Goal: Task Accomplishment & Management: Complete application form

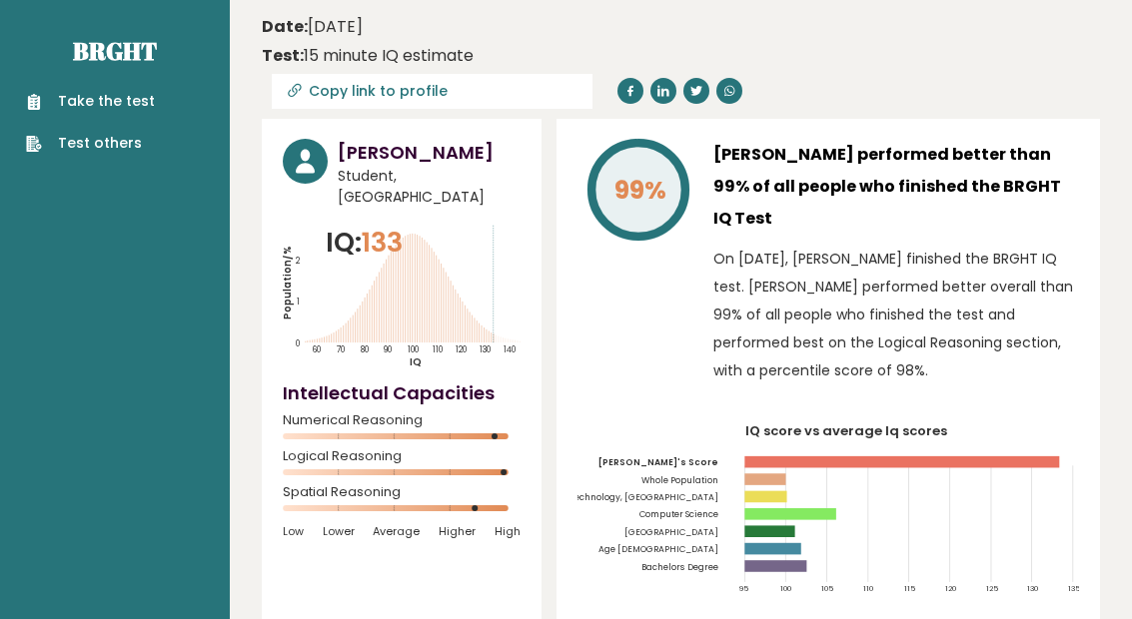
click at [50, 107] on link "Take the test" at bounding box center [90, 101] width 129 height 21
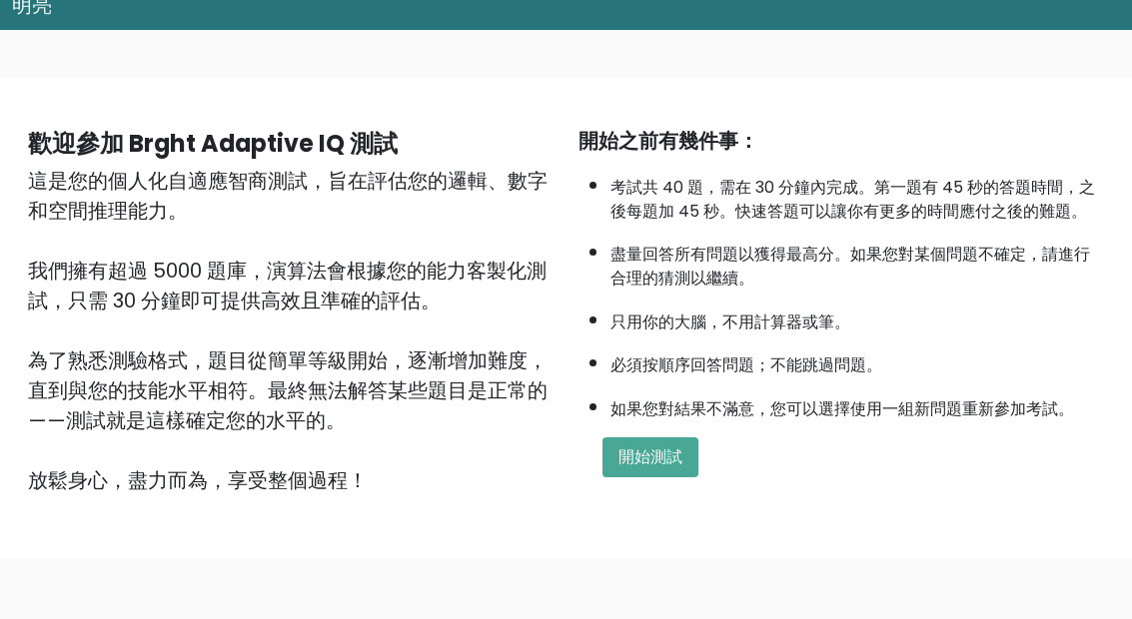
scroll to position [218, 0]
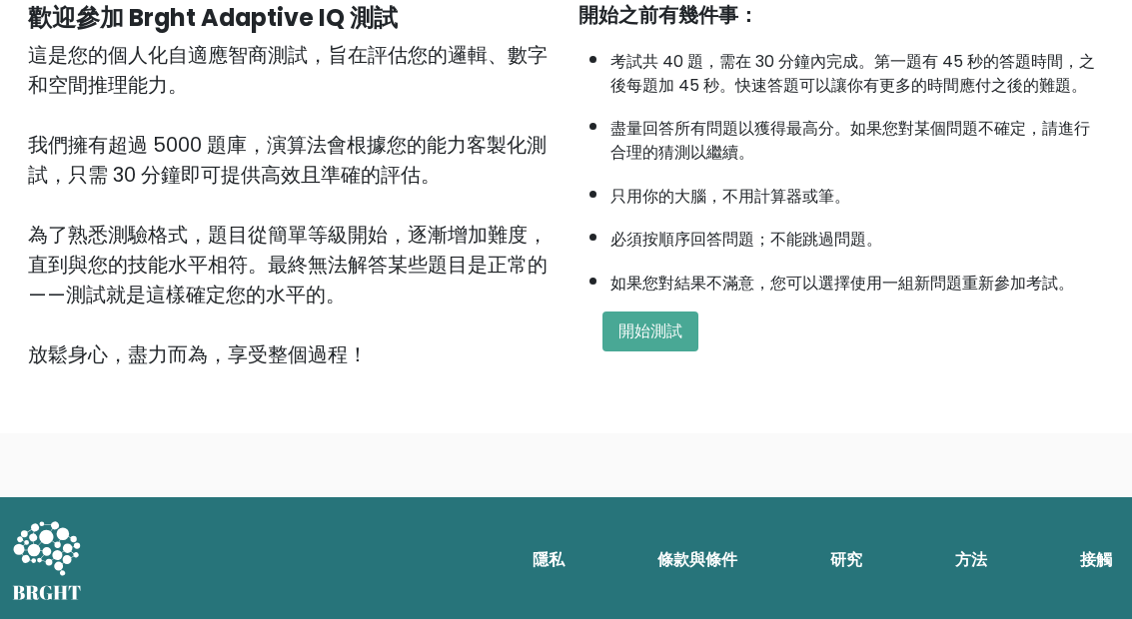
click at [661, 352] on button "開始測試" at bounding box center [650, 332] width 96 height 40
click at [665, 343] on font "開始測試" at bounding box center [650, 331] width 64 height 23
click at [677, 343] on font "開始測試" at bounding box center [650, 331] width 64 height 23
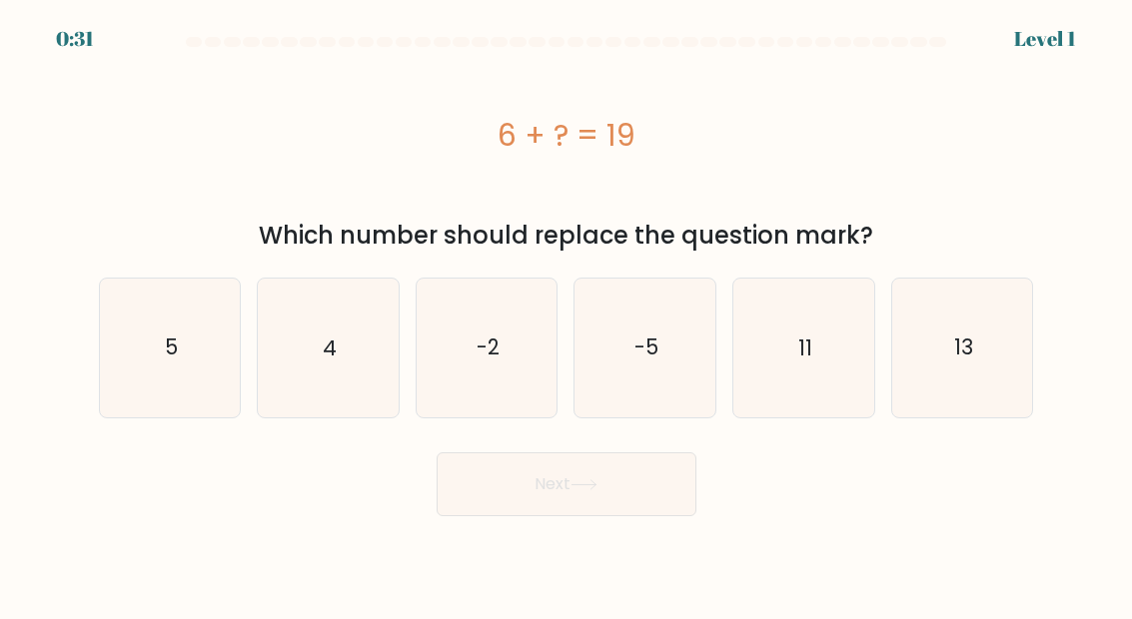
click at [947, 371] on icon "13" at bounding box center [962, 348] width 138 height 138
click at [567, 315] on input "f. 13" at bounding box center [566, 312] width 1 height 5
radio input "true"
click at [590, 489] on icon at bounding box center [583, 484] width 27 height 11
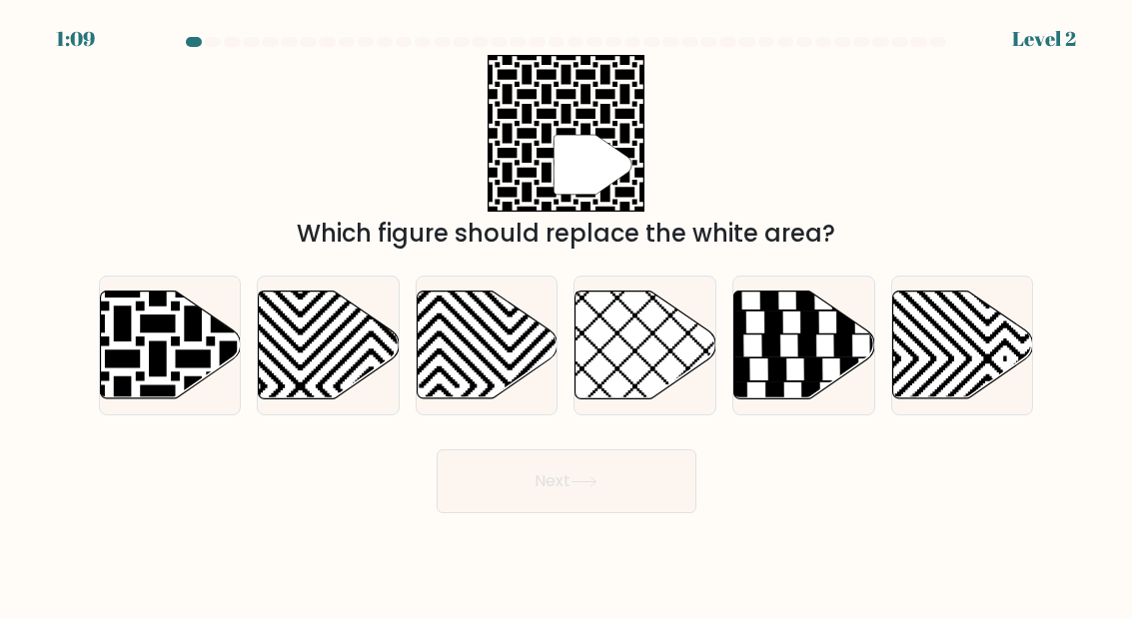
click at [203, 373] on icon at bounding box center [122, 289] width 284 height 284
click at [566, 315] on input "a." at bounding box center [566, 312] width 1 height 5
radio input "true"
click at [595, 513] on button "Next" at bounding box center [567, 482] width 260 height 64
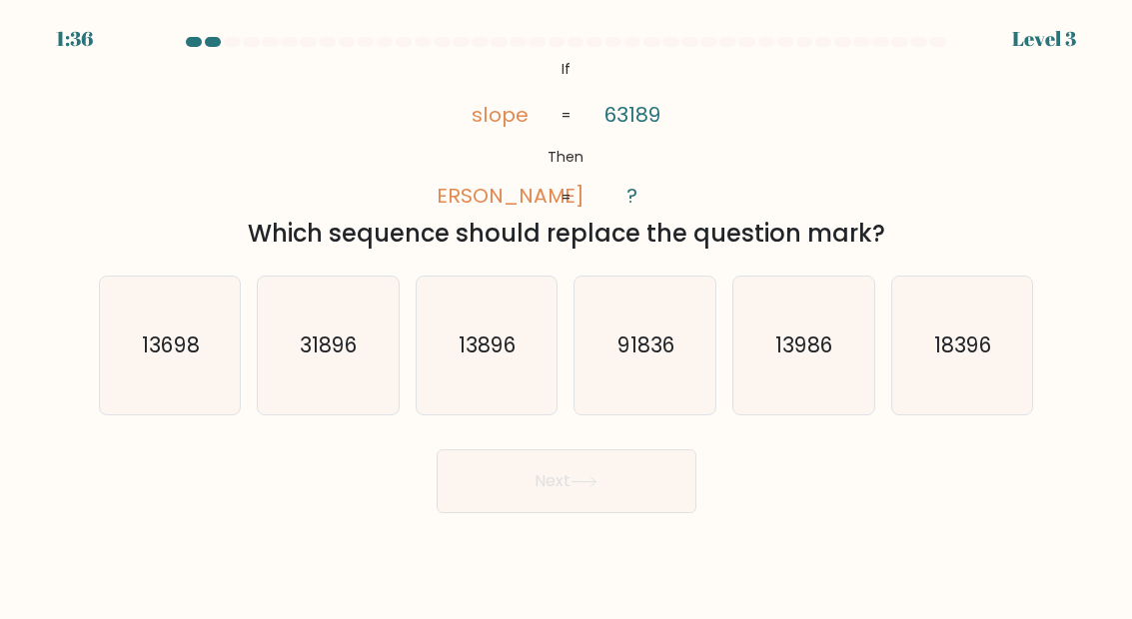
click at [628, 404] on icon "91836" at bounding box center [645, 346] width 138 height 138
click at [567, 315] on input "d. 91836" at bounding box center [566, 312] width 1 height 5
radio input "true"
click at [597, 487] on icon at bounding box center [583, 481] width 27 height 11
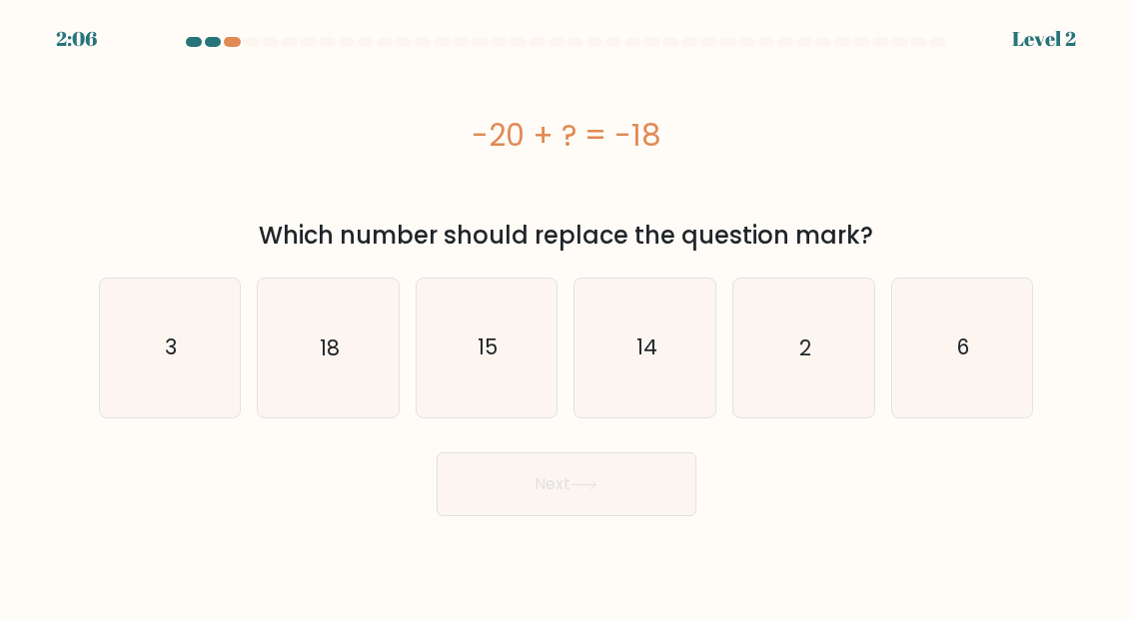
click at [956, 333] on icon "6" at bounding box center [962, 348] width 138 height 138
click at [567, 315] on input "f. 6" at bounding box center [566, 312] width 1 height 5
radio input "true"
click at [587, 475] on button "Next" at bounding box center [567, 485] width 260 height 64
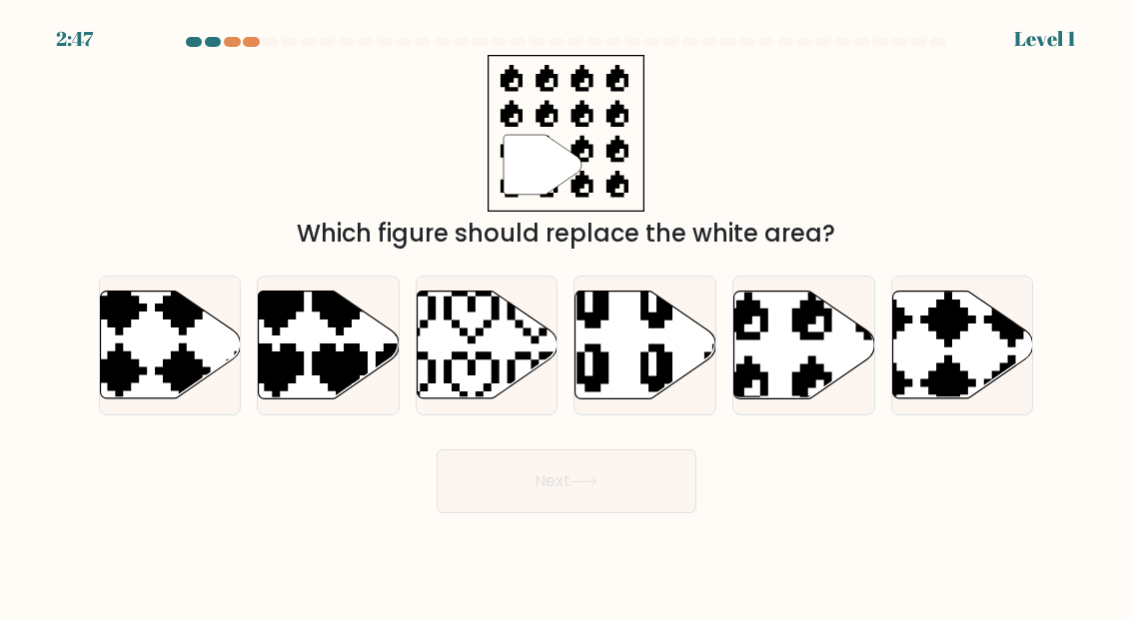
click at [813, 390] on icon at bounding box center [843, 284] width 231 height 239
click at [567, 315] on input "e." at bounding box center [566, 312] width 1 height 5
radio input "true"
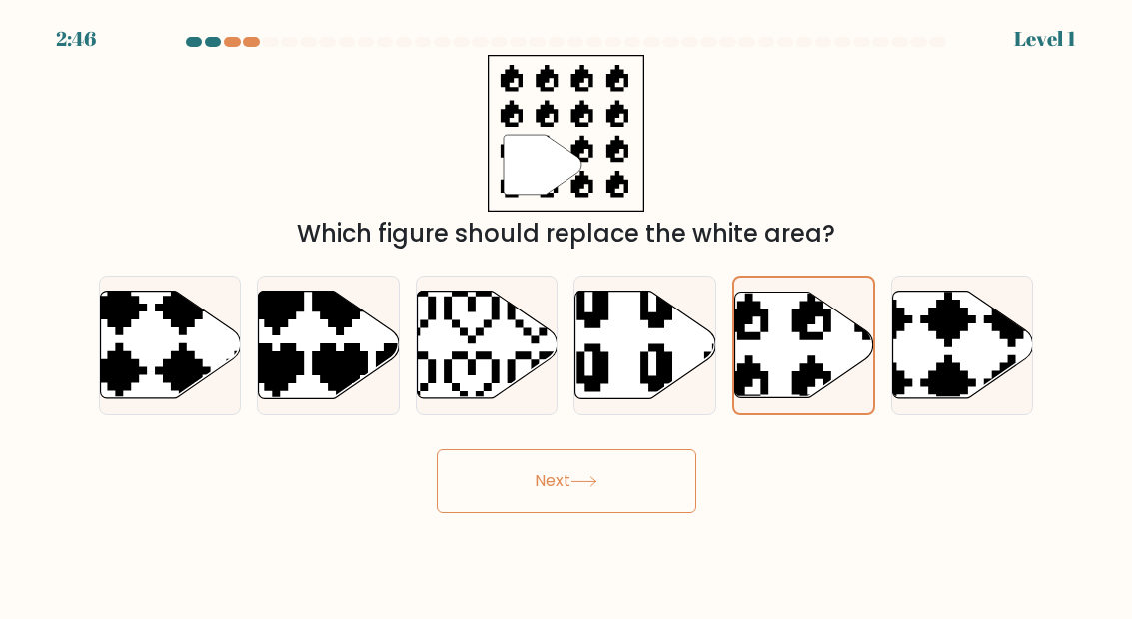
click at [637, 506] on button "Next" at bounding box center [567, 482] width 260 height 64
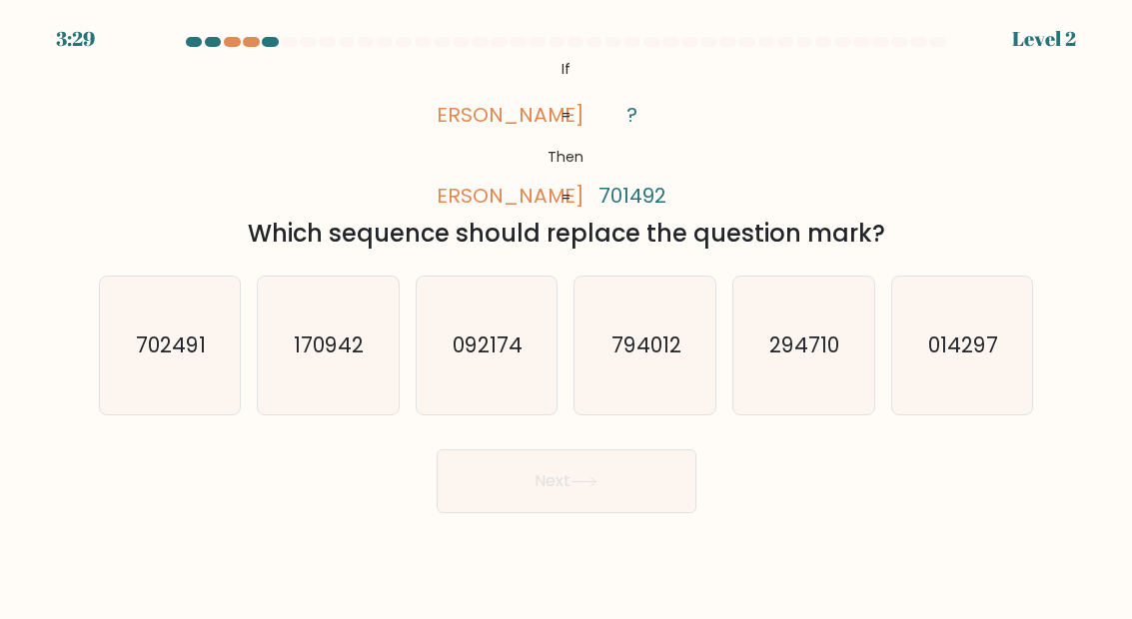
click at [668, 360] on text "794012" at bounding box center [646, 345] width 70 height 29
click at [567, 315] on input "d. 794012" at bounding box center [566, 312] width 1 height 5
radio input "true"
click at [631, 513] on button "Next" at bounding box center [567, 482] width 260 height 64
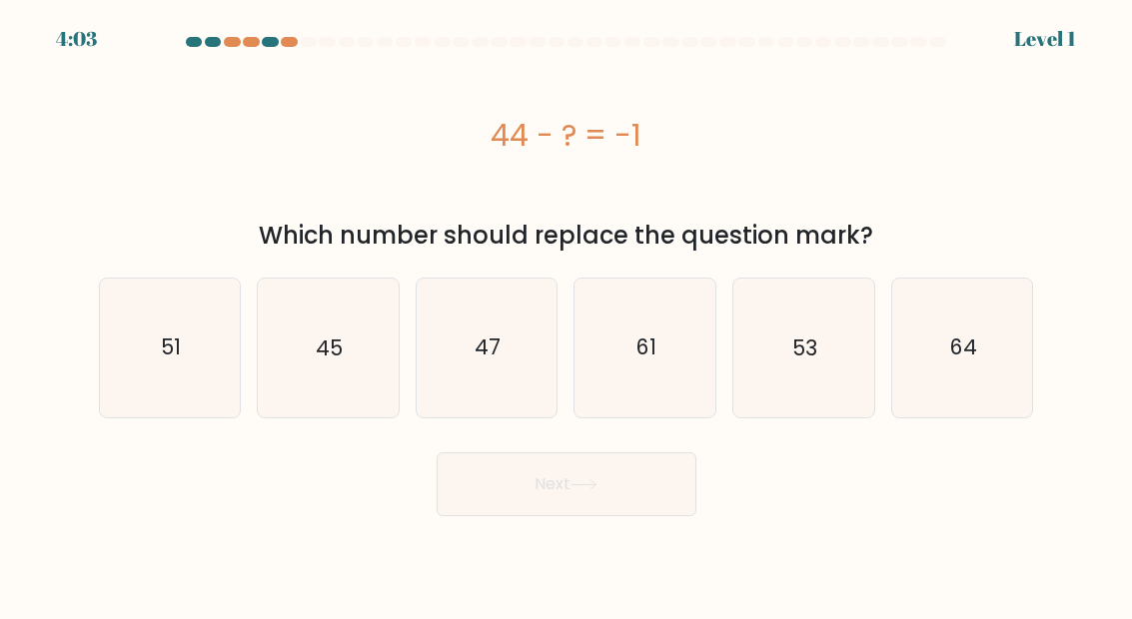
click at [1092, 602] on body "4:03 Level 1 a." at bounding box center [566, 309] width 1132 height 619
click at [372, 339] on icon "45" at bounding box center [328, 348] width 138 height 138
click at [566, 315] on input "b. 45" at bounding box center [566, 312] width 1 height 5
radio input "true"
click at [556, 472] on button "Next" at bounding box center [567, 485] width 260 height 64
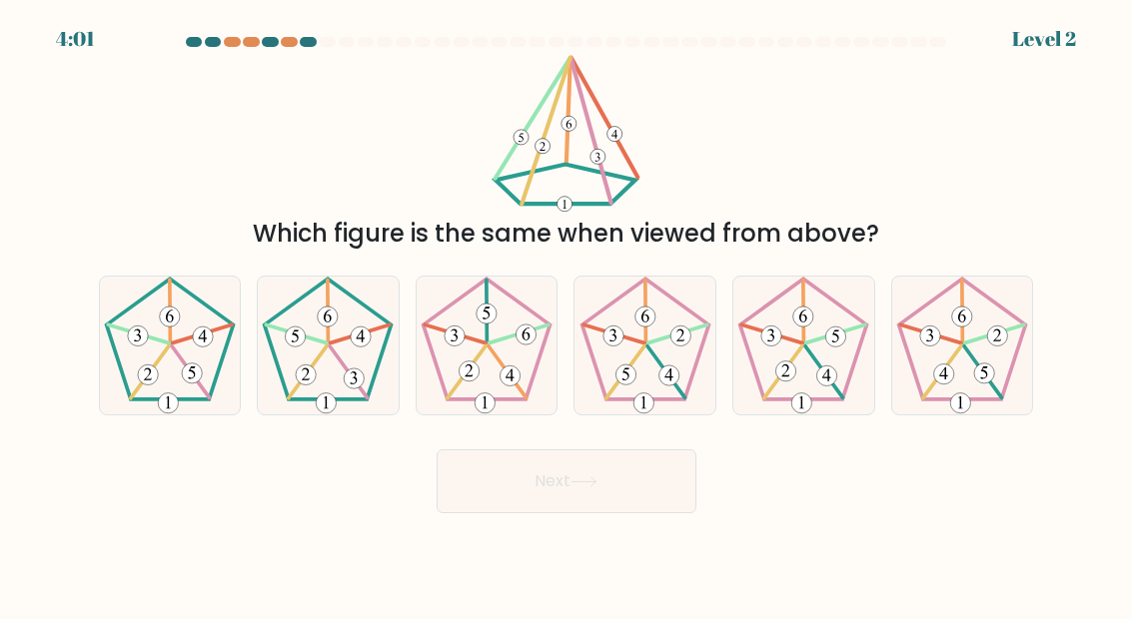
click at [606, 507] on button "Next" at bounding box center [567, 482] width 260 height 64
click at [454, 346] on 754 at bounding box center [455, 336] width 20 height 20
click at [566, 315] on input "c." at bounding box center [566, 312] width 1 height 5
radio input "true"
click at [572, 484] on button "Next" at bounding box center [567, 482] width 260 height 64
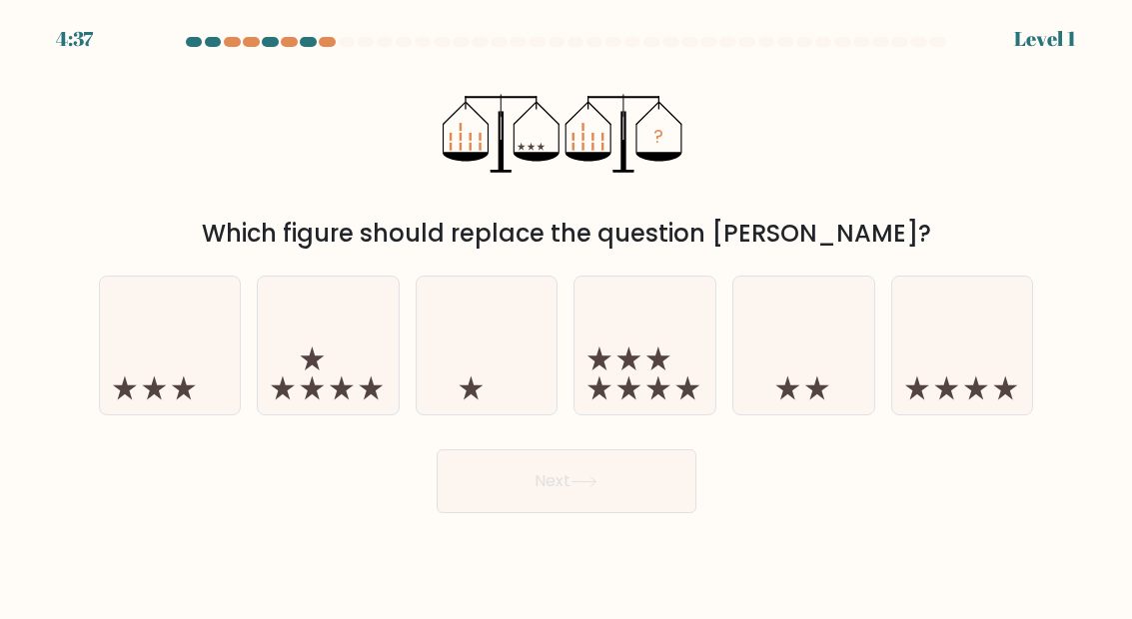
click at [616, 513] on button "Next" at bounding box center [567, 482] width 260 height 64
click at [182, 381] on icon at bounding box center [170, 346] width 141 height 117
click at [566, 315] on input "a." at bounding box center [566, 312] width 1 height 5
radio input "true"
click at [649, 513] on button "Next" at bounding box center [567, 482] width 260 height 64
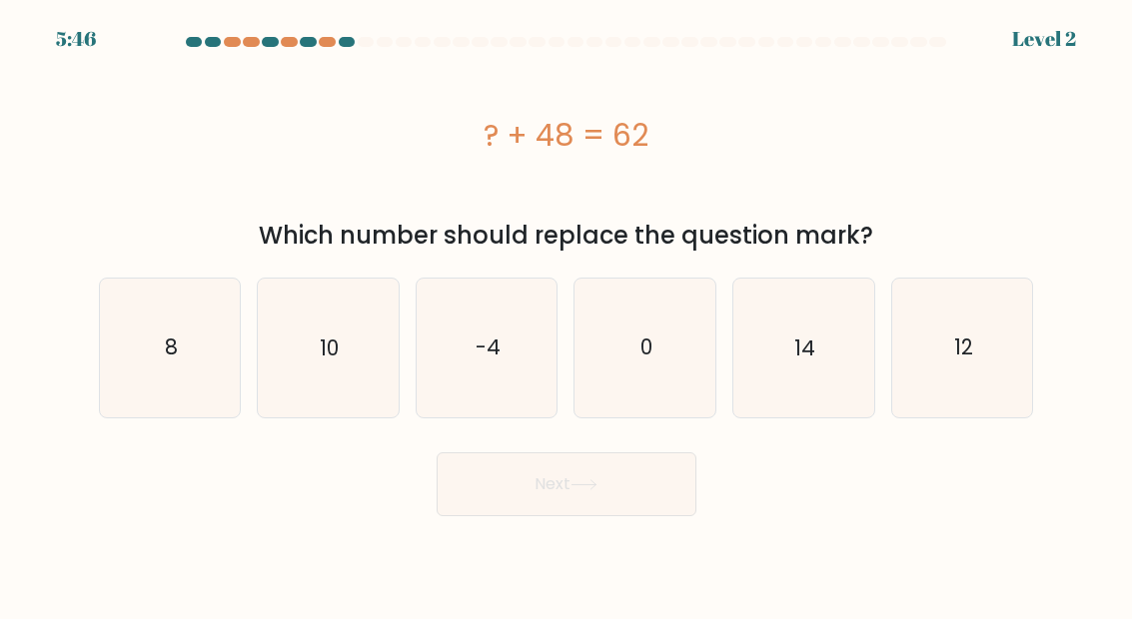
click at [820, 323] on icon "14" at bounding box center [803, 348] width 138 height 138
click at [567, 315] on input "e. 14" at bounding box center [566, 312] width 1 height 5
radio input "true"
click at [614, 469] on button "Next" at bounding box center [567, 485] width 260 height 64
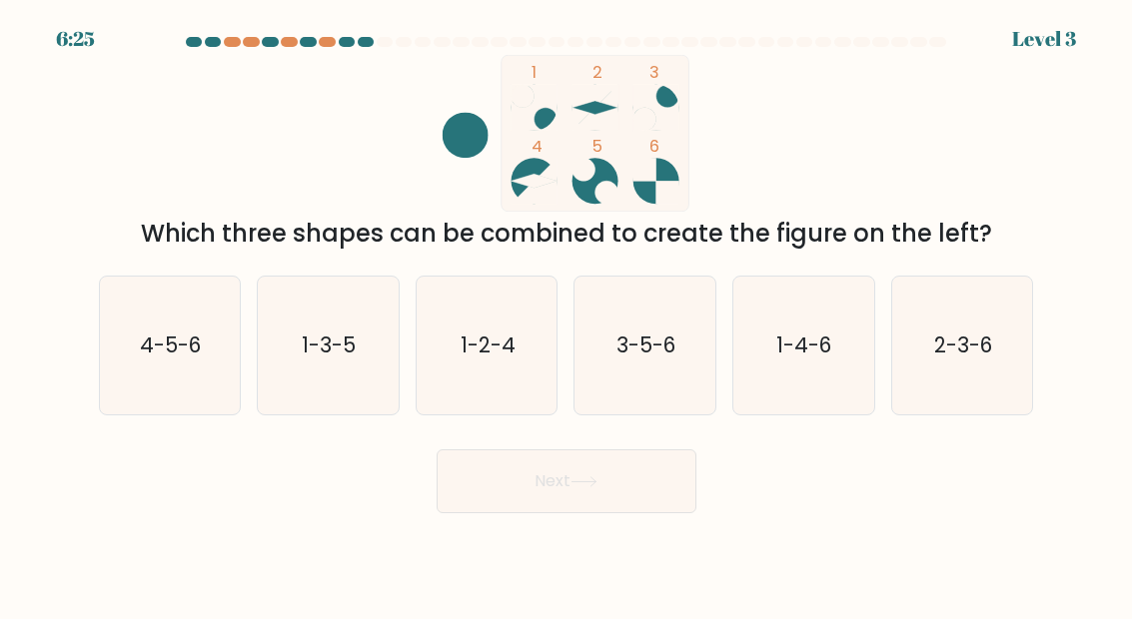
click at [653, 327] on icon "3-5-6" at bounding box center [645, 346] width 138 height 138
click at [567, 315] on input "d. 3-5-6" at bounding box center [566, 312] width 1 height 5
radio input "true"
click at [613, 495] on button "Next" at bounding box center [567, 482] width 260 height 64
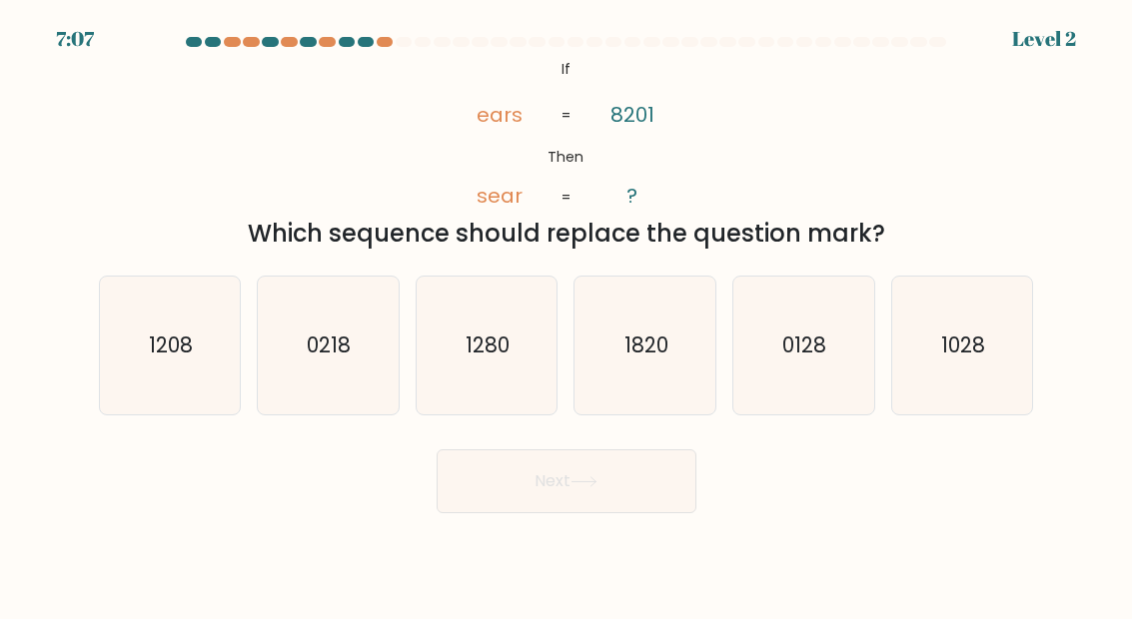
click at [509, 396] on icon "1280" at bounding box center [487, 346] width 138 height 138
click at [566, 315] on input "c. 1280" at bounding box center [566, 312] width 1 height 5
radio input "true"
click at [589, 487] on icon at bounding box center [583, 481] width 27 height 11
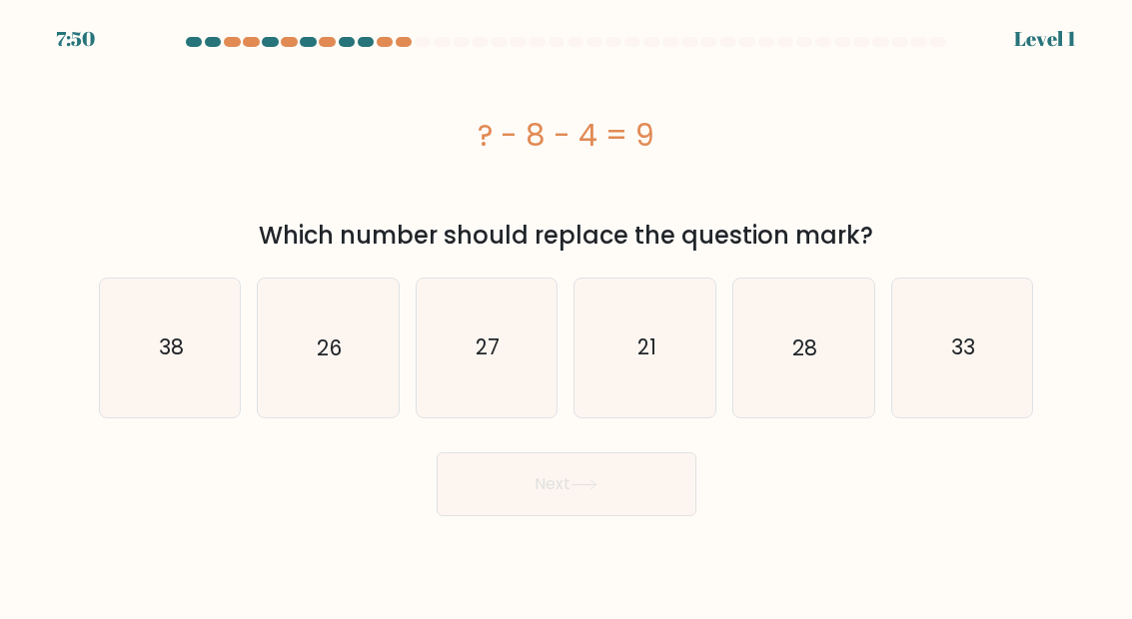
click at [767, 321] on icon "28" at bounding box center [803, 348] width 138 height 138
click at [567, 315] on input "e. 28" at bounding box center [566, 312] width 1 height 5
radio input "true"
click at [594, 458] on button "Next" at bounding box center [567, 485] width 260 height 64
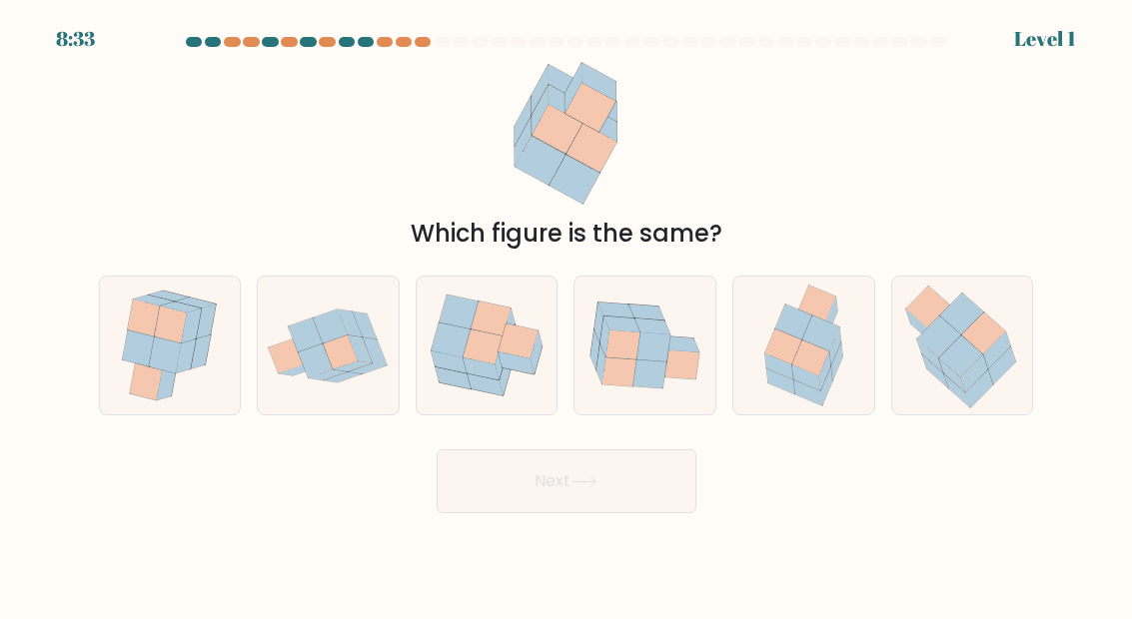
click at [482, 396] on icon at bounding box center [485, 385] width 36 height 22
click at [566, 315] on input "c." at bounding box center [566, 312] width 1 height 5
radio input "true"
click at [629, 507] on button "Next" at bounding box center [567, 482] width 260 height 64
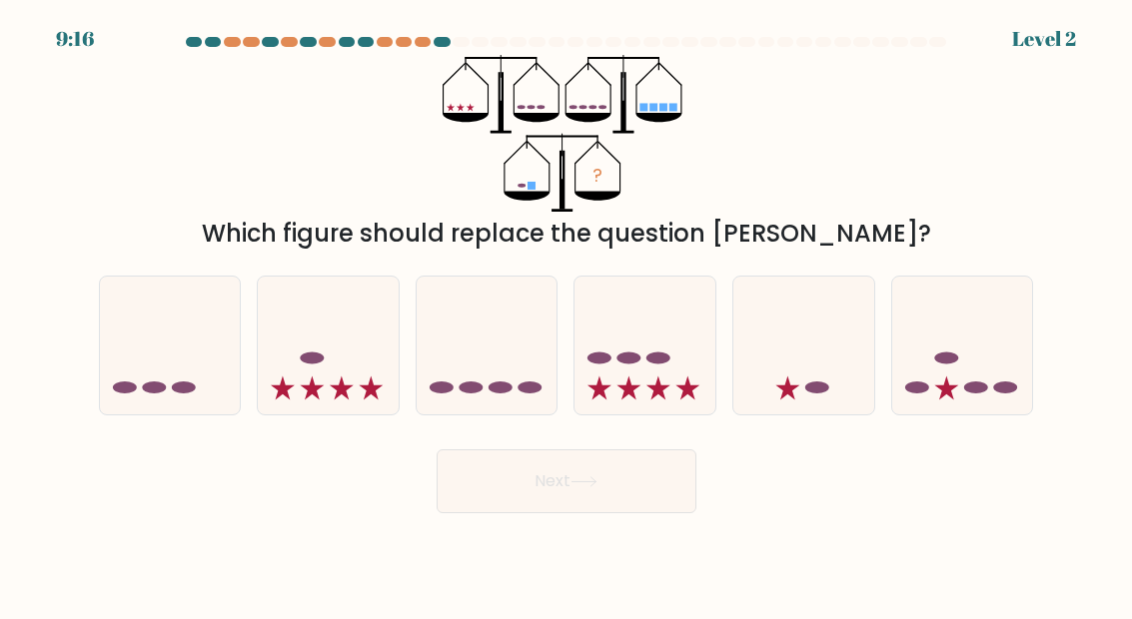
click at [630, 362] on icon at bounding box center [644, 346] width 141 height 117
click at [567, 315] on input "d." at bounding box center [566, 312] width 1 height 5
radio input "true"
click at [617, 513] on button "Next" at bounding box center [567, 482] width 260 height 64
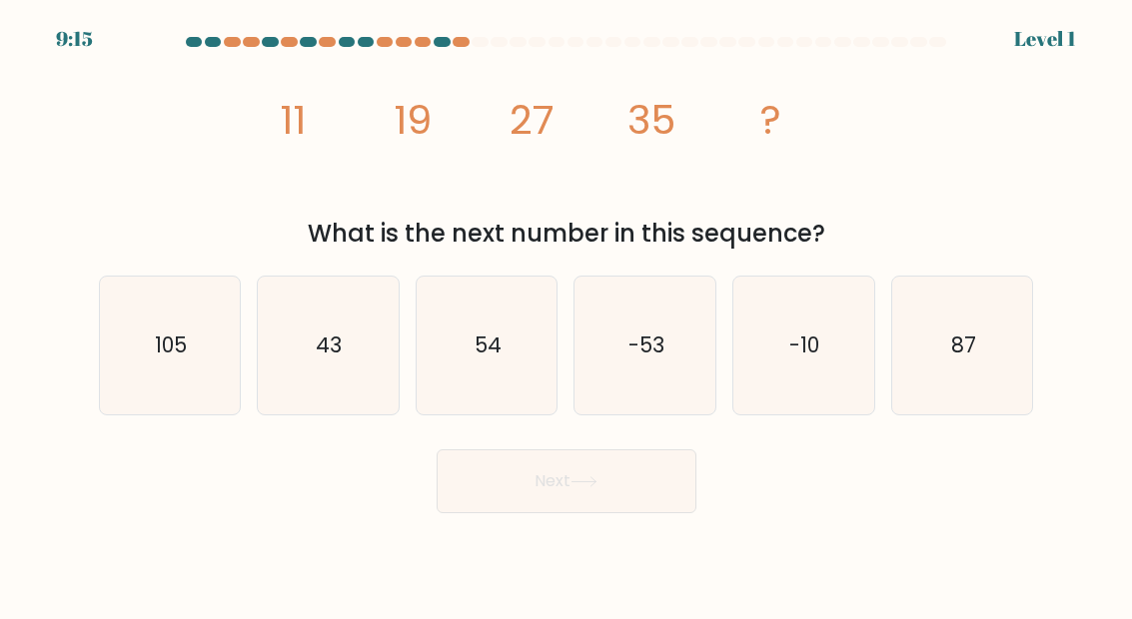
click at [595, 487] on icon at bounding box center [583, 481] width 27 height 11
click at [893, 365] on icon "87" at bounding box center [962, 346] width 138 height 138
click at [567, 315] on input "f. 87" at bounding box center [566, 312] width 1 height 5
radio input "true"
click at [781, 393] on icon "-10" at bounding box center [803, 346] width 138 height 138
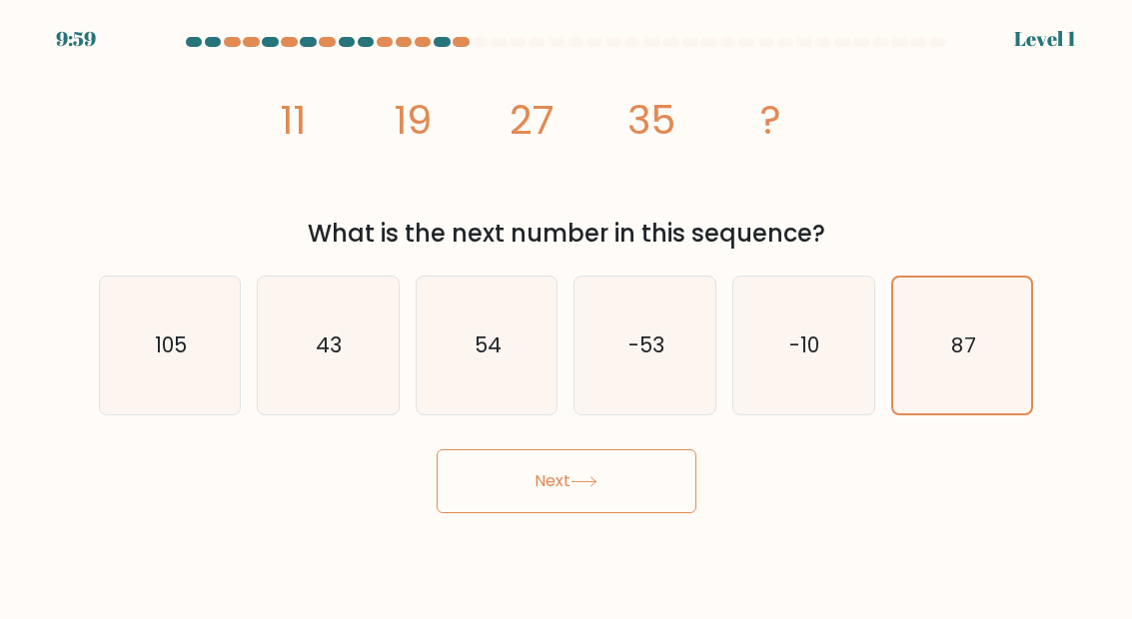
click at [567, 315] on input "e. -10" at bounding box center [566, 312] width 1 height 5
radio input "true"
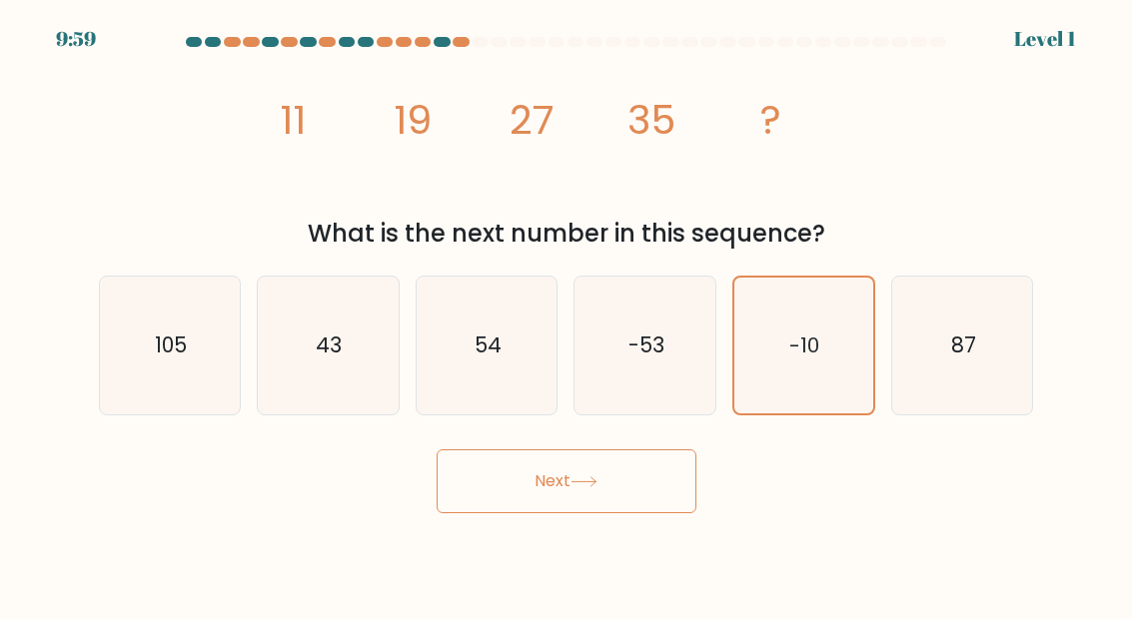
click at [581, 510] on button "Next" at bounding box center [567, 482] width 260 height 64
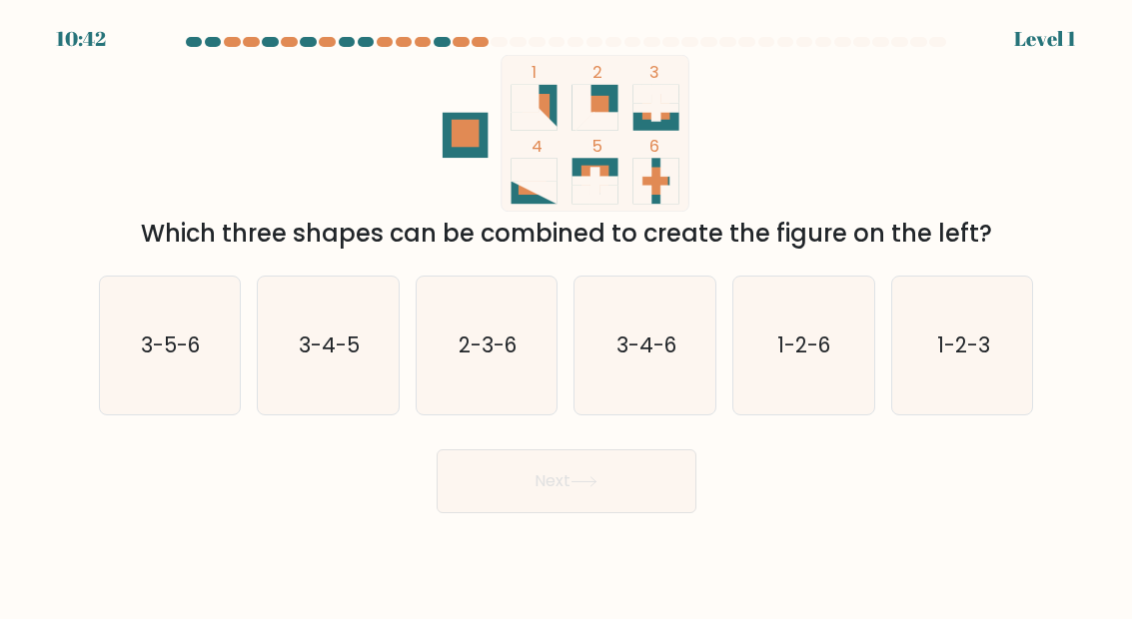
click at [473, 360] on text "2-3-6" at bounding box center [488, 345] width 59 height 29
click at [566, 315] on input "c. 2-3-6" at bounding box center [566, 312] width 1 height 5
radio input "true"
click at [596, 513] on button "Next" at bounding box center [567, 482] width 260 height 64
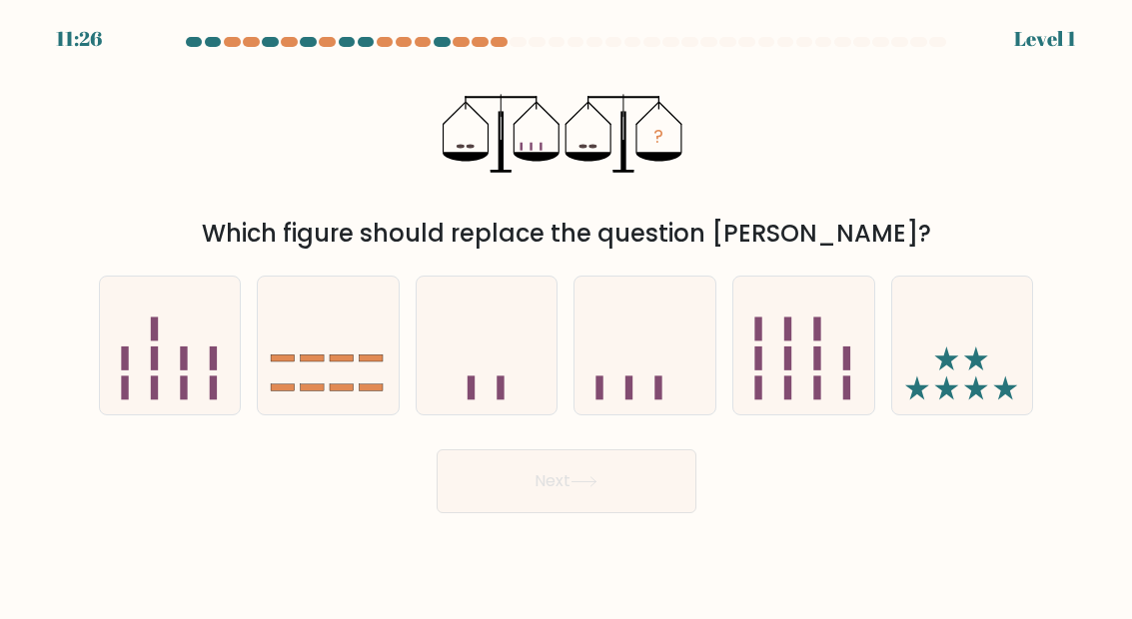
click at [941, 372] on icon at bounding box center [962, 346] width 141 height 117
click at [567, 315] on input "f." at bounding box center [566, 312] width 1 height 5
radio input "true"
click at [618, 513] on button "Next" at bounding box center [567, 482] width 260 height 64
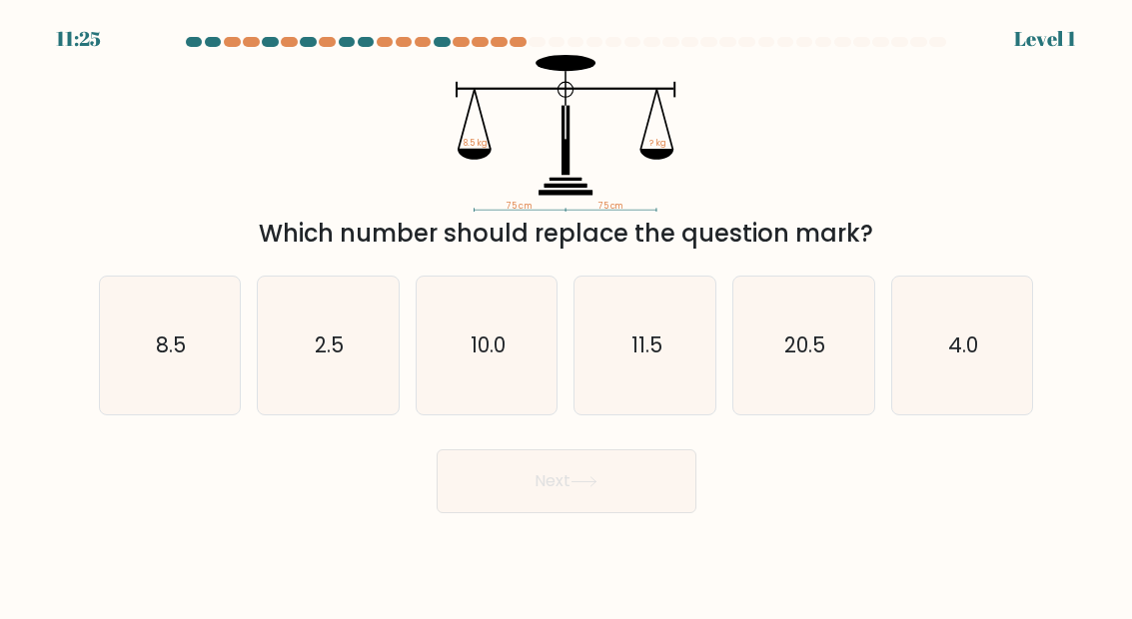
click at [416, 343] on div "10.0" at bounding box center [487, 346] width 143 height 140
click at [566, 315] on input "c. 10.0" at bounding box center [566, 312] width 1 height 5
radio input "true"
click at [601, 513] on button "Next" at bounding box center [567, 482] width 260 height 64
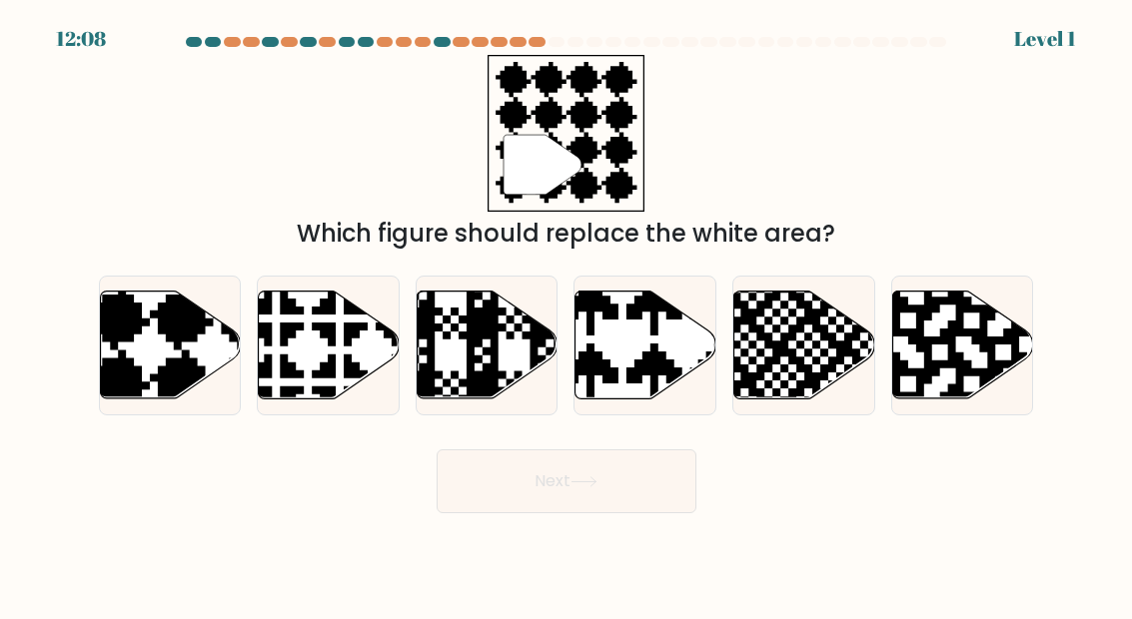
click at [716, 375] on div at bounding box center [644, 346] width 143 height 140
click at [567, 315] on input "d." at bounding box center [566, 312] width 1 height 5
radio input "true"
click at [625, 513] on button "Next" at bounding box center [567, 482] width 260 height 64
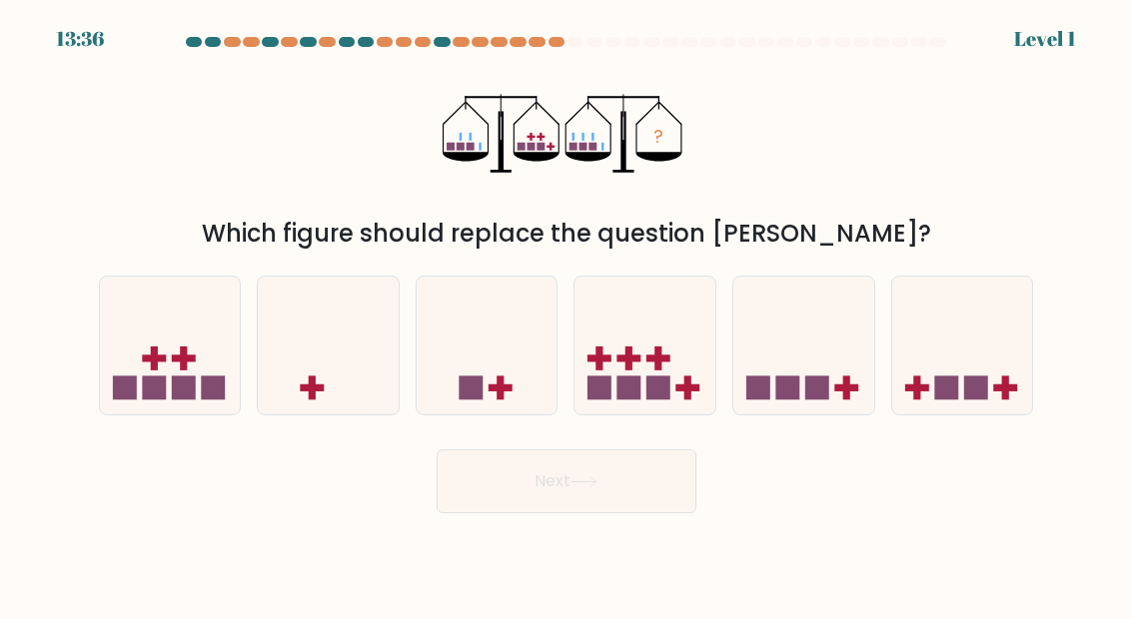
click at [479, 376] on icon at bounding box center [487, 346] width 141 height 117
click at [566, 315] on input "c." at bounding box center [566, 312] width 1 height 5
radio input "true"
click at [659, 502] on button "Next" at bounding box center [567, 482] width 260 height 64
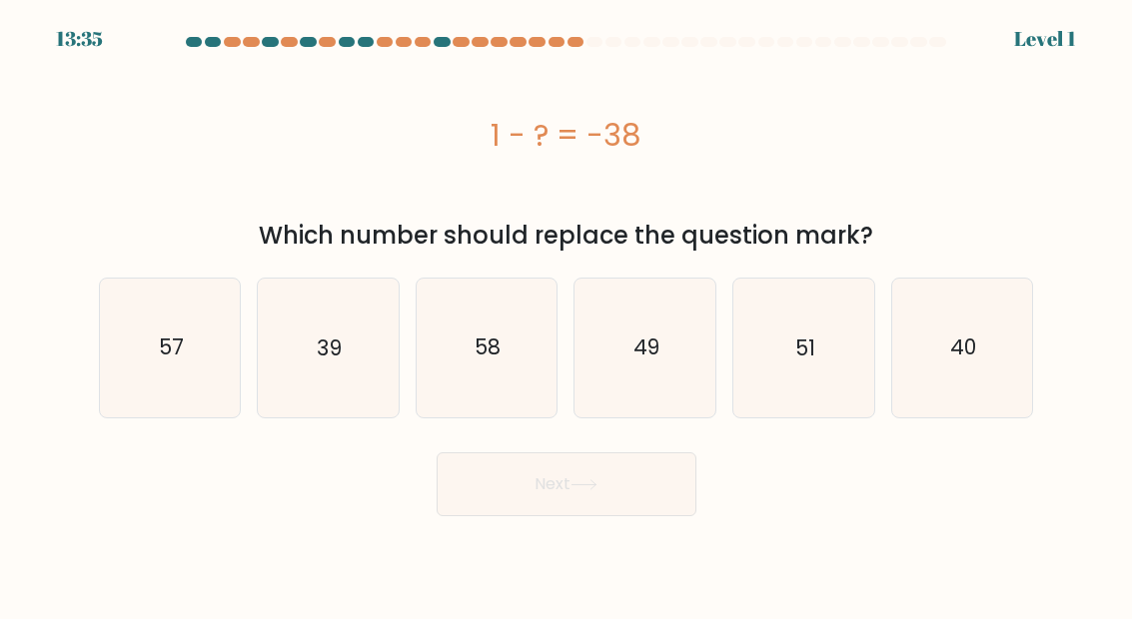
click at [623, 391] on icon "49" at bounding box center [645, 348] width 138 height 138
click at [567, 315] on input "d. 49" at bounding box center [566, 312] width 1 height 5
radio input "true"
click at [592, 491] on button "Next" at bounding box center [567, 485] width 260 height 64
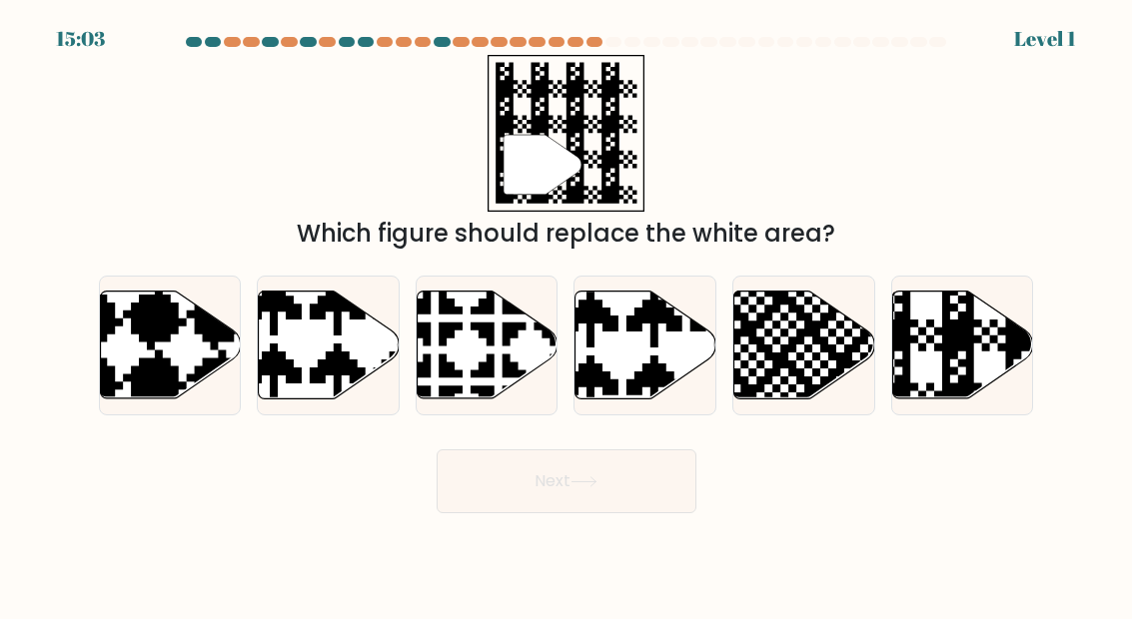
click at [458, 358] on icon at bounding box center [487, 345] width 141 height 108
click at [566, 315] on input "c." at bounding box center [566, 312] width 1 height 5
radio input "true"
click at [582, 491] on button "Next" at bounding box center [567, 482] width 260 height 64
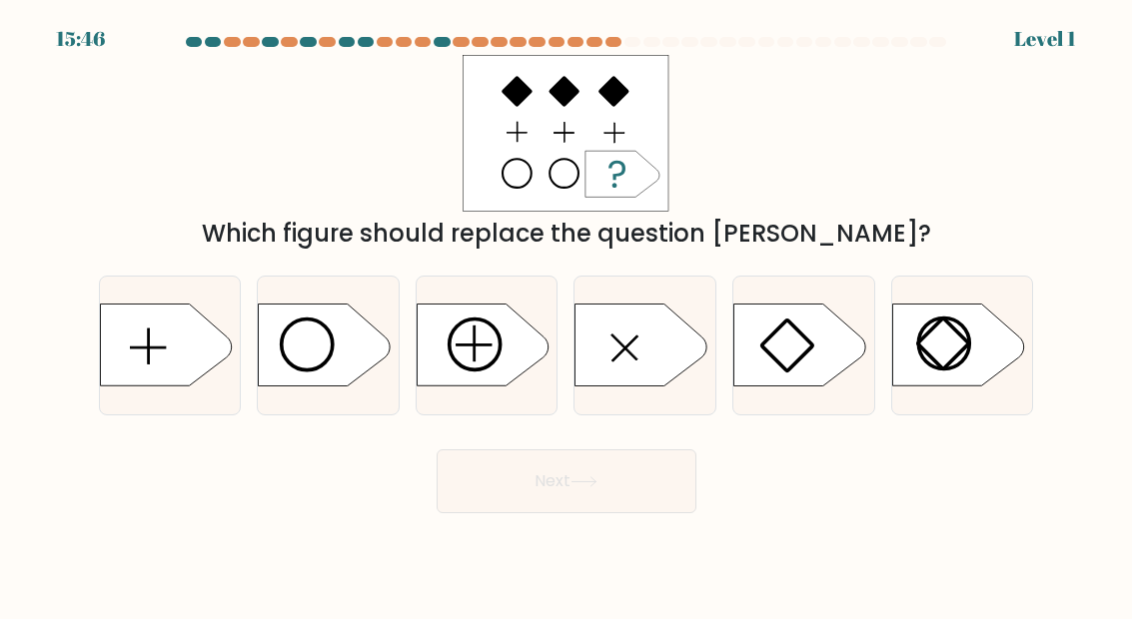
click at [622, 377] on icon at bounding box center [641, 346] width 132 height 82
click at [567, 315] on input "d." at bounding box center [566, 312] width 1 height 5
radio input "true"
click at [578, 487] on icon at bounding box center [583, 481] width 27 height 11
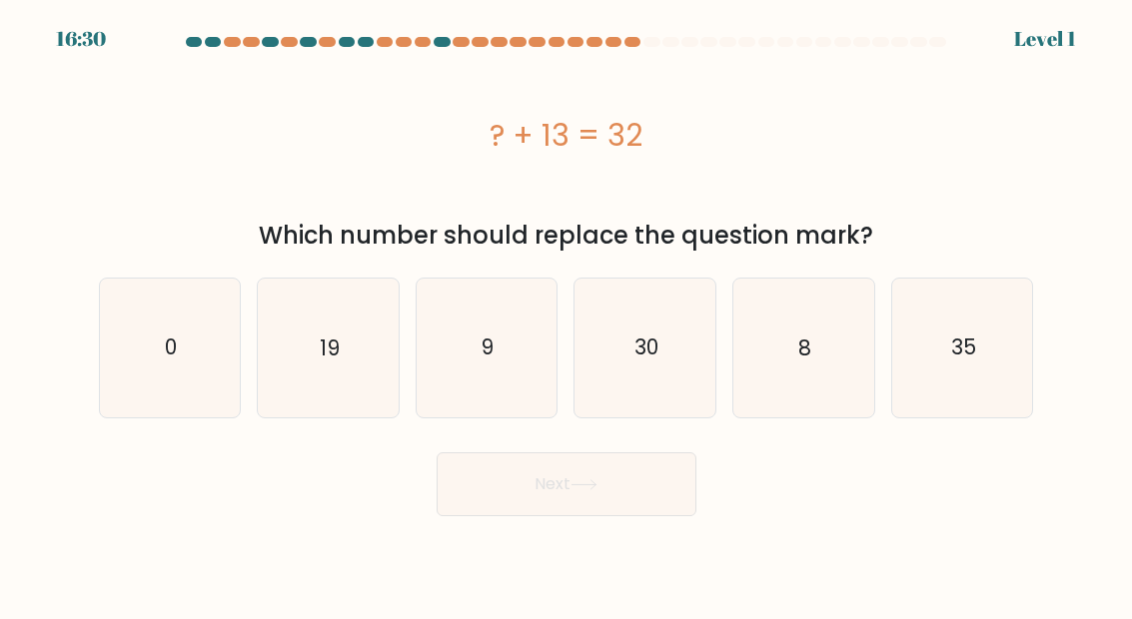
click at [532, 371] on icon "9" at bounding box center [487, 348] width 138 height 138
click at [566, 315] on input "c. 9" at bounding box center [566, 312] width 1 height 5
radio input "true"
click at [594, 491] on button "Next" at bounding box center [567, 485] width 260 height 64
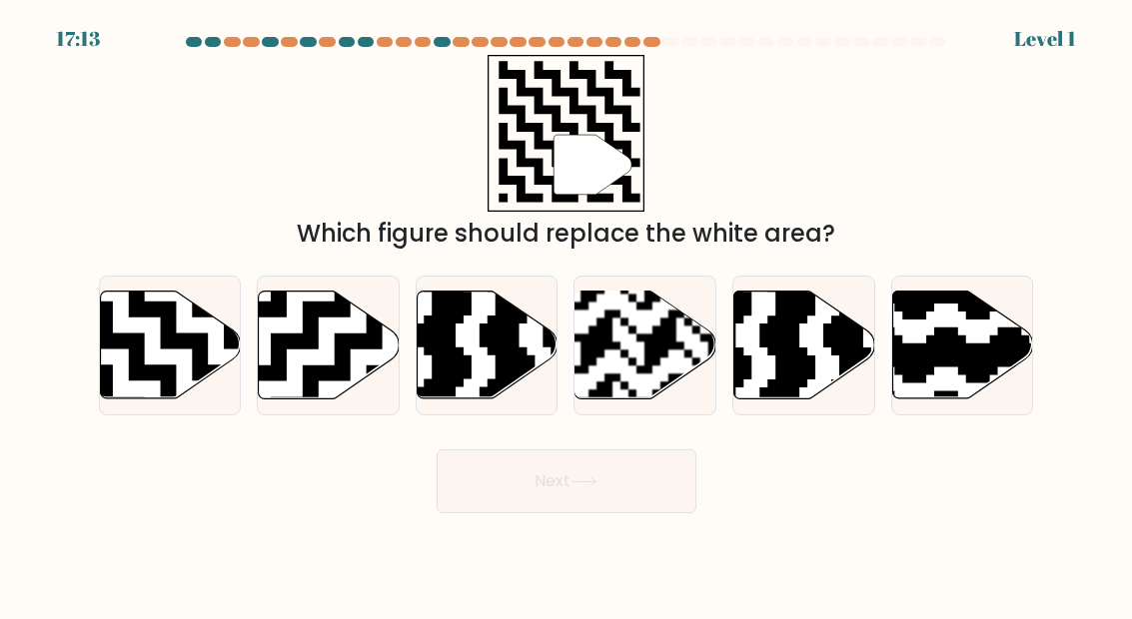
click at [614, 387] on rect at bounding box center [596, 405] width 255 height 255
click at [567, 315] on input "d." at bounding box center [566, 312] width 1 height 5
radio input "true"
click at [595, 490] on button "Next" at bounding box center [567, 482] width 260 height 64
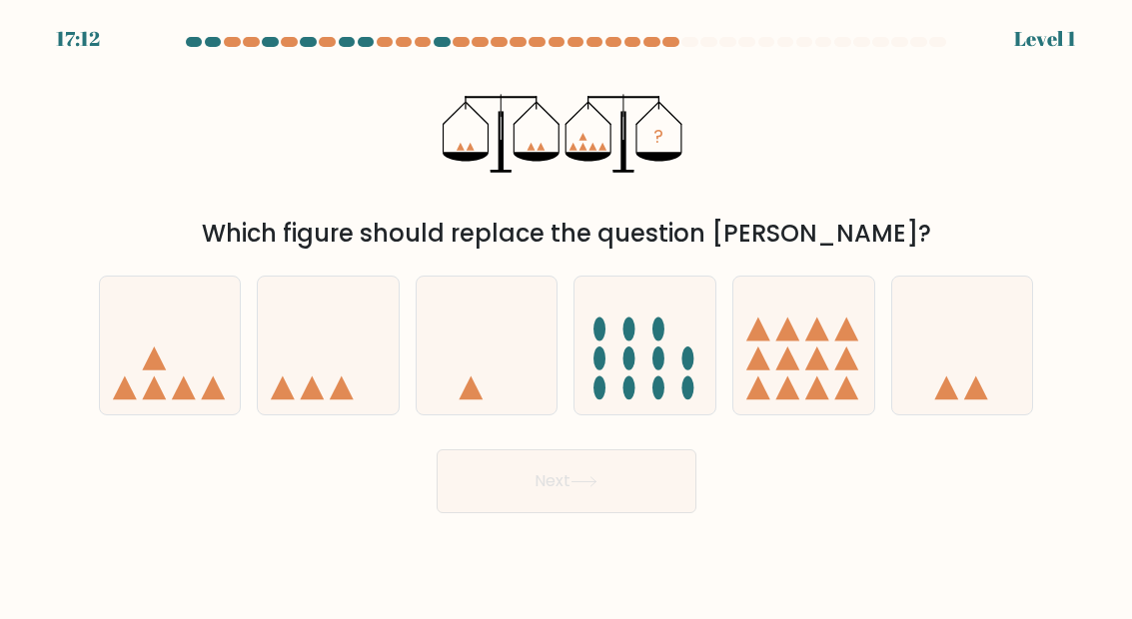
click at [581, 470] on button "Next" at bounding box center [567, 482] width 260 height 64
click at [644, 396] on icon at bounding box center [644, 346] width 141 height 117
click at [567, 315] on input "d." at bounding box center [566, 312] width 1 height 5
radio input "true"
click at [582, 513] on button "Next" at bounding box center [567, 482] width 260 height 64
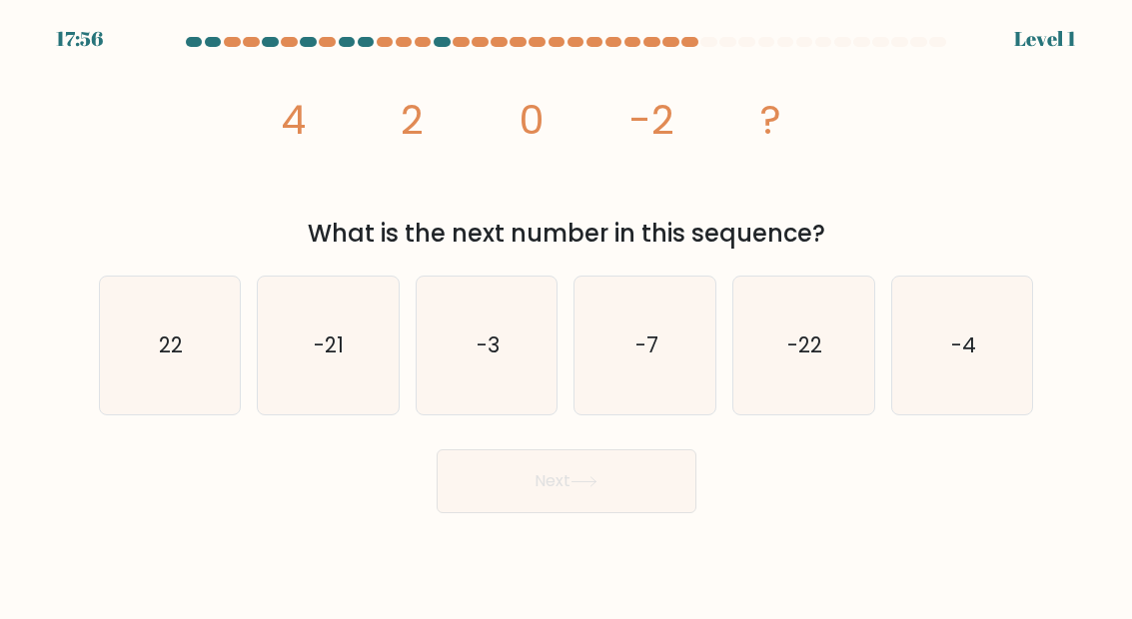
click at [584, 511] on button "Next" at bounding box center [567, 482] width 260 height 64
click at [671, 377] on icon "-7" at bounding box center [645, 346] width 138 height 138
click at [567, 315] on input "d. -7" at bounding box center [566, 312] width 1 height 5
radio input "true"
click at [549, 512] on button "Next" at bounding box center [567, 482] width 260 height 64
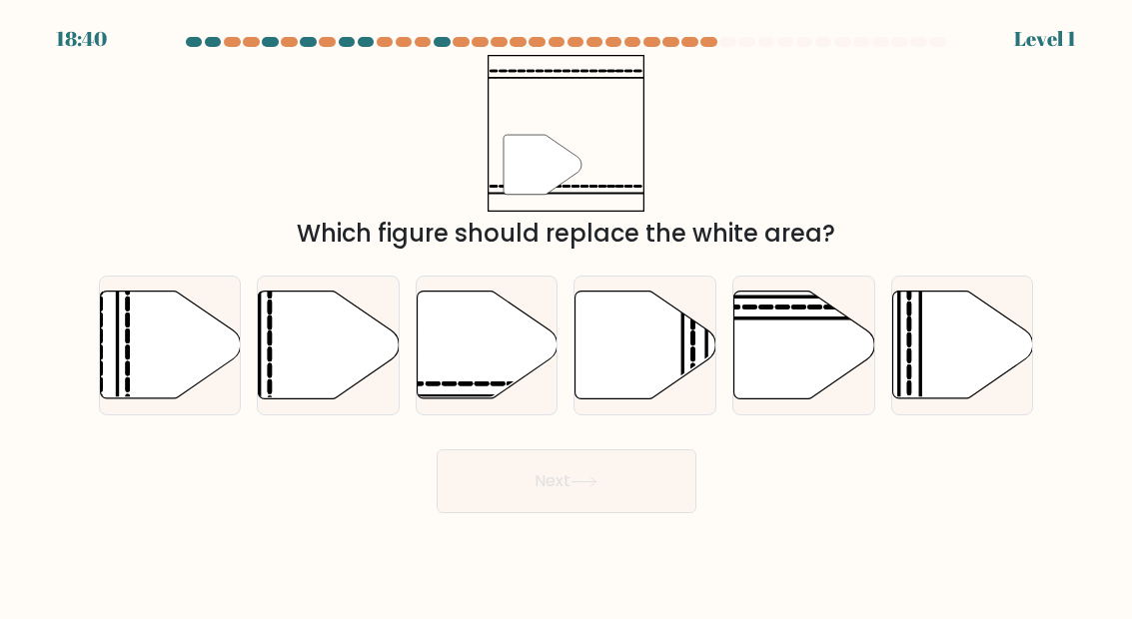
click at [638, 394] on icon at bounding box center [645, 345] width 141 height 108
click at [567, 315] on input "d." at bounding box center [566, 312] width 1 height 5
radio input "true"
click at [567, 513] on button "Next" at bounding box center [567, 482] width 260 height 64
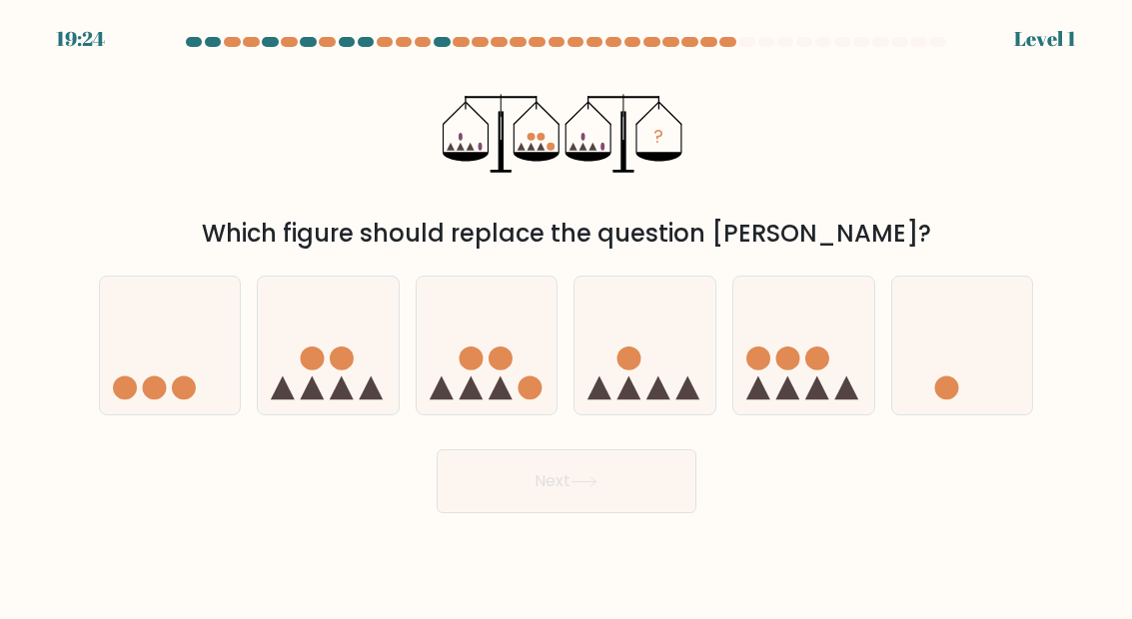
click at [567, 513] on button "Next" at bounding box center [567, 482] width 260 height 64
click at [644, 405] on icon at bounding box center [644, 346] width 141 height 117
click at [567, 315] on input "d." at bounding box center [566, 312] width 1 height 5
radio input "true"
click at [590, 493] on button "Next" at bounding box center [567, 482] width 260 height 64
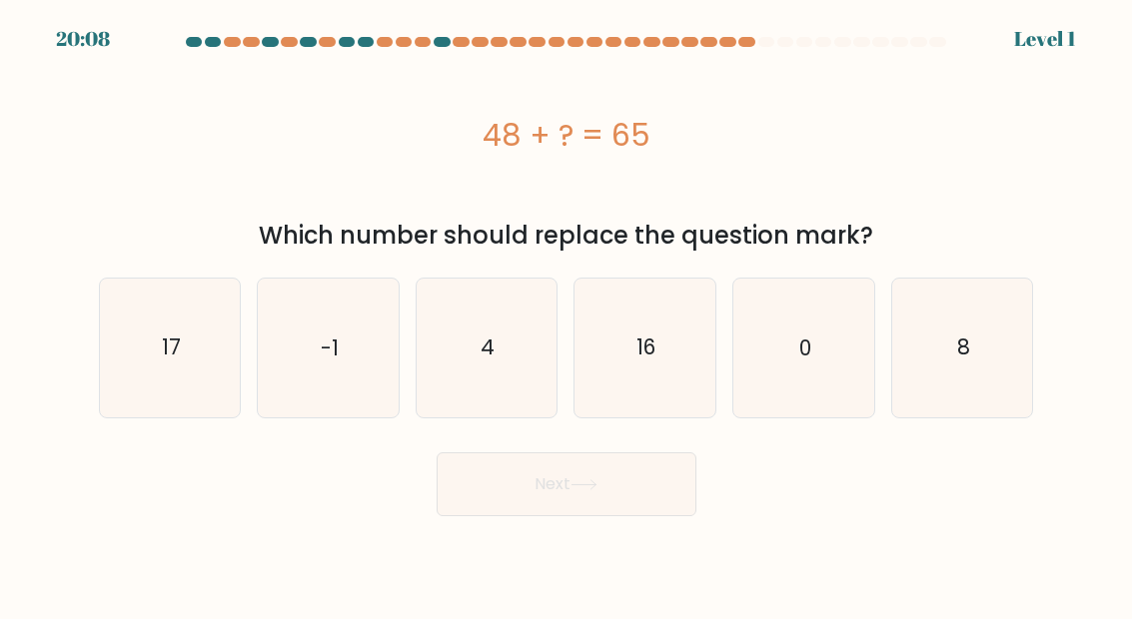
click at [649, 401] on icon "16" at bounding box center [645, 348] width 138 height 138
click at [567, 315] on input "d. 16" at bounding box center [566, 312] width 1 height 5
radio input "true"
click at [589, 488] on icon at bounding box center [583, 484] width 27 height 11
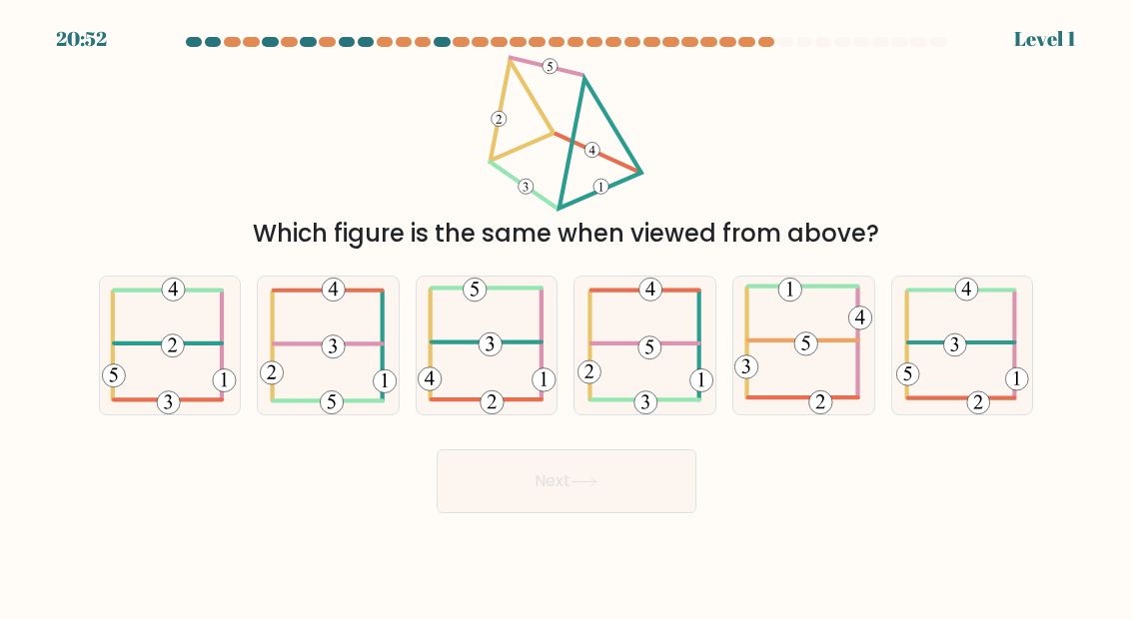
click at [587, 487] on icon at bounding box center [583, 481] width 27 height 11
click at [655, 390] on icon at bounding box center [645, 346] width 136 height 138
click at [567, 315] on input "d." at bounding box center [566, 312] width 1 height 5
radio input "true"
click at [581, 510] on button "Next" at bounding box center [567, 482] width 260 height 64
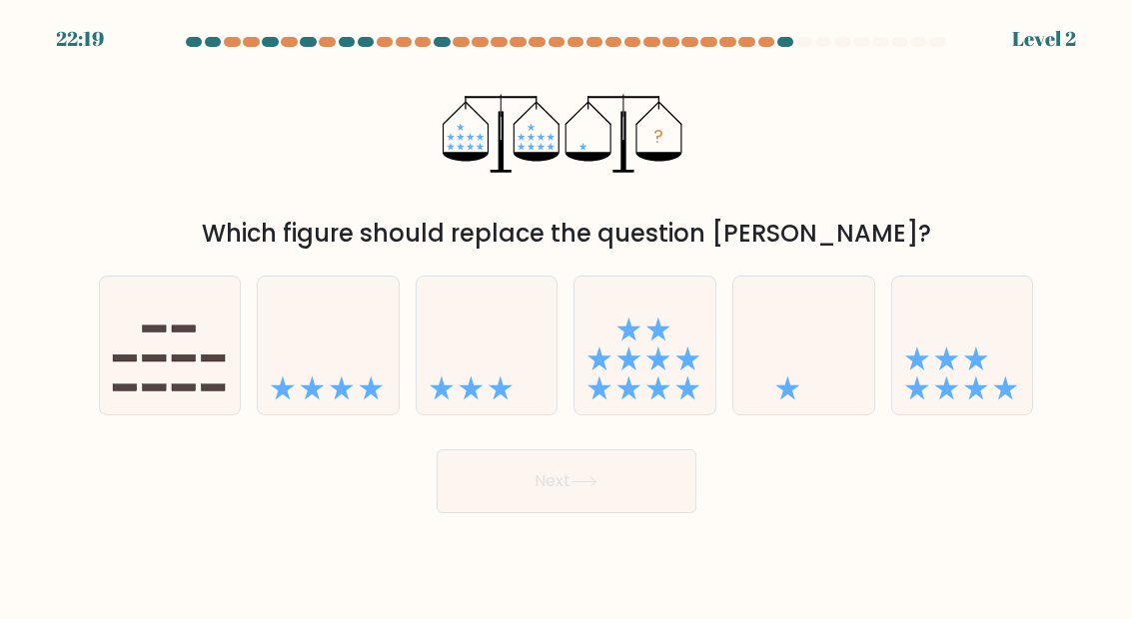
click at [586, 494] on button "Next" at bounding box center [567, 482] width 260 height 64
click at [656, 392] on icon at bounding box center [644, 346] width 141 height 117
click at [567, 315] on input "d." at bounding box center [566, 312] width 1 height 5
radio input "true"
click at [655, 392] on icon at bounding box center [644, 345] width 139 height 115
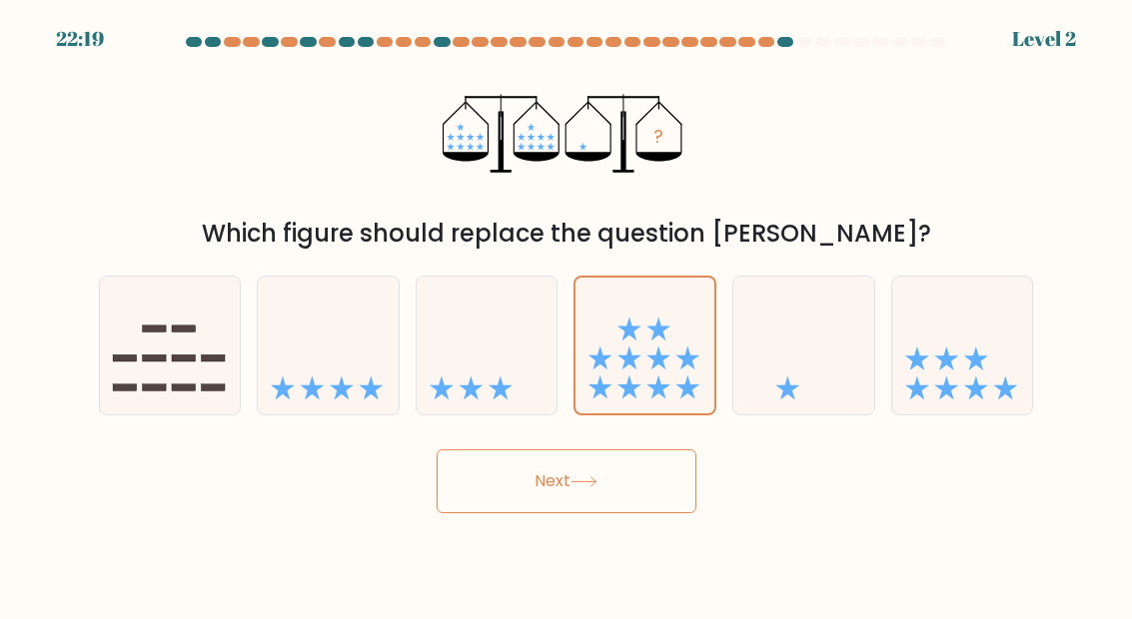
click at [567, 315] on input "d." at bounding box center [566, 312] width 1 height 5
click at [585, 487] on icon at bounding box center [583, 481] width 27 height 11
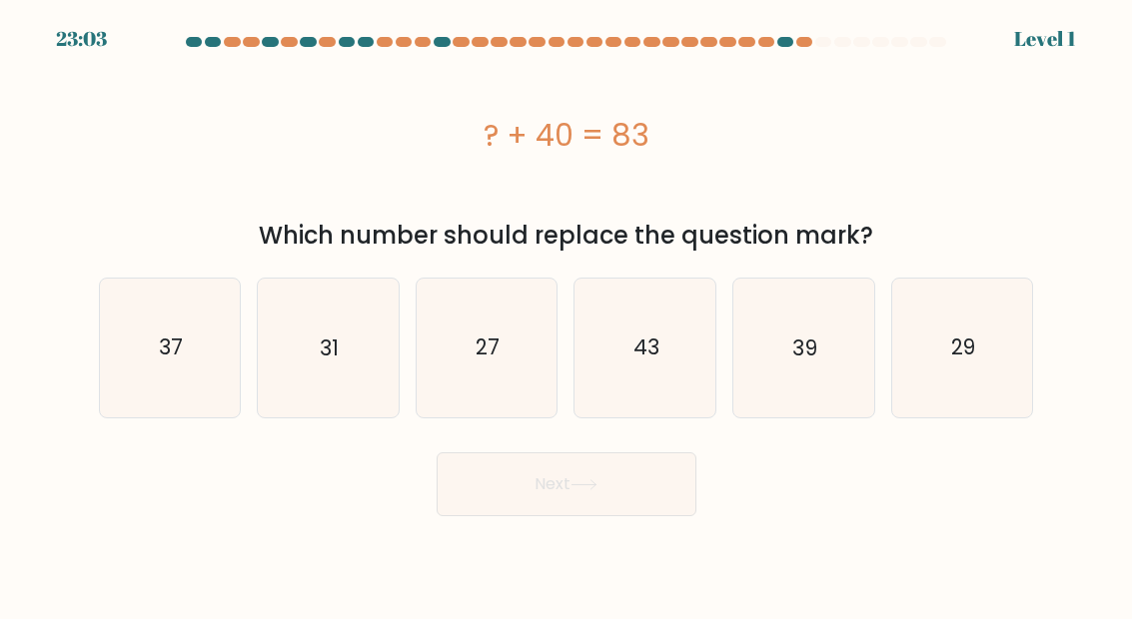
click at [657, 388] on icon "43" at bounding box center [645, 348] width 138 height 138
click at [567, 315] on input "d. 43" at bounding box center [566, 312] width 1 height 5
radio input "true"
click at [595, 485] on icon at bounding box center [583, 484] width 27 height 11
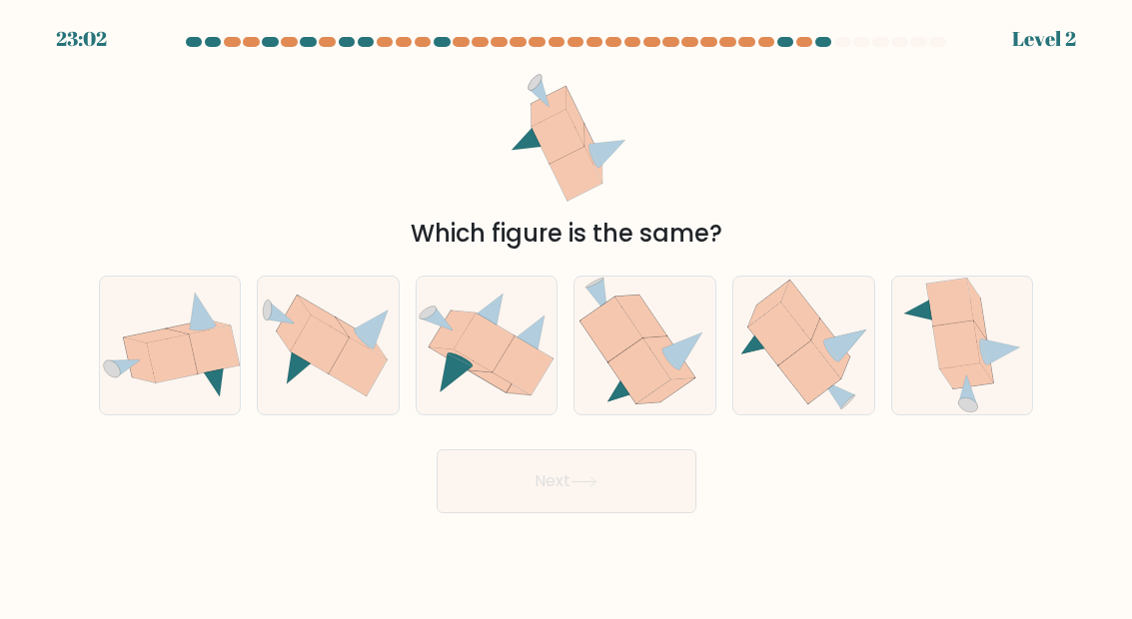
click at [676, 371] on icon at bounding box center [682, 352] width 40 height 38
click at [567, 315] on input "d." at bounding box center [566, 312] width 1 height 5
radio input "true"
click at [586, 493] on button "Next" at bounding box center [567, 482] width 260 height 64
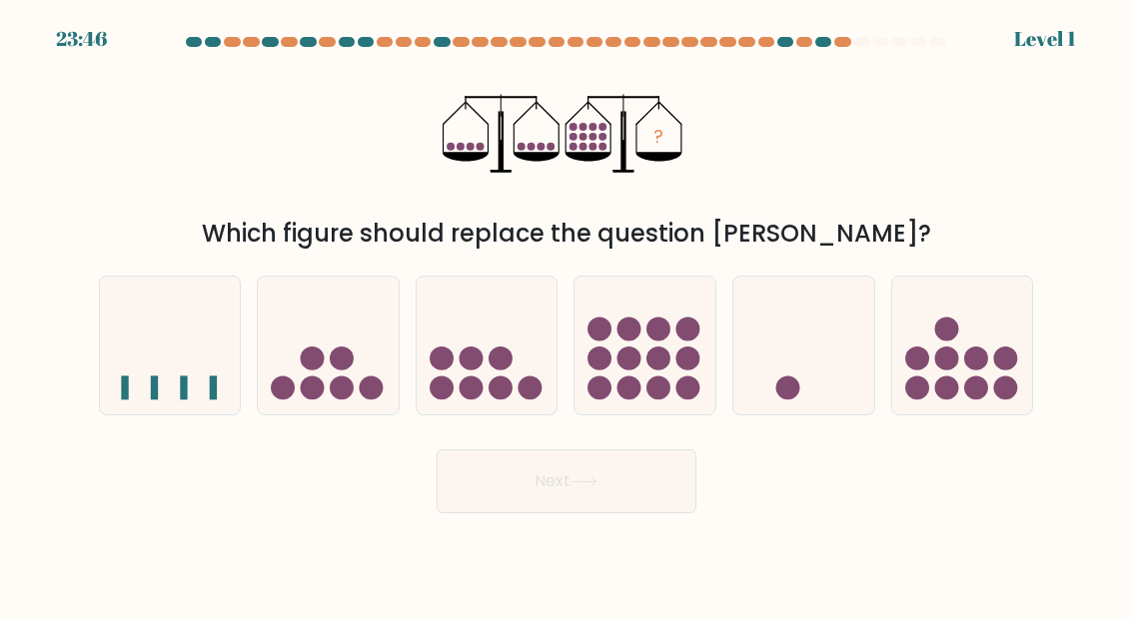
click at [675, 382] on icon at bounding box center [644, 346] width 141 height 117
click at [567, 315] on input "d." at bounding box center [566, 312] width 1 height 5
radio input "true"
click at [596, 492] on button "Next" at bounding box center [567, 482] width 260 height 64
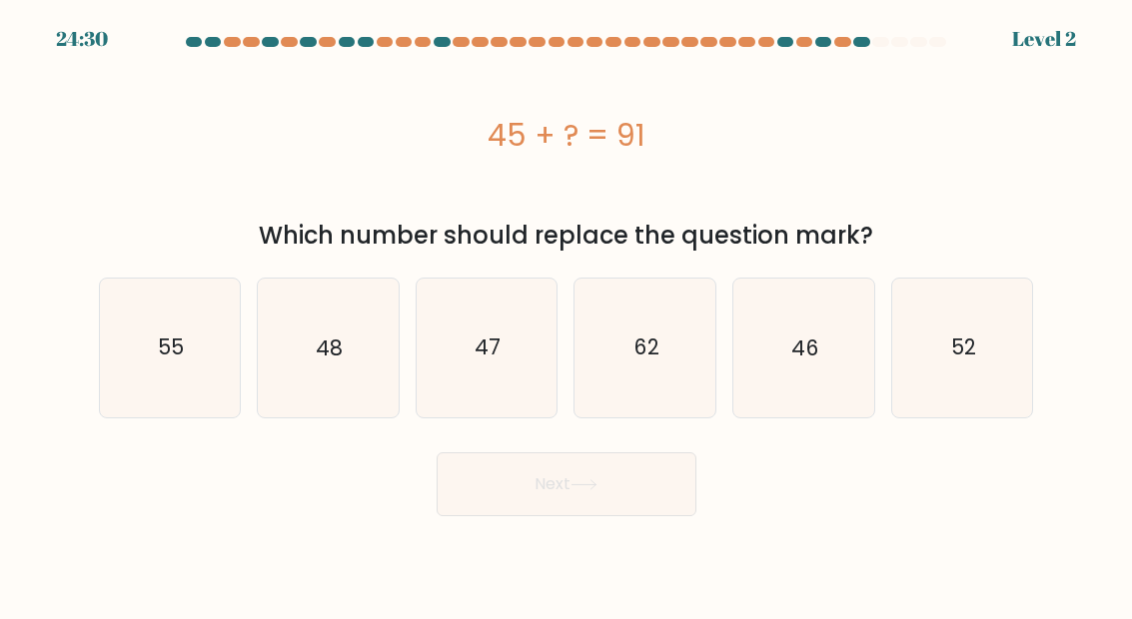
click at [661, 399] on icon "62" at bounding box center [645, 348] width 138 height 138
click at [567, 315] on input "d. 62" at bounding box center [566, 312] width 1 height 5
radio input "true"
click at [605, 484] on button "Next" at bounding box center [567, 485] width 260 height 64
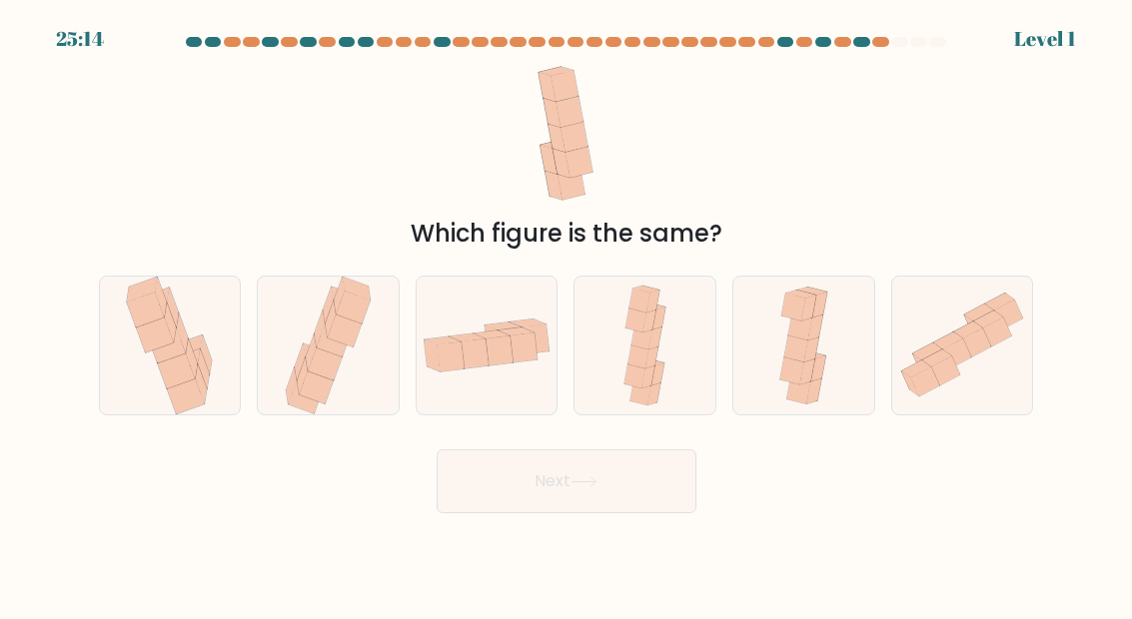
click at [672, 368] on icon at bounding box center [644, 346] width 55 height 138
click at [567, 315] on input "d." at bounding box center [566, 312] width 1 height 5
radio input "true"
click at [612, 484] on button "Next" at bounding box center [567, 482] width 260 height 64
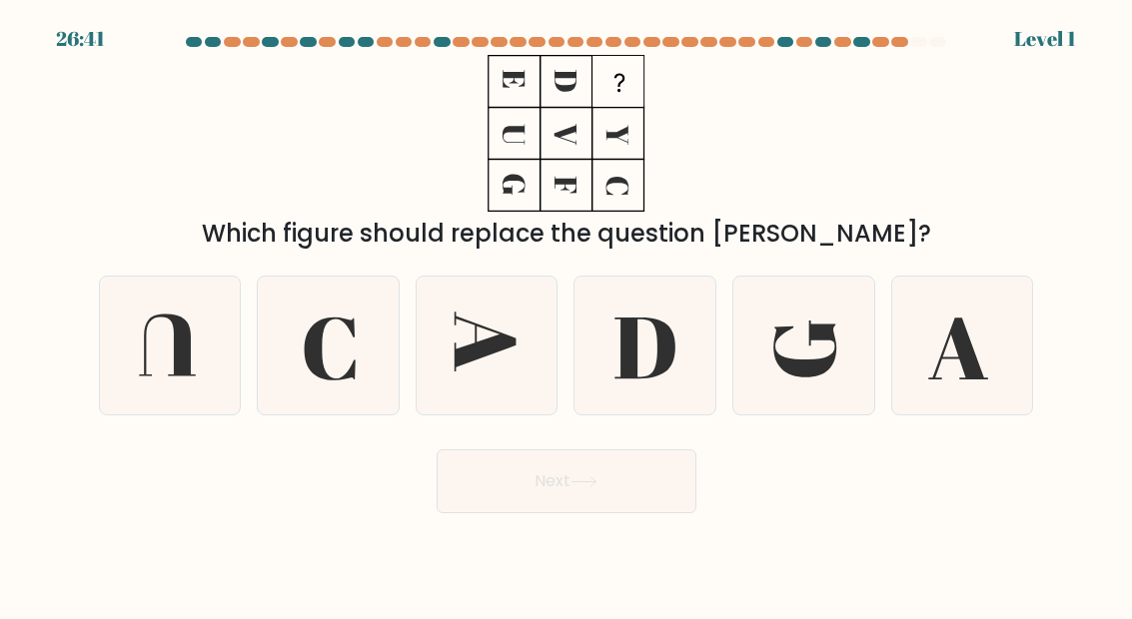
click at [677, 401] on icon at bounding box center [645, 346] width 138 height 138
click at [567, 315] on input "d." at bounding box center [566, 312] width 1 height 5
radio input "true"
click at [601, 513] on button "Next" at bounding box center [567, 482] width 260 height 64
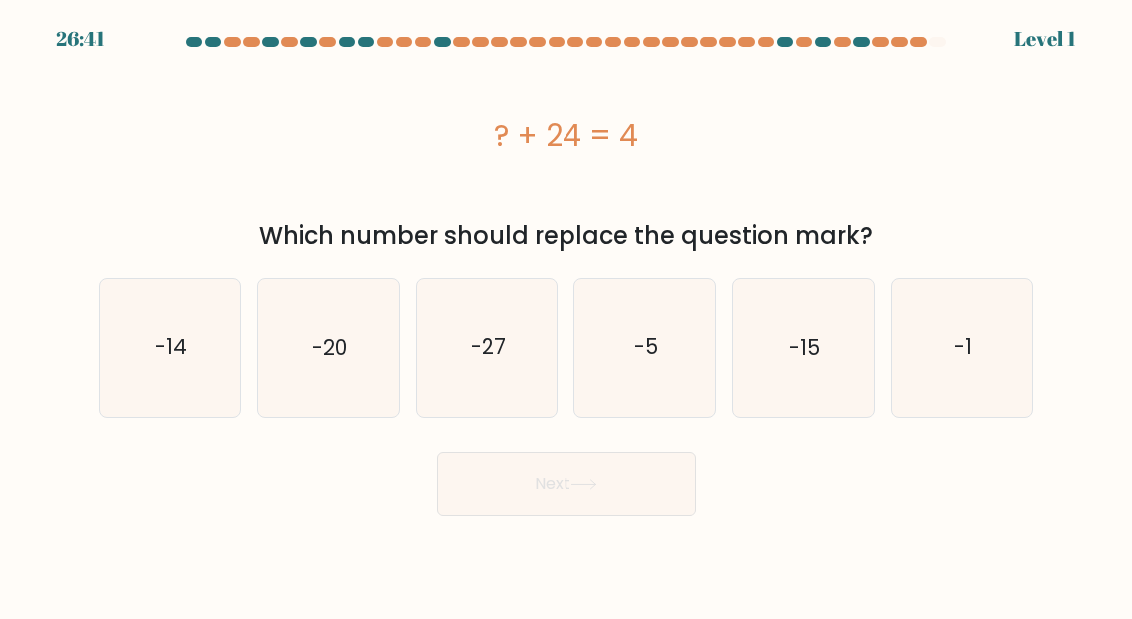
click at [677, 388] on icon "-5" at bounding box center [645, 348] width 138 height 138
click at [567, 315] on input "d. -5" at bounding box center [566, 312] width 1 height 5
radio input "true"
click at [608, 500] on button "Next" at bounding box center [567, 485] width 260 height 64
click at [610, 474] on button "Next" at bounding box center [567, 485] width 260 height 64
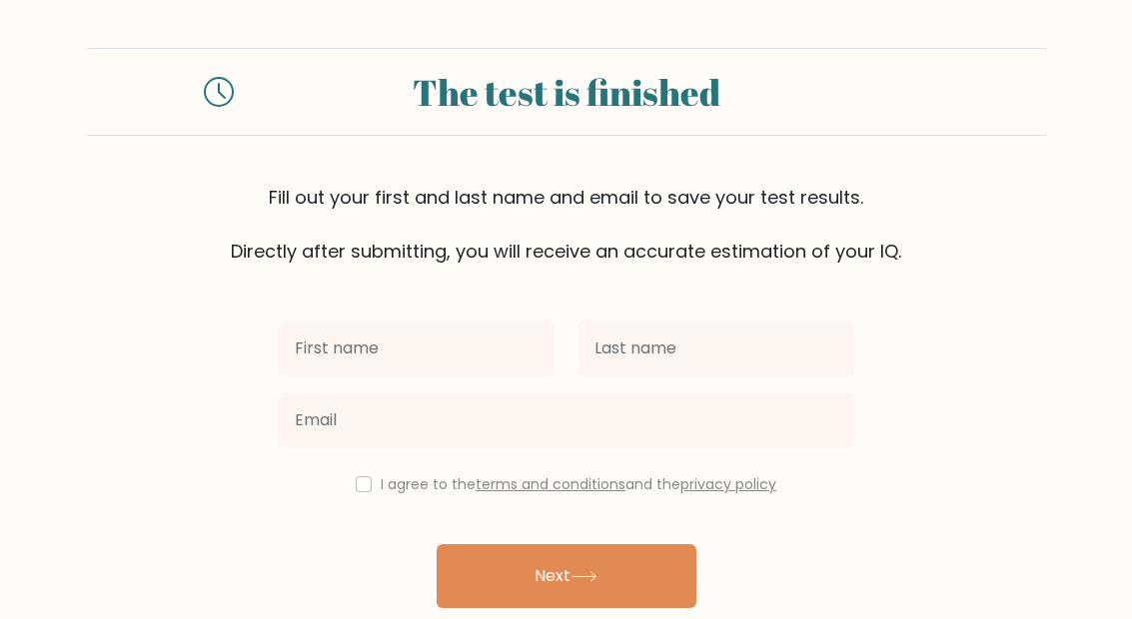
click at [443, 352] on input "text" at bounding box center [417, 349] width 276 height 56
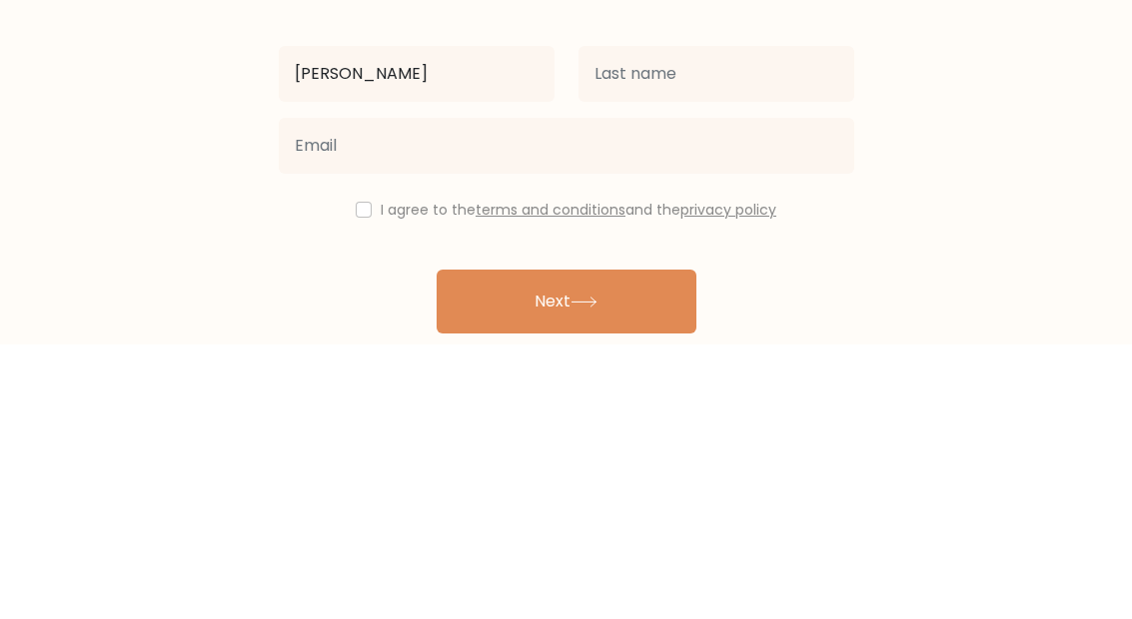
type input "[PERSON_NAME]"
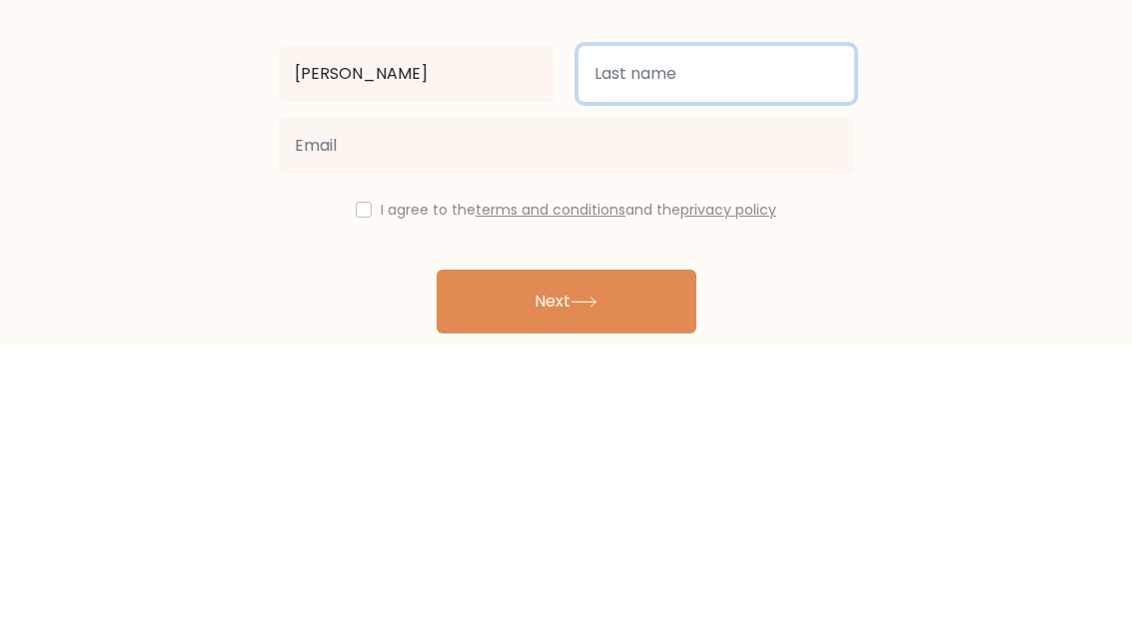
click at [699, 321] on input "text" at bounding box center [716, 349] width 276 height 56
type input "Chen"
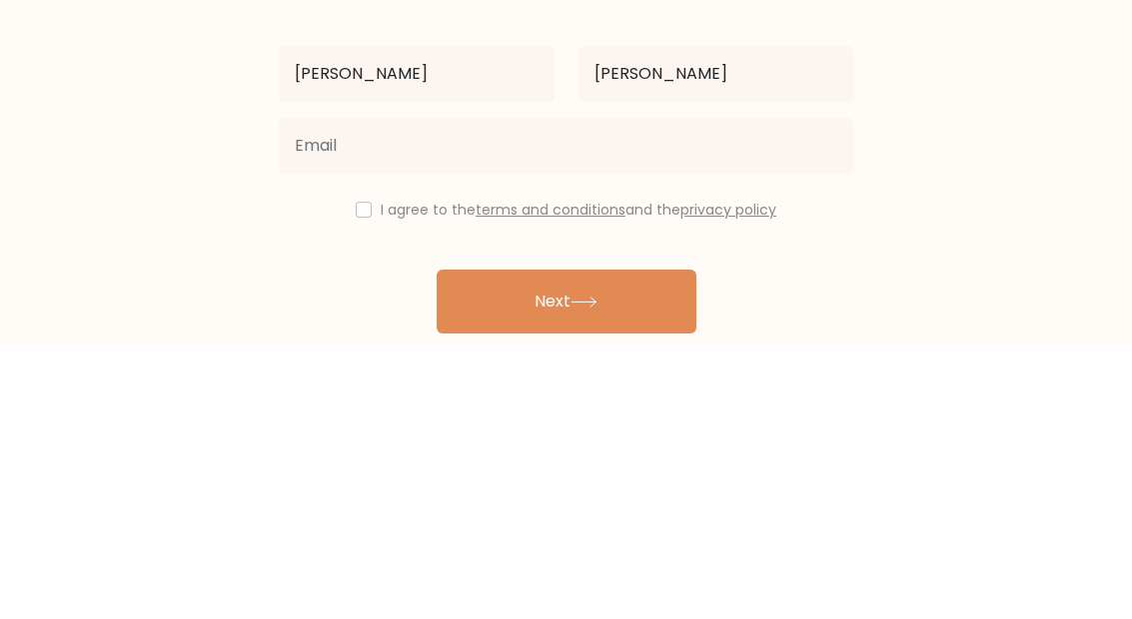
click at [989, 102] on form "The test is finished Fill out your first and last name and email to save your t…" at bounding box center [566, 350] width 1132 height 605
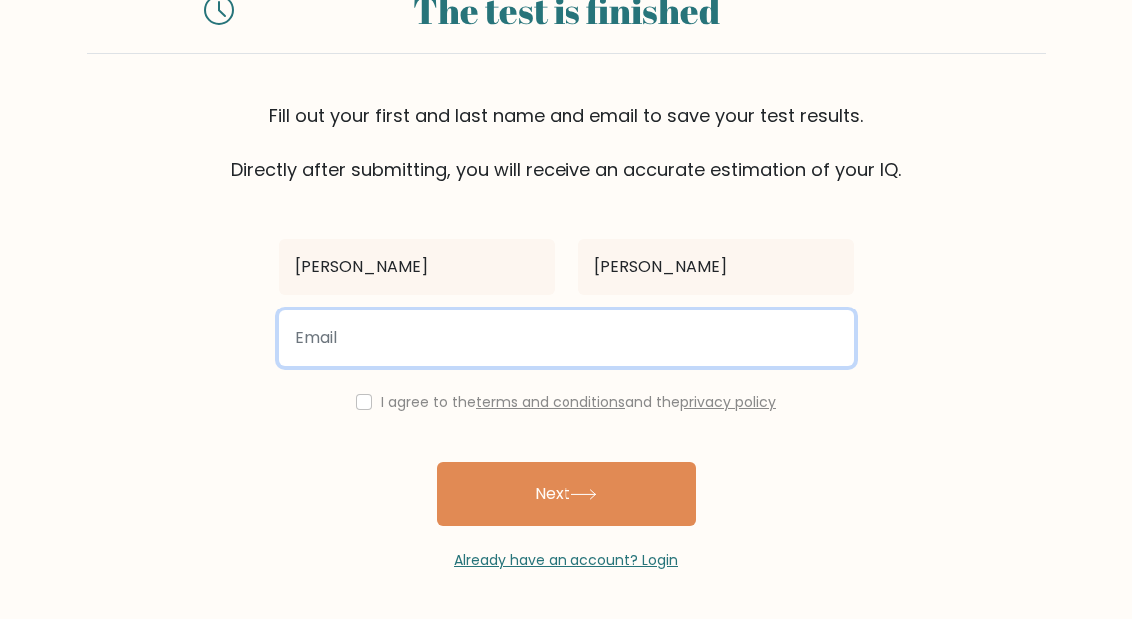
click at [682, 319] on input "email" at bounding box center [566, 339] width 575 height 56
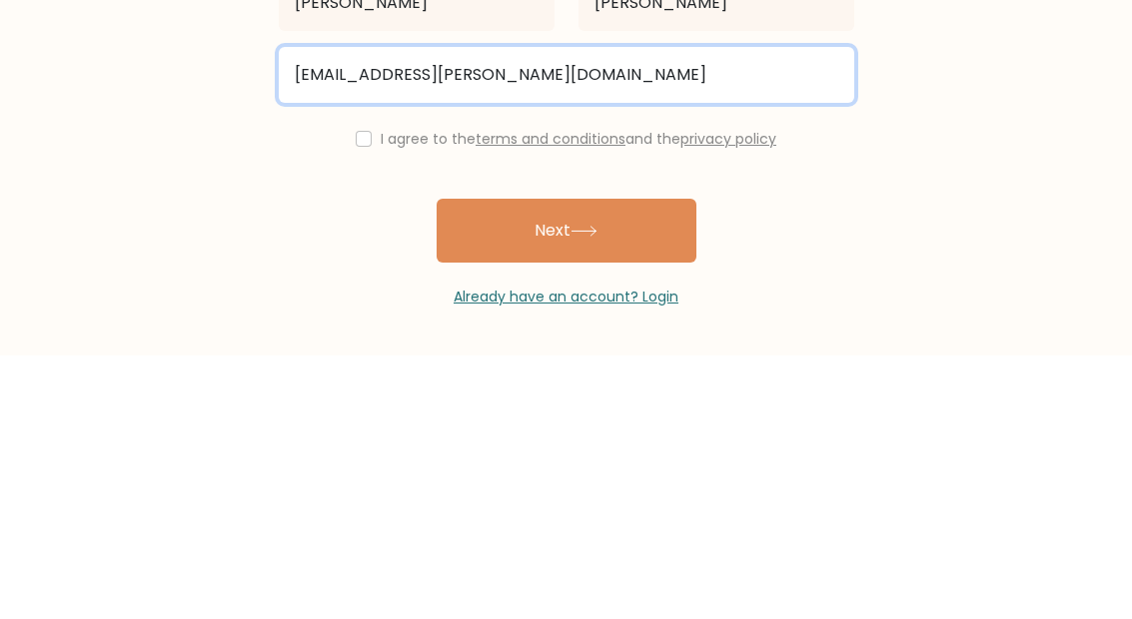
type input "wesvera1040625@wes.tc.edu.tw"
click at [565, 463] on button "Next" at bounding box center [567, 495] width 260 height 64
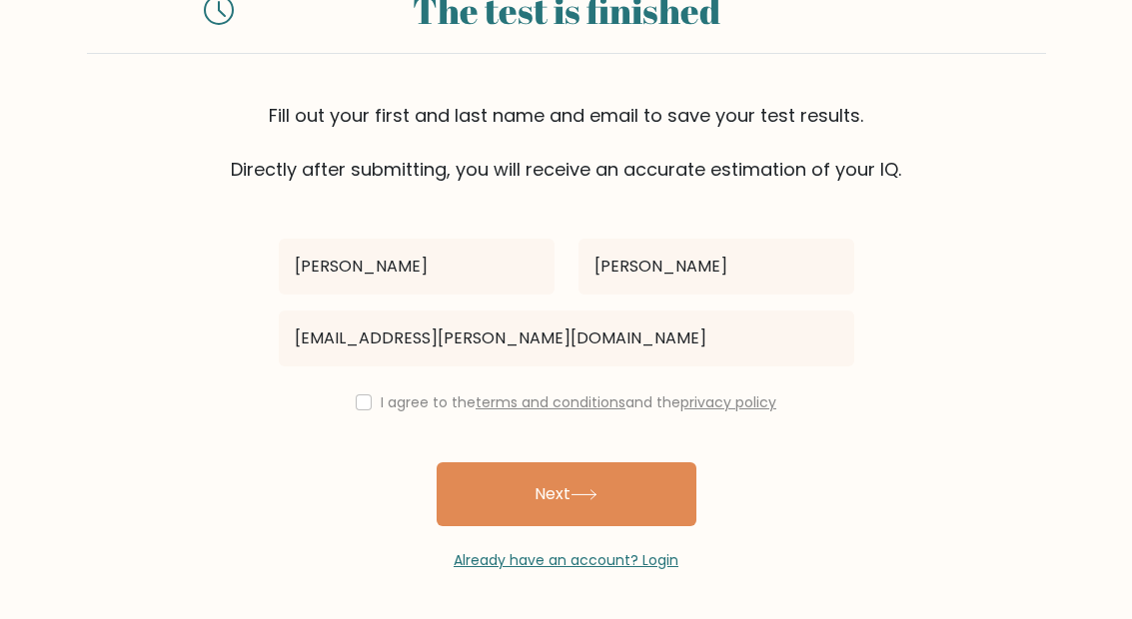
click at [363, 400] on input "checkbox" at bounding box center [364, 403] width 16 height 16
checkbox input "true"
click at [605, 505] on button "Next" at bounding box center [567, 495] width 260 height 64
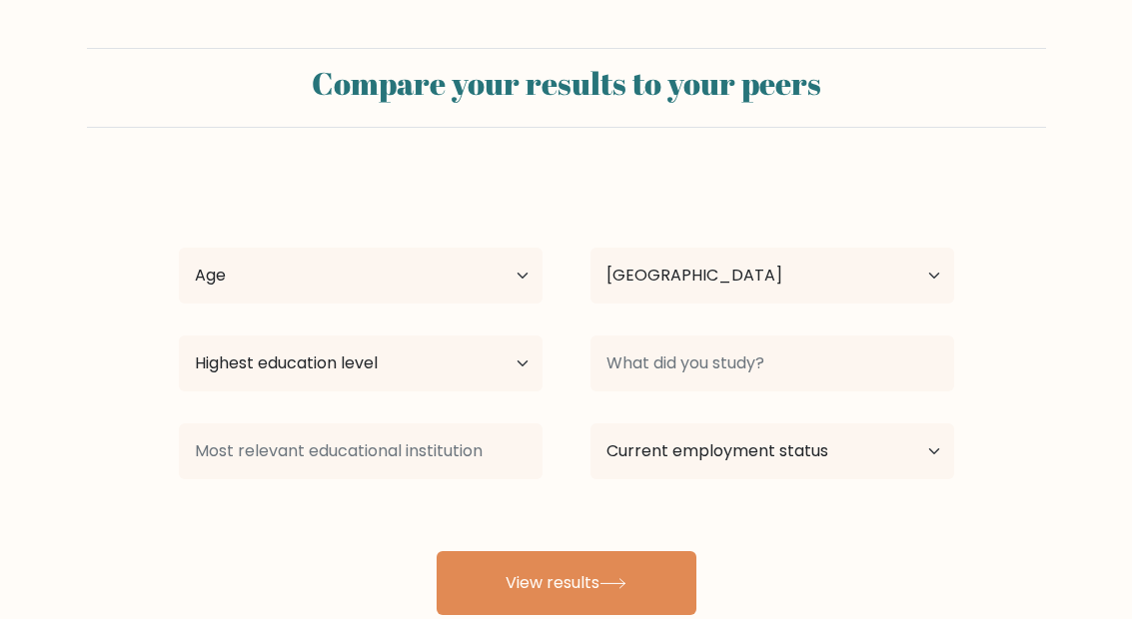
select select "TW"
click at [484, 366] on select "Highest education level No schooling Primary Lower Secondary Upper Secondary Oc…" at bounding box center [361, 364] width 364 height 56
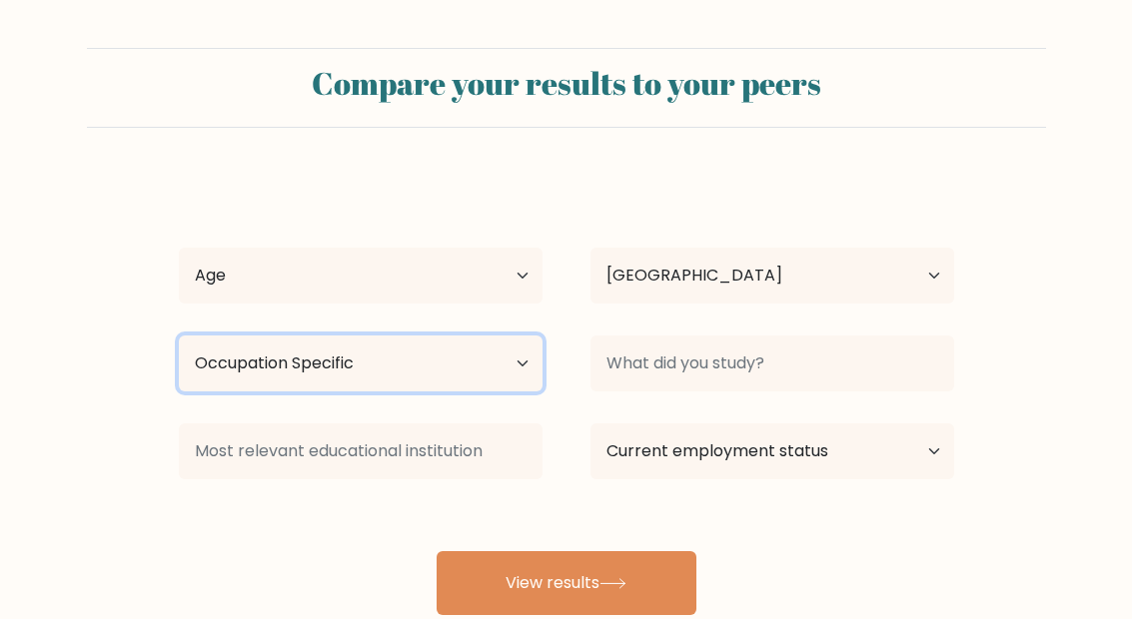
click at [367, 367] on select "Highest education level No schooling Primary Lower Secondary Upper Secondary Oc…" at bounding box center [361, 364] width 364 height 56
select select "doctoral_degree"
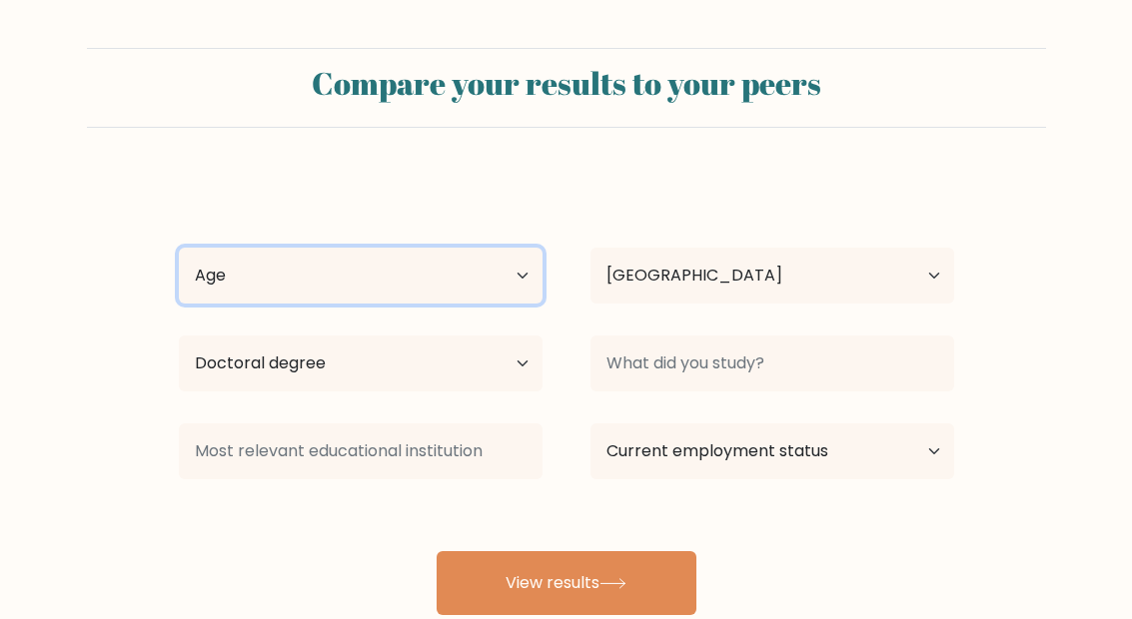
click at [405, 275] on select "Age Under 18 years old 18-24 years old 25-34 years old 35-44 years old 45-54 ye…" at bounding box center [361, 276] width 364 height 56
click at [435, 271] on select "Age Under 18 years old 18-24 years old 25-34 years old 35-44 years old 45-54 ye…" at bounding box center [361, 276] width 364 height 56
click at [389, 273] on select "Age Under 18 years old 18-24 years old 25-34 years old 35-44 years old 45-54 ye…" at bounding box center [361, 276] width 364 height 56
select select "min_18"
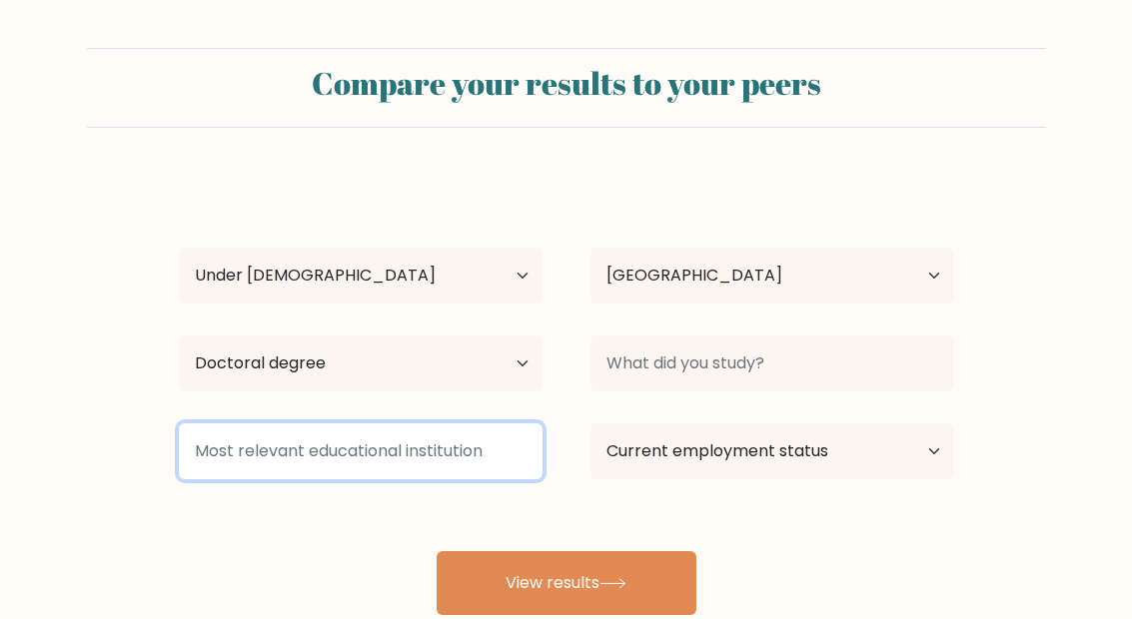
click at [466, 451] on input at bounding box center [361, 452] width 364 height 56
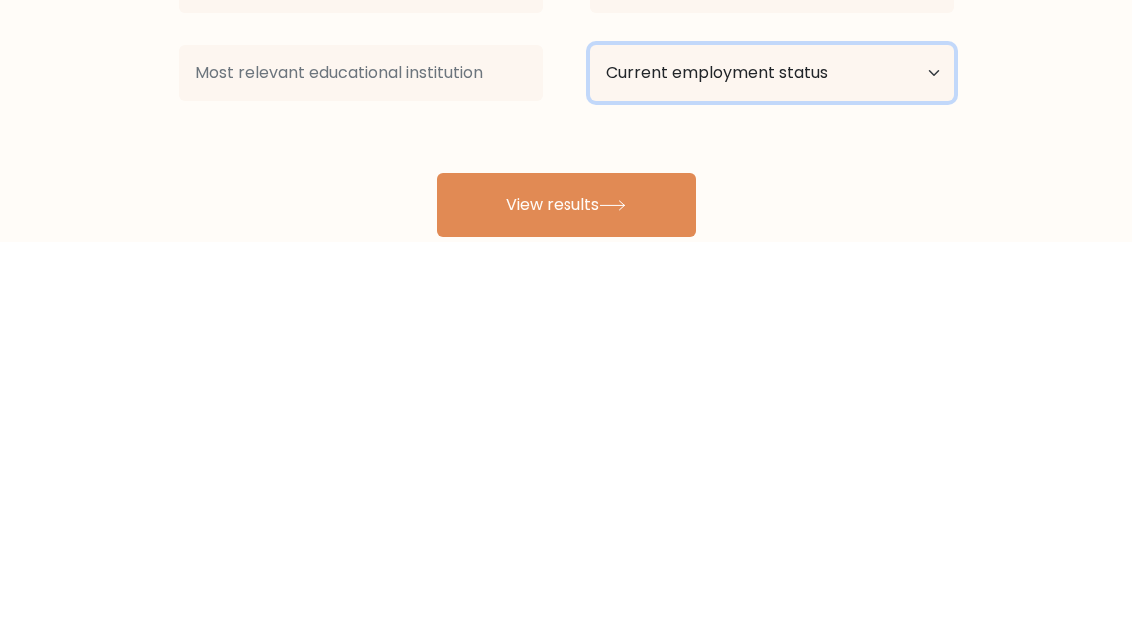
click at [855, 424] on select "Current employment status Employed Student Retired Other / prefer not to answer" at bounding box center [772, 452] width 364 height 56
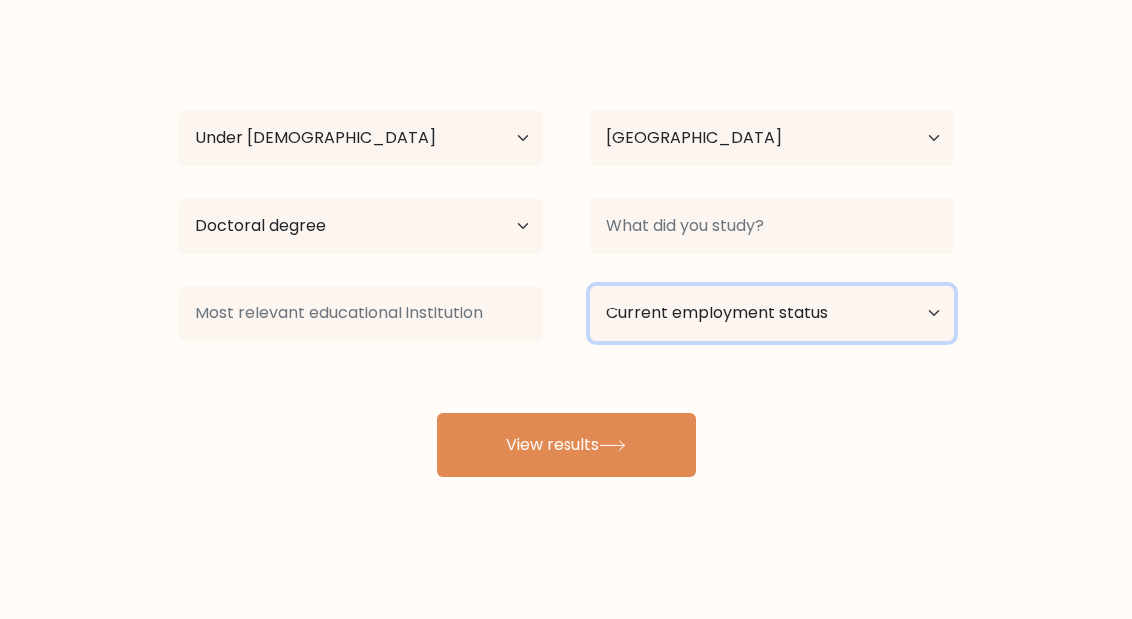
select select "other"
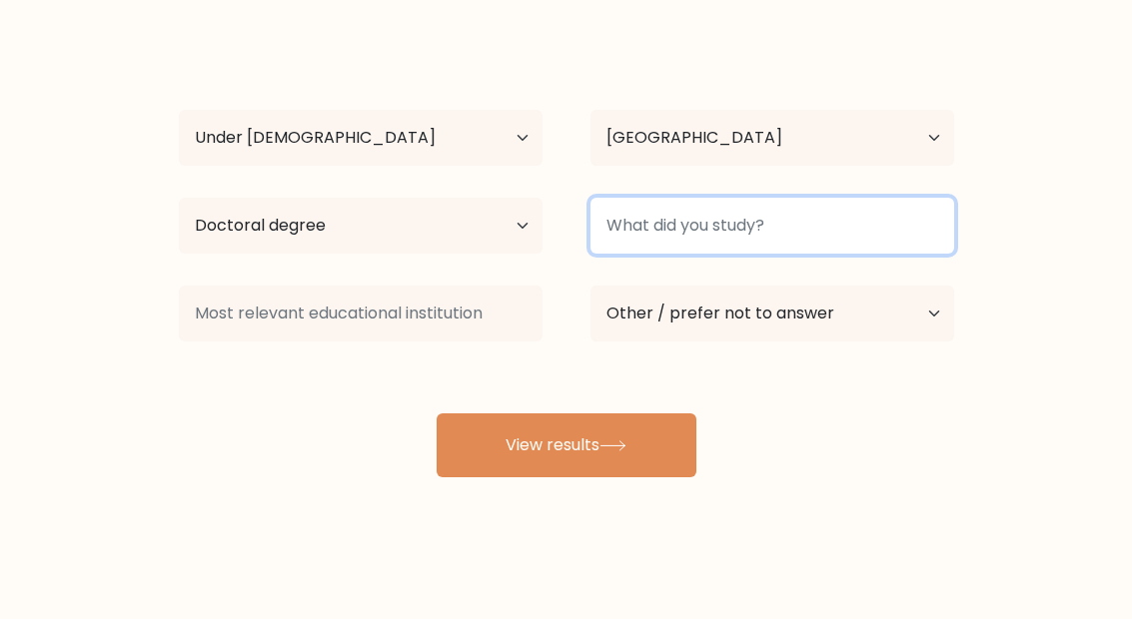
click at [860, 225] on input at bounding box center [772, 226] width 364 height 56
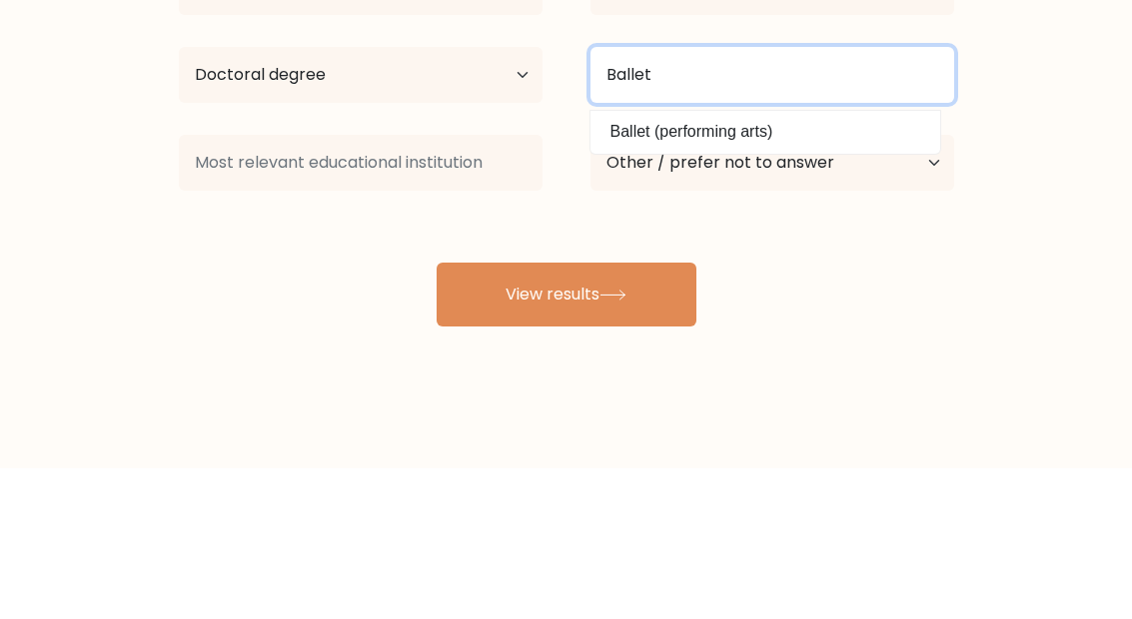
type input "Ballet"
click at [565, 414] on button "View results" at bounding box center [567, 446] width 260 height 64
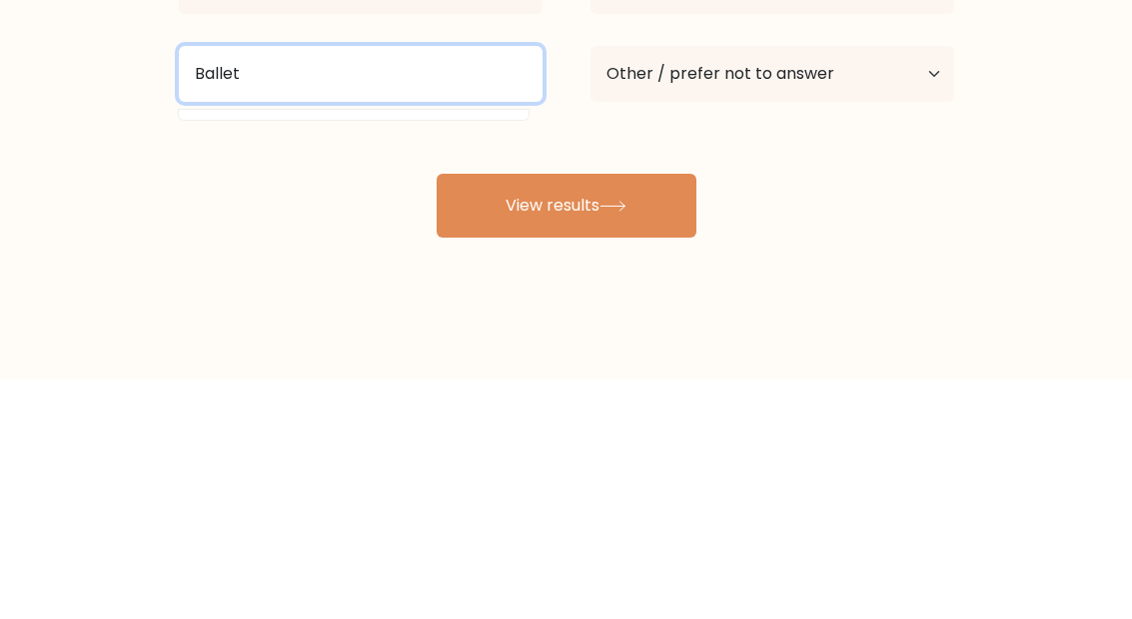
type input "Ballet"
click at [565, 414] on button "View results" at bounding box center [567, 446] width 260 height 64
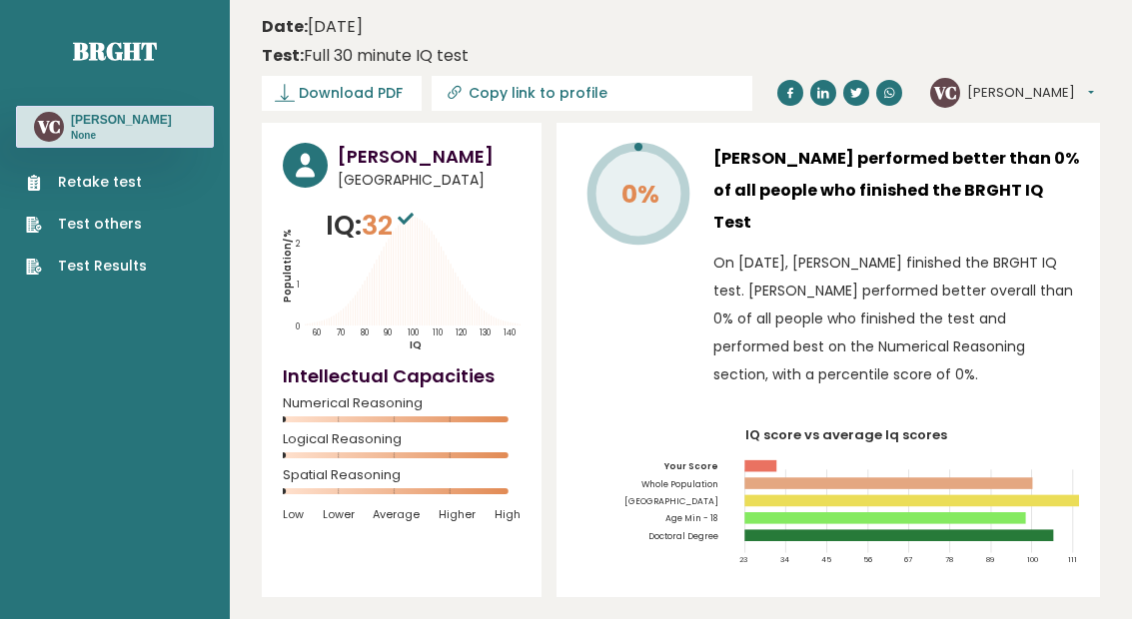
click at [58, 226] on link "Test others" at bounding box center [86, 224] width 121 height 21
click at [78, 176] on link "Retake test" at bounding box center [86, 182] width 121 height 21
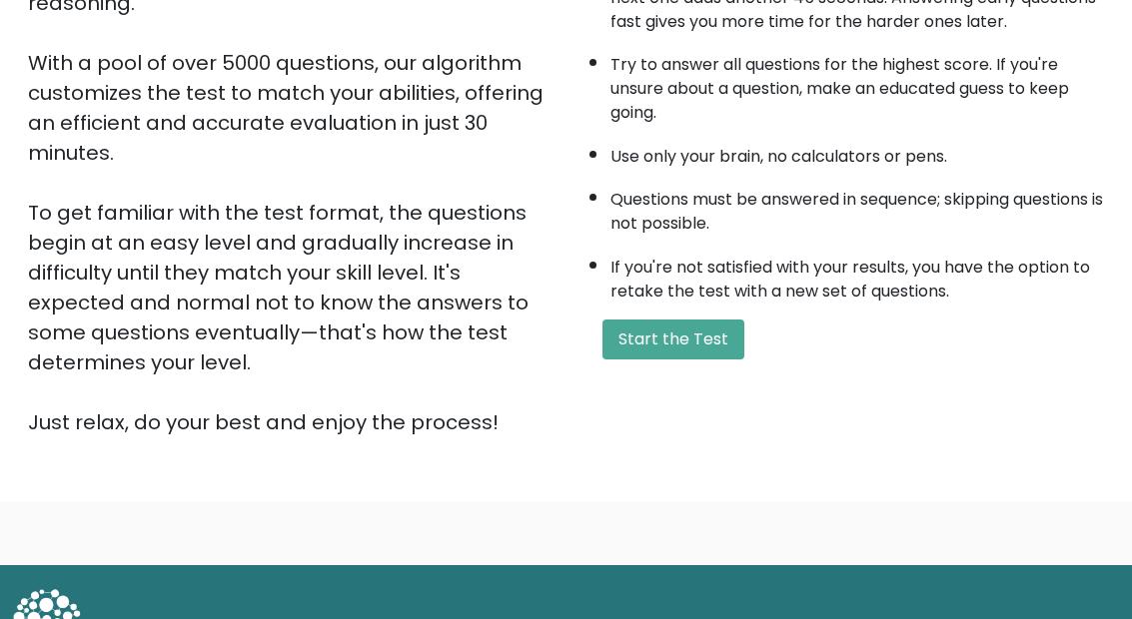
scroll to position [385, 0]
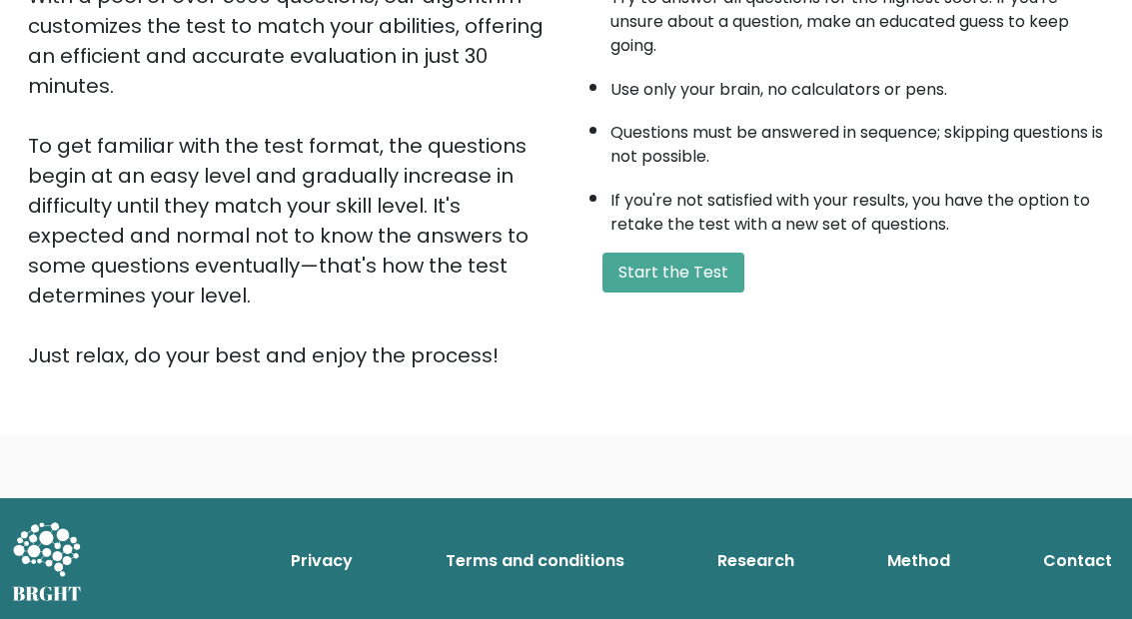
click at [723, 293] on button "Start the Test" at bounding box center [673, 273] width 142 height 40
click at [691, 293] on button "Start the Test" at bounding box center [673, 273] width 142 height 40
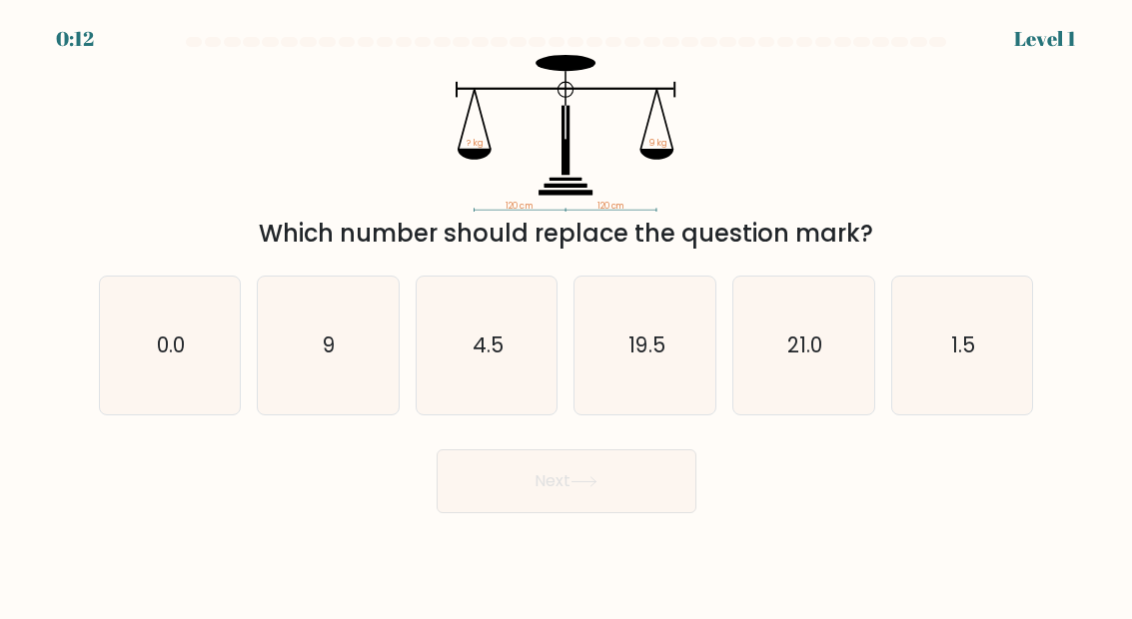
click at [346, 362] on icon "9" at bounding box center [328, 346] width 138 height 138
click at [566, 315] on input "b. 9" at bounding box center [566, 312] width 1 height 5
radio input "true"
click at [617, 496] on button "Next" at bounding box center [567, 482] width 260 height 64
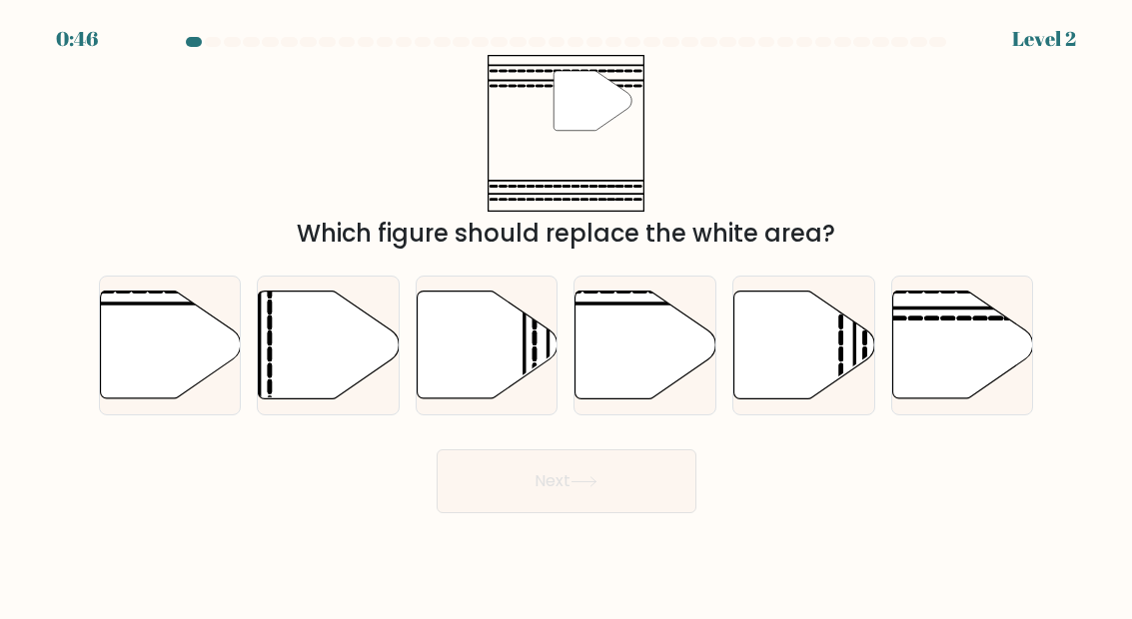
click at [962, 350] on icon at bounding box center [962, 345] width 141 height 108
click at [567, 315] on input "f." at bounding box center [566, 312] width 1 height 5
radio input "true"
click at [635, 481] on button "Next" at bounding box center [567, 482] width 260 height 64
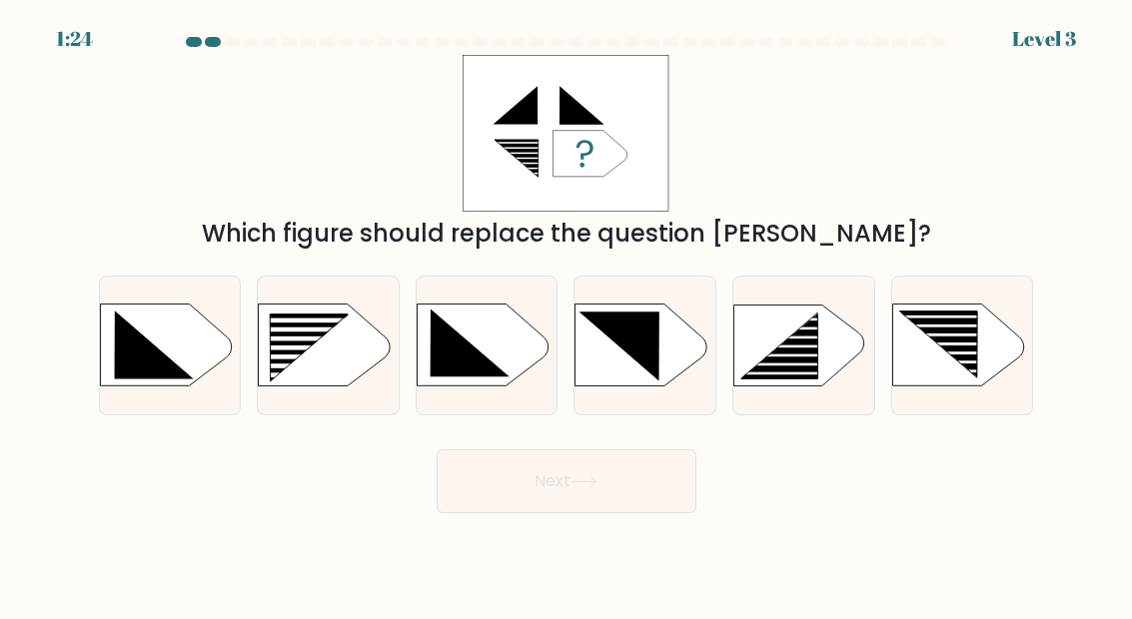
click at [339, 360] on rect at bounding box center [299, 357] width 112 height 5
click at [566, 315] on input "b." at bounding box center [566, 312] width 1 height 5
radio input "true"
click at [561, 489] on button "Next" at bounding box center [567, 482] width 260 height 64
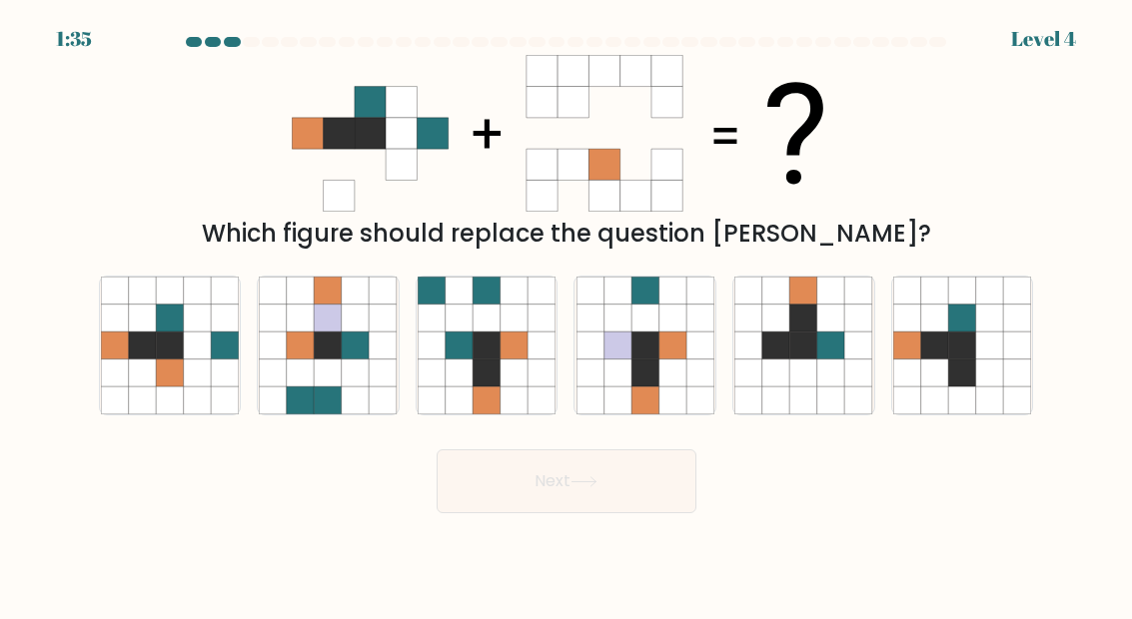
click at [178, 384] on icon at bounding box center [170, 374] width 28 height 28
click at [566, 315] on input "a." at bounding box center [566, 312] width 1 height 5
radio input "true"
click at [635, 482] on button "Next" at bounding box center [567, 482] width 260 height 64
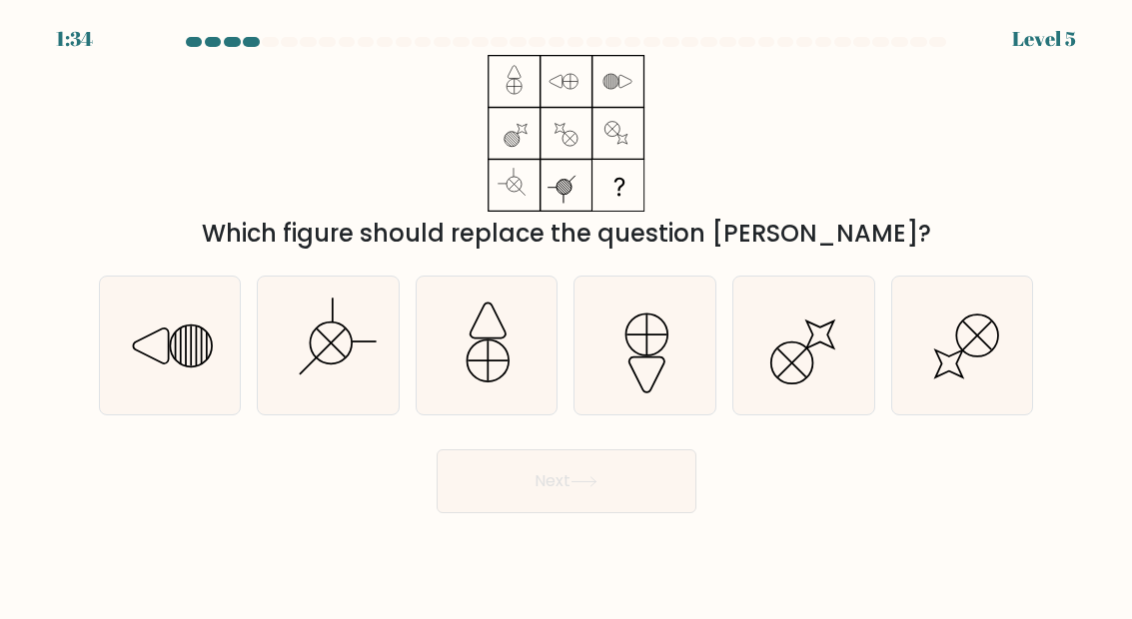
click at [572, 513] on button "Next" at bounding box center [567, 482] width 260 height 64
click at [336, 396] on icon at bounding box center [328, 346] width 138 height 138
click at [566, 315] on input "b." at bounding box center [566, 312] width 1 height 5
radio input "true"
click at [561, 513] on button "Next" at bounding box center [567, 482] width 260 height 64
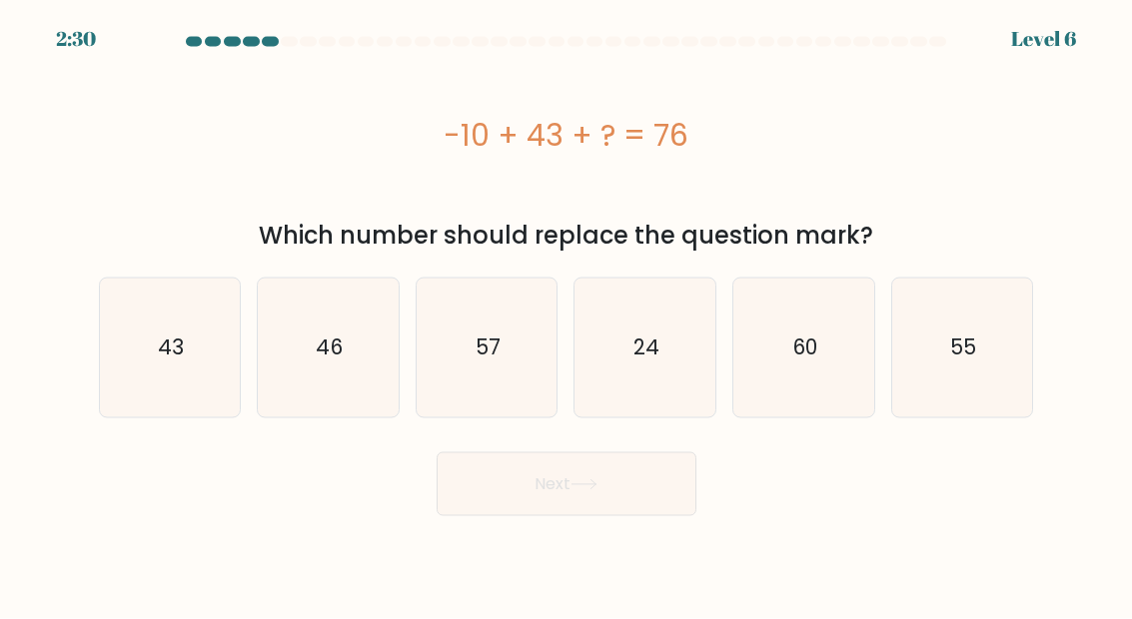
scroll to position [9, 0]
click at [4, 141] on form "a." at bounding box center [566, 276] width 1132 height 479
click at [170, 358] on icon "43" at bounding box center [170, 348] width 138 height 138
click at [566, 315] on input "a. 43" at bounding box center [566, 312] width 1 height 5
radio input "true"
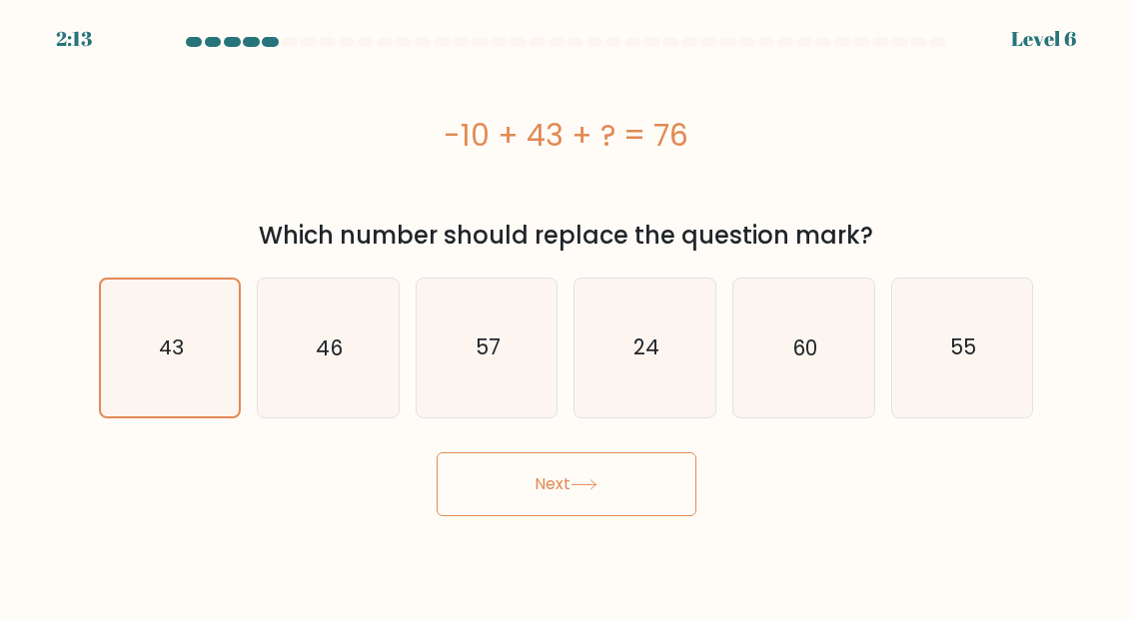
click at [584, 462] on button "Next" at bounding box center [567, 485] width 260 height 64
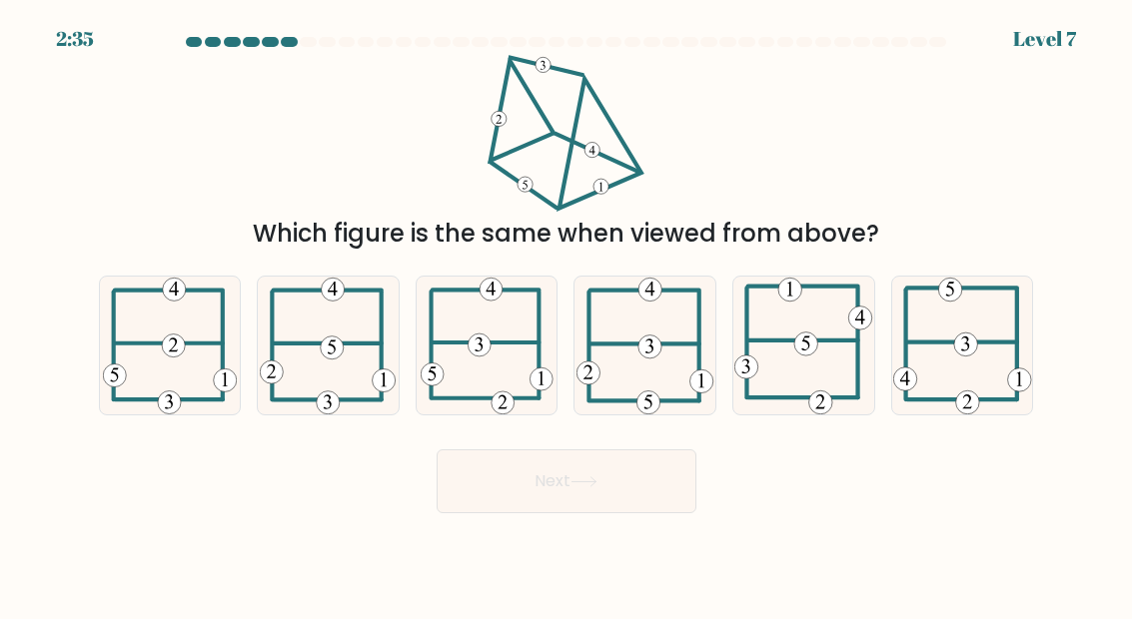
click at [752, 415] on icon at bounding box center [803, 346] width 138 height 138
click at [567, 315] on input "e." at bounding box center [566, 312] width 1 height 5
radio input "true"
click at [633, 503] on button "Next" at bounding box center [567, 482] width 260 height 64
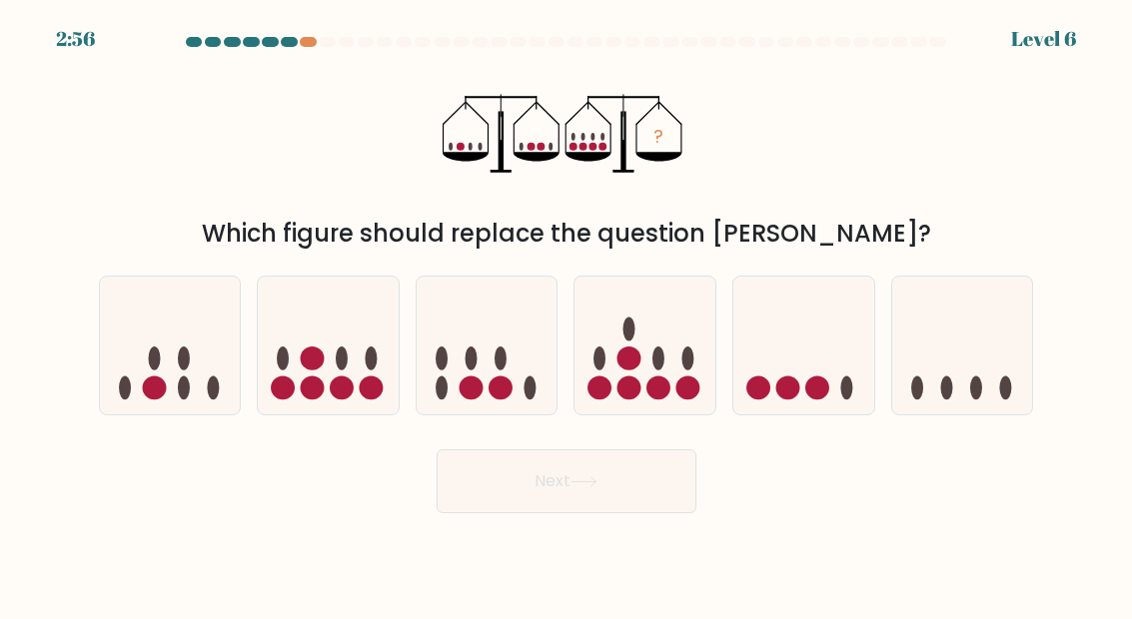
click at [349, 321] on icon at bounding box center [328, 346] width 141 height 117
click at [566, 315] on input "b." at bounding box center [566, 312] width 1 height 5
radio input "true"
click at [538, 464] on button "Next" at bounding box center [567, 482] width 260 height 64
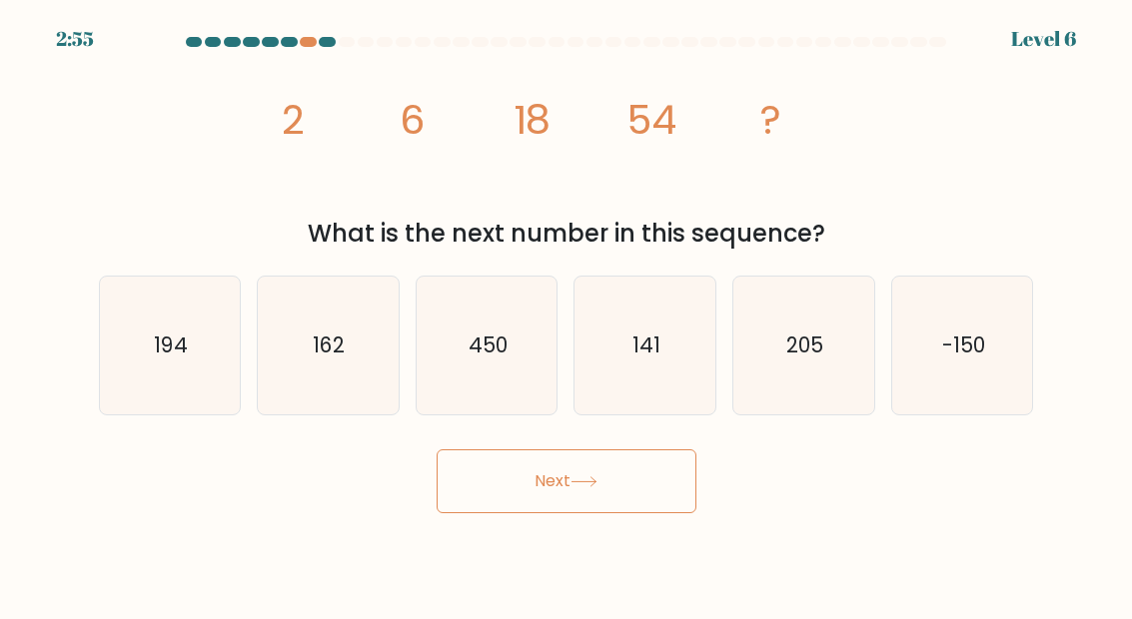
click at [569, 503] on button "Next" at bounding box center [567, 482] width 260 height 64
click at [790, 37] on div at bounding box center [785, 42] width 17 height 10
click at [807, 37] on div at bounding box center [804, 42] width 17 height 10
click at [763, 55] on icon "image/svg+xml 2 6 18 54 ?" at bounding box center [566, 133] width 599 height 157
click at [325, 404] on icon "162" at bounding box center [328, 346] width 138 height 138
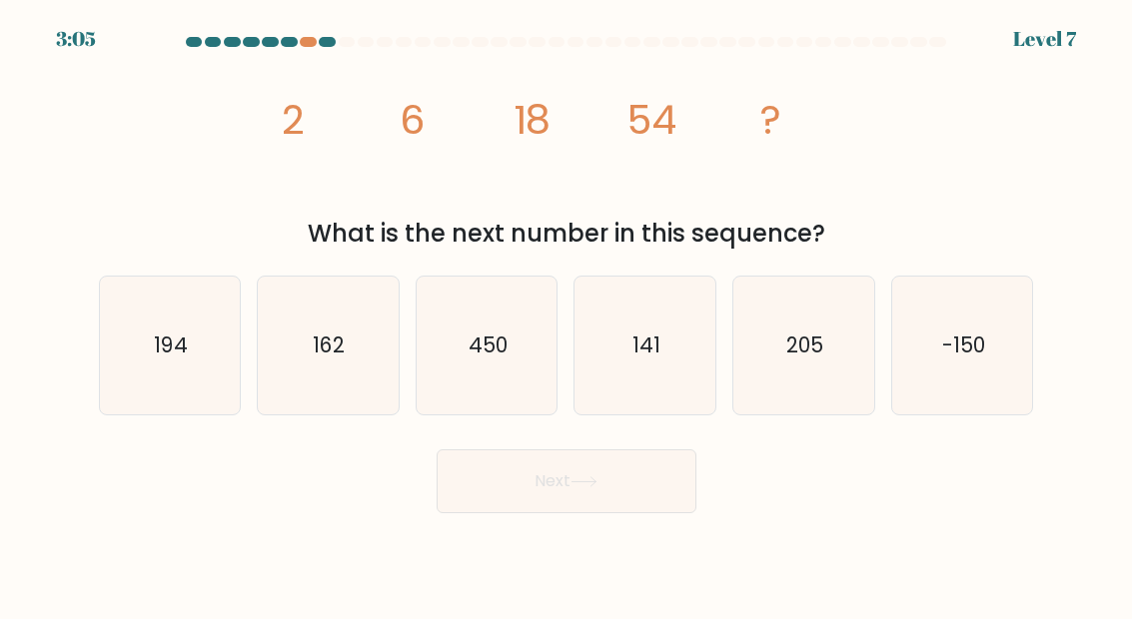
click at [566, 315] on input "b. 162" at bounding box center [566, 312] width 1 height 5
radio input "true"
click at [534, 498] on button "Next" at bounding box center [567, 482] width 260 height 64
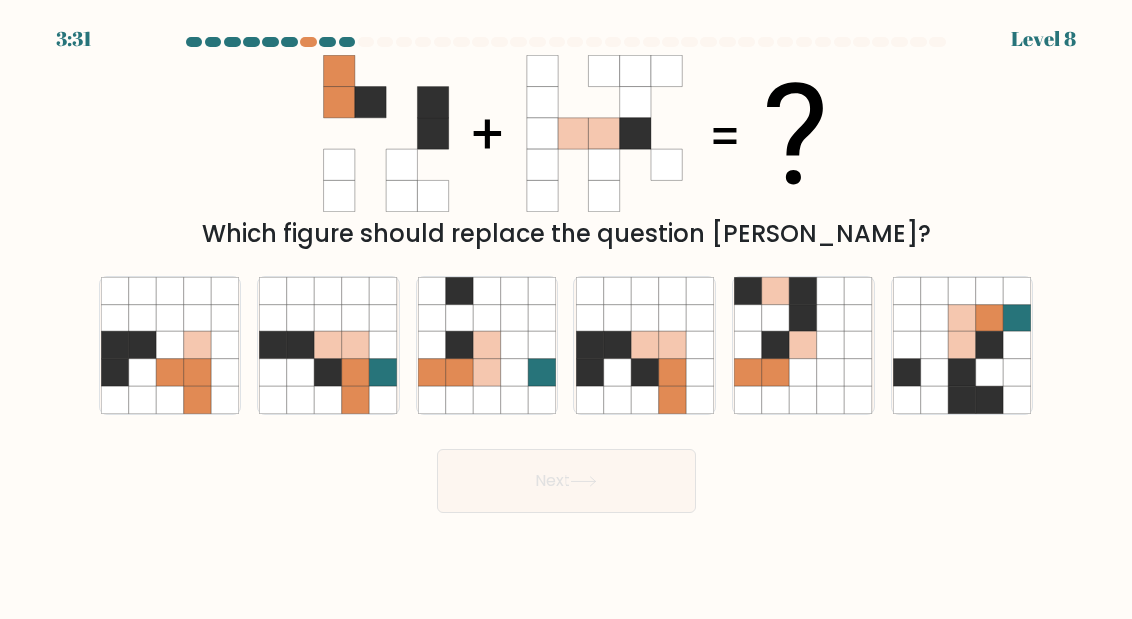
scroll to position [80, 0]
click at [607, 332] on icon at bounding box center [617, 346] width 28 height 28
click at [567, 310] on input "d." at bounding box center [566, 312] width 1 height 5
radio input "true"
click at [483, 450] on button "Next" at bounding box center [567, 482] width 260 height 64
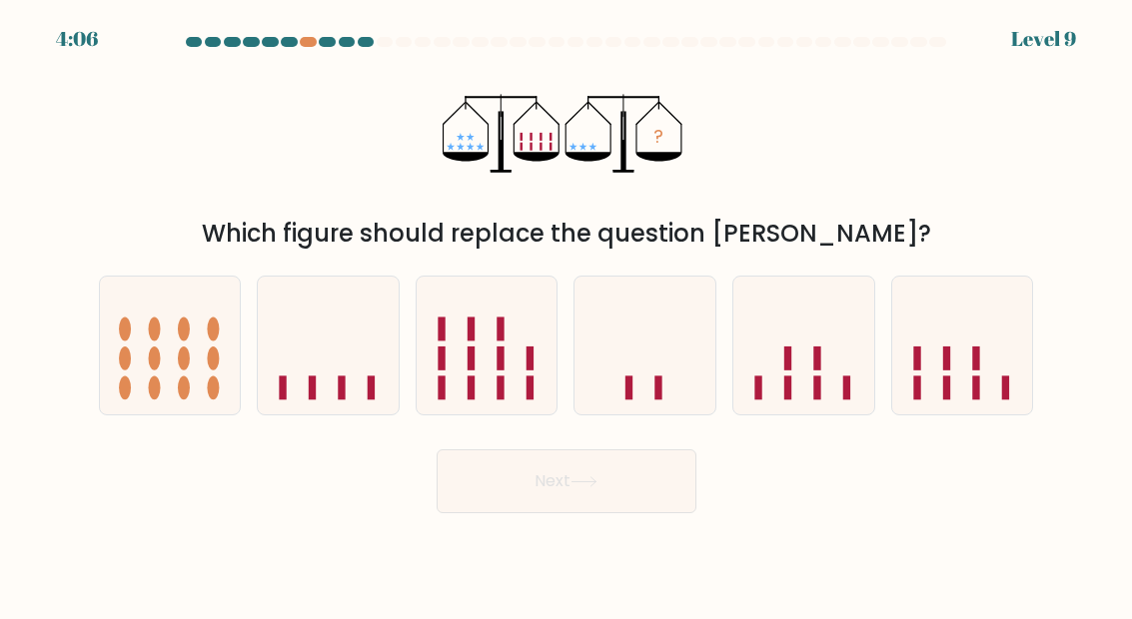
scroll to position [0, 0]
click at [217, 361] on icon at bounding box center [170, 346] width 141 height 117
click at [566, 315] on input "a." at bounding box center [566, 312] width 1 height 5
radio input "true"
click at [594, 487] on icon at bounding box center [583, 481] width 27 height 11
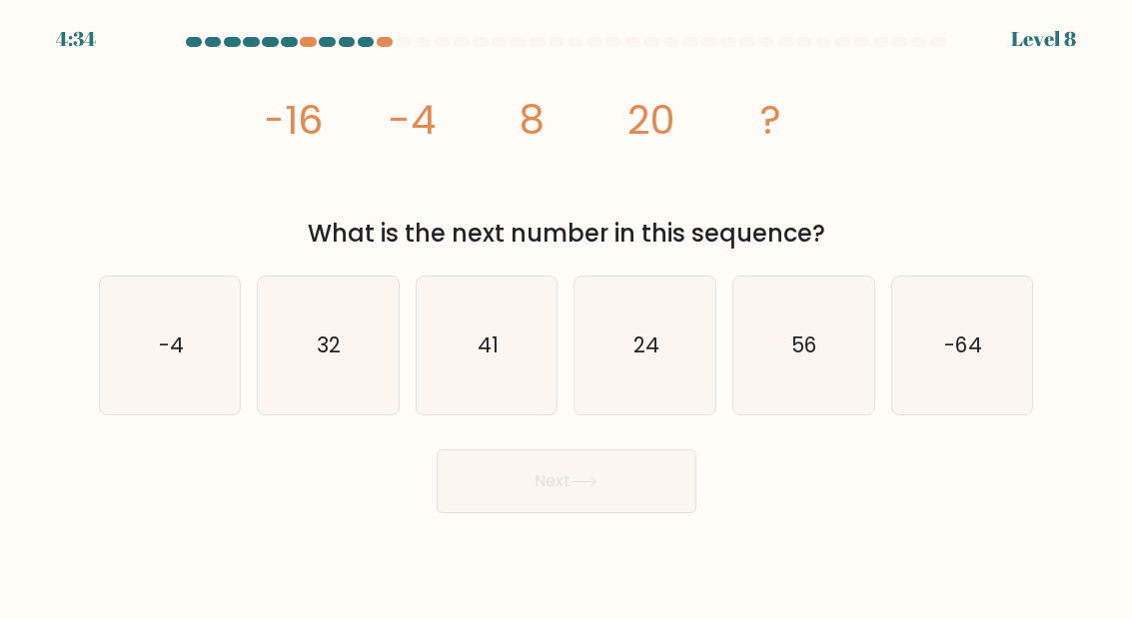
click at [361, 346] on icon "32" at bounding box center [328, 346] width 138 height 138
click at [566, 315] on input "b. 32" at bounding box center [566, 312] width 1 height 5
radio input "true"
click at [627, 513] on button "Next" at bounding box center [567, 482] width 260 height 64
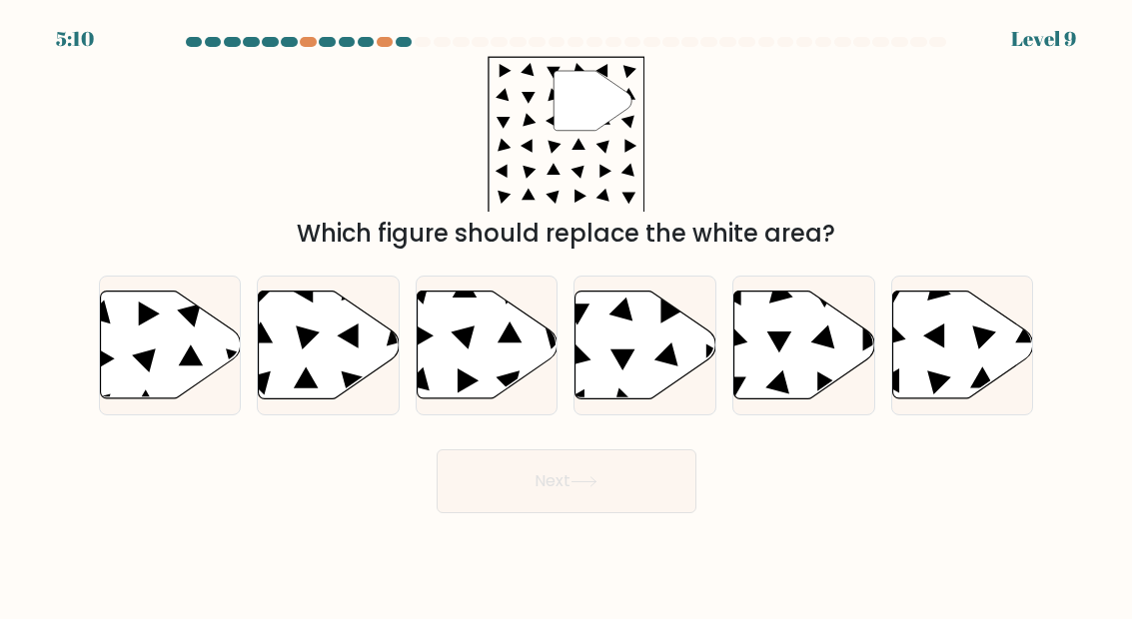
click at [537, 513] on button "Next" at bounding box center [567, 482] width 260 height 64
click at [511, 386] on icon at bounding box center [487, 345] width 141 height 108
click at [566, 315] on input "c." at bounding box center [566, 312] width 1 height 5
radio input "true"
click at [566, 501] on button "Next" at bounding box center [567, 482] width 260 height 64
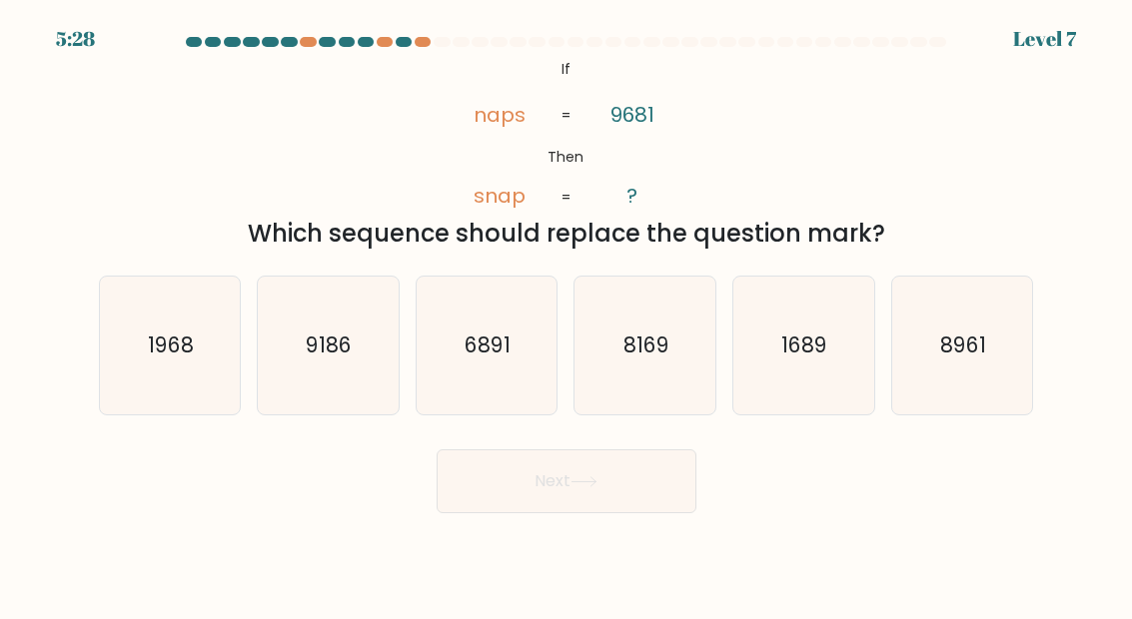
click at [681, 369] on icon "8169" at bounding box center [645, 346] width 138 height 138
click at [567, 315] on input "d. 8169" at bounding box center [566, 312] width 1 height 5
radio input "true"
click at [449, 400] on icon "6891" at bounding box center [487, 346] width 138 height 138
click at [566, 315] on input "c. 6891" at bounding box center [566, 312] width 1 height 5
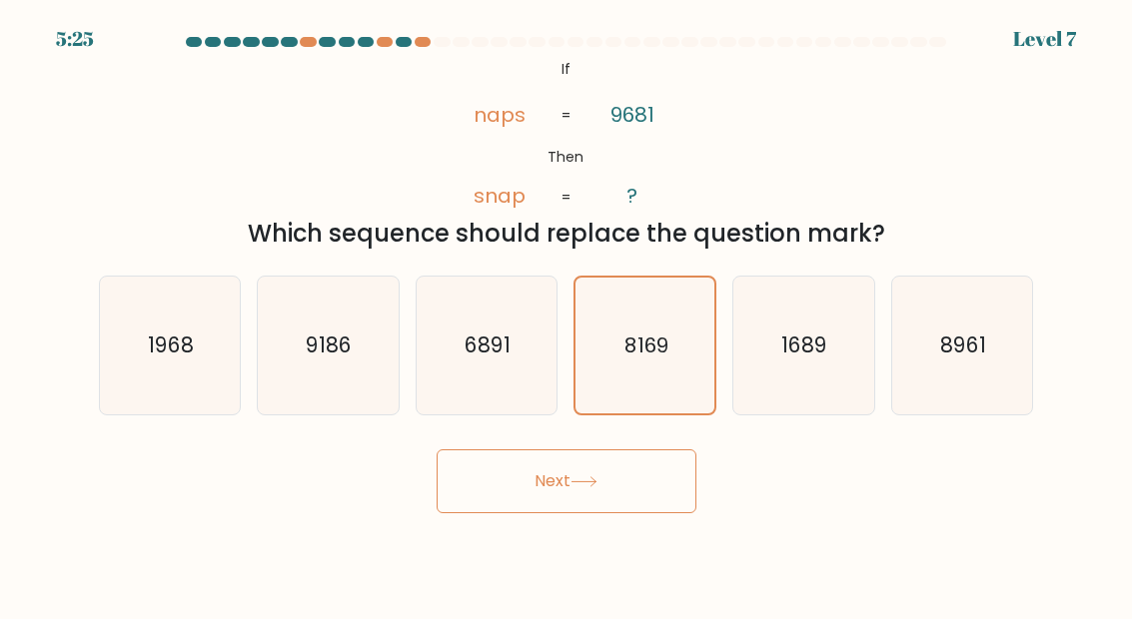
radio input "true"
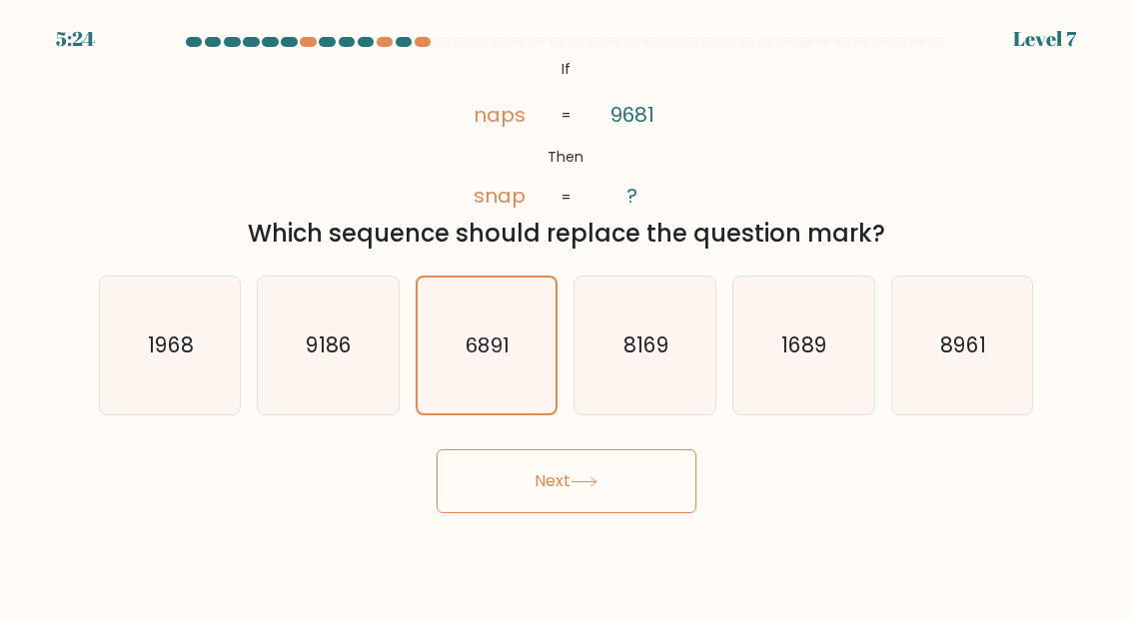
click at [308, 398] on icon "9186" at bounding box center [328, 346] width 138 height 138
click at [566, 315] on input "b. 9186" at bounding box center [566, 312] width 1 height 5
radio input "true"
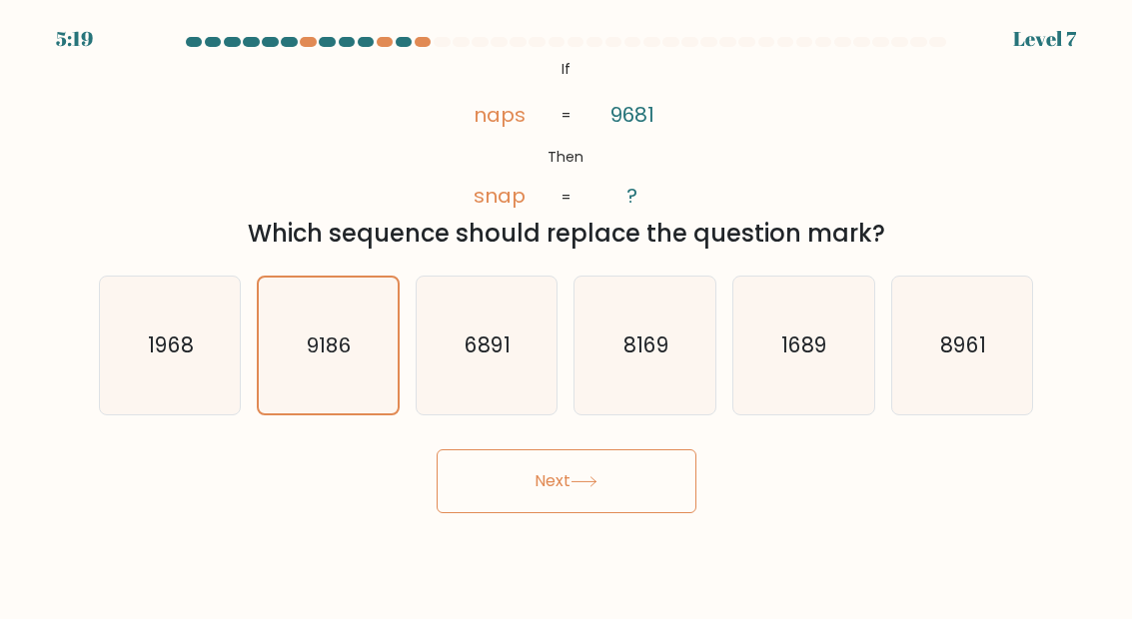
click at [574, 470] on button "Next" at bounding box center [567, 482] width 260 height 64
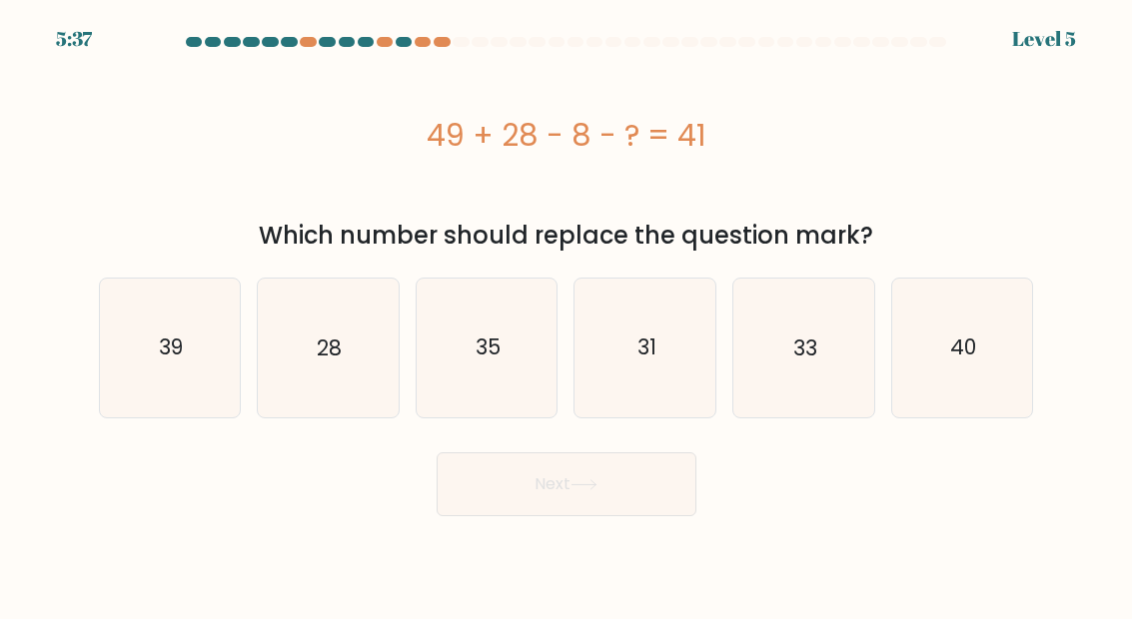
click at [2, 483] on form "a." at bounding box center [566, 276] width 1132 height 479
click at [349, 367] on icon "28" at bounding box center [328, 348] width 138 height 138
click at [566, 315] on input "b. 28" at bounding box center [566, 312] width 1 height 5
radio input "true"
click at [684, 473] on button "Next" at bounding box center [567, 485] width 260 height 64
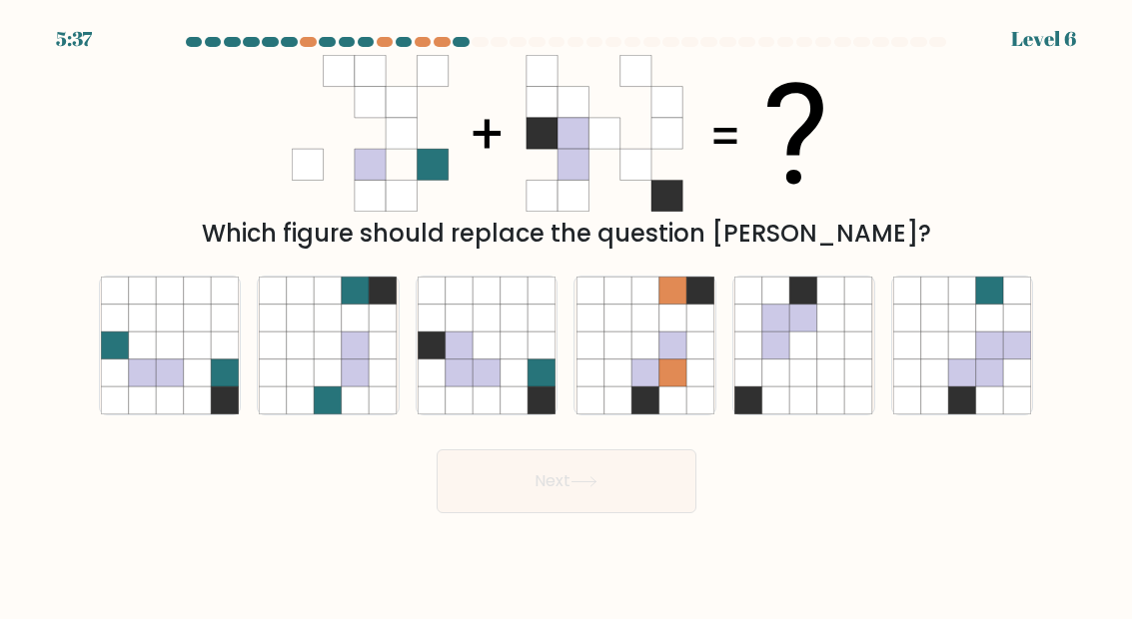
click at [308, 388] on icon at bounding box center [301, 374] width 28 height 28
click at [566, 315] on input "b." at bounding box center [566, 312] width 1 height 5
radio input "true"
click at [459, 415] on icon at bounding box center [460, 401] width 28 height 28
click at [566, 315] on input "c." at bounding box center [566, 312] width 1 height 5
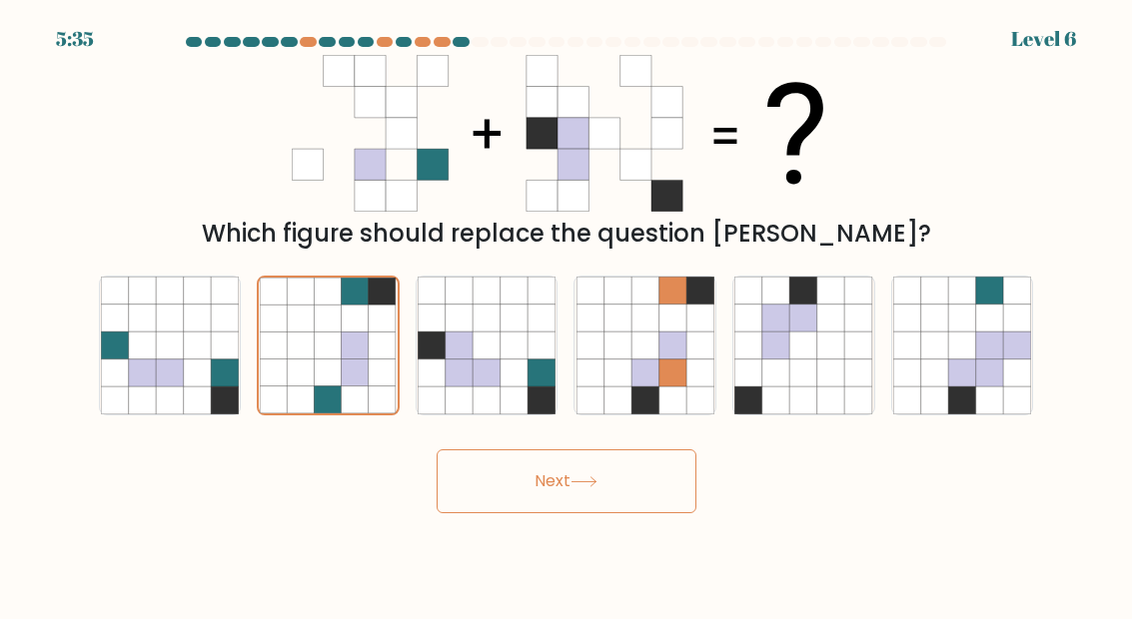
radio input "true"
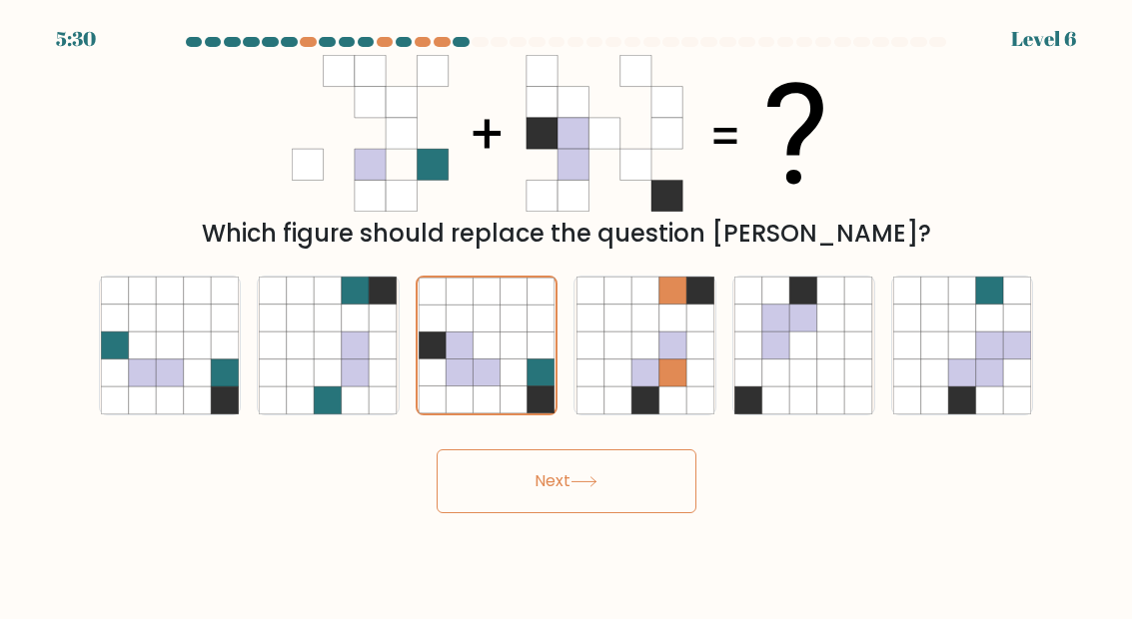
click at [488, 513] on button "Next" at bounding box center [567, 482] width 260 height 64
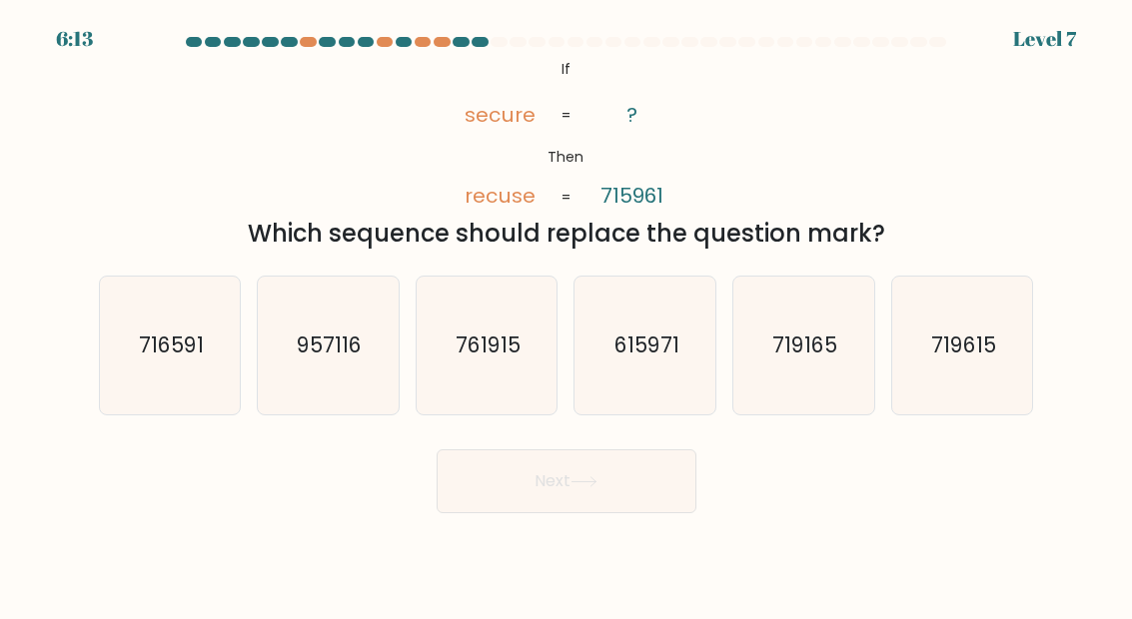
click at [479, 511] on button "Next" at bounding box center [567, 482] width 260 height 64
click at [494, 497] on button "Next" at bounding box center [567, 482] width 260 height 64
click at [494, 496] on button "Next" at bounding box center [567, 482] width 260 height 64
click at [491, 499] on button "Next" at bounding box center [567, 482] width 260 height 64
click at [490, 498] on button "Next" at bounding box center [567, 482] width 260 height 64
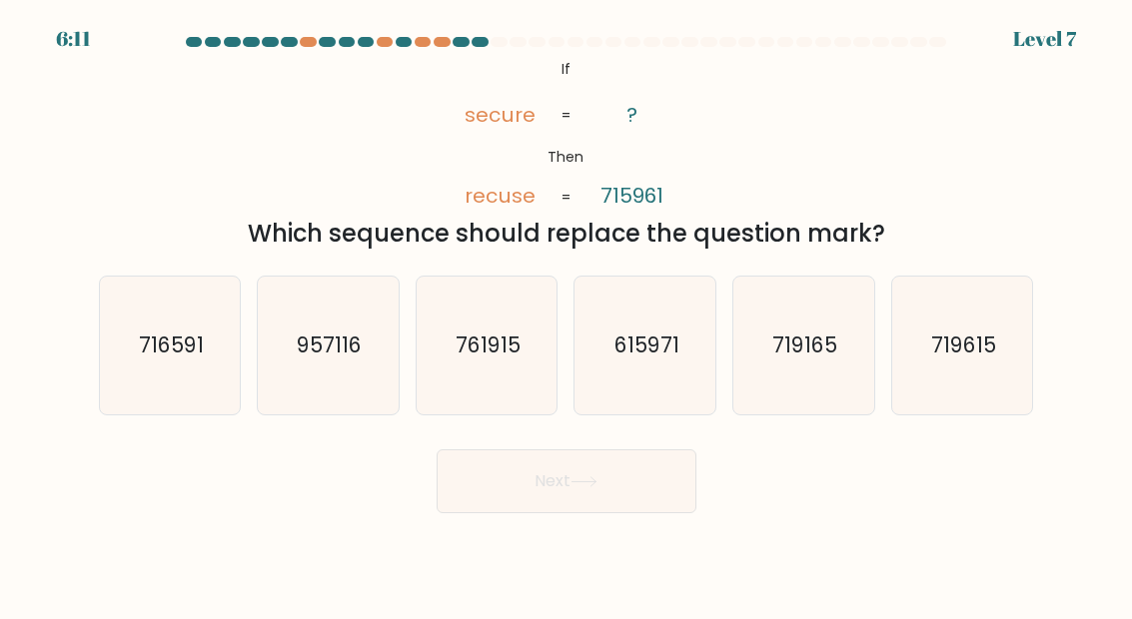
click at [517, 513] on button "Next" at bounding box center [567, 482] width 260 height 64
click at [433, 385] on icon "761915" at bounding box center [487, 346] width 138 height 138
click at [566, 315] on input "c. 761915" at bounding box center [566, 312] width 1 height 5
radio input "true"
click at [494, 512] on button "Next" at bounding box center [567, 482] width 260 height 64
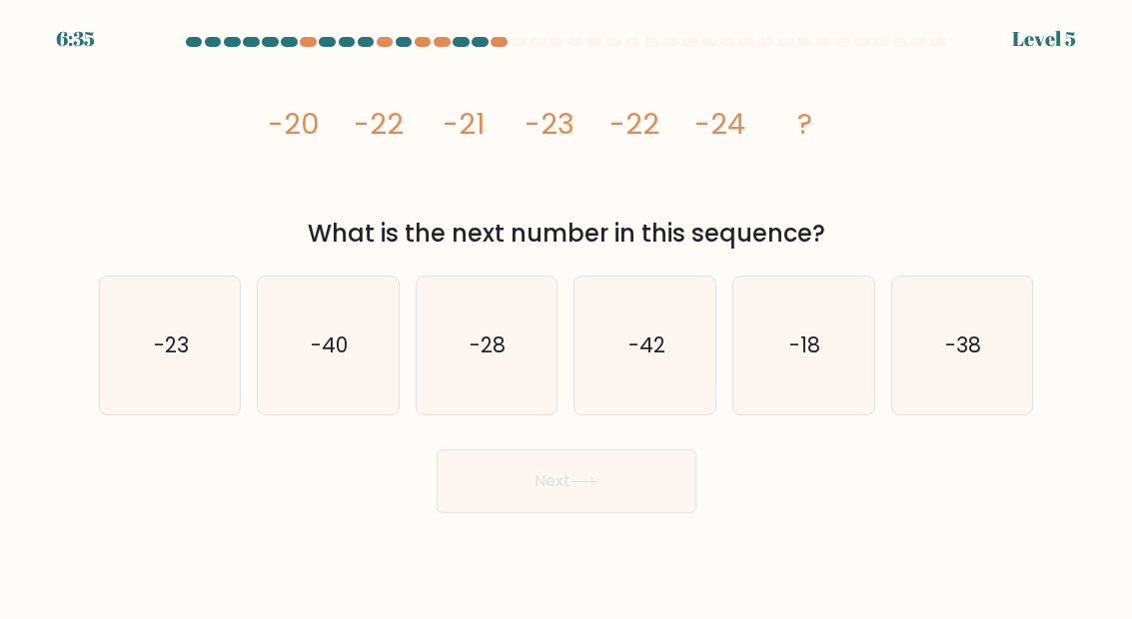
click at [207, 328] on icon "-23" at bounding box center [170, 346] width 138 height 138
click at [566, 315] on input "a. -23" at bounding box center [566, 312] width 1 height 5
radio input "true"
click at [649, 513] on button "Next" at bounding box center [567, 482] width 260 height 64
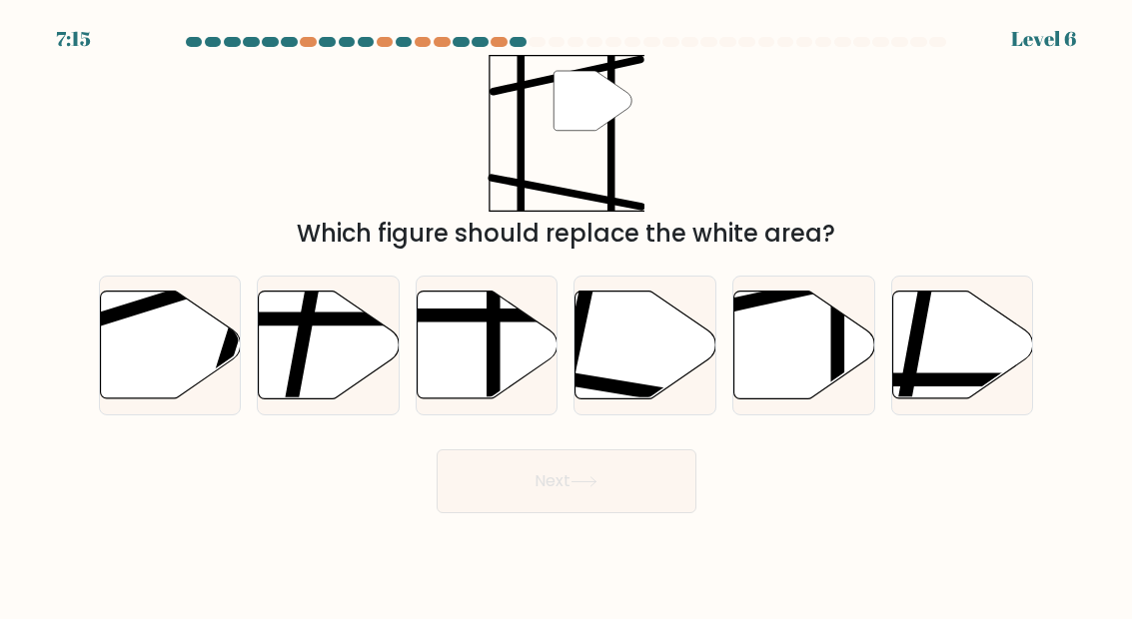
click at [799, 395] on icon at bounding box center [804, 345] width 141 height 108
click at [567, 315] on input "e." at bounding box center [566, 312] width 1 height 5
radio input "true"
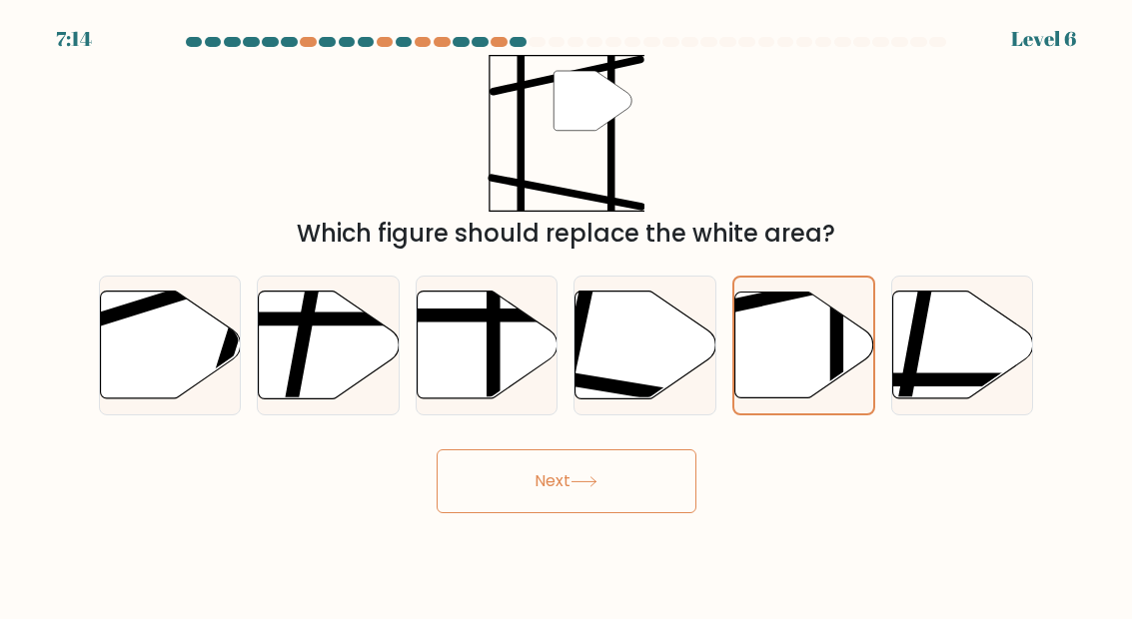
click at [374, 562] on body "7:14 Level 6" at bounding box center [566, 309] width 1132 height 619
click at [541, 513] on button "Next" at bounding box center [567, 482] width 260 height 64
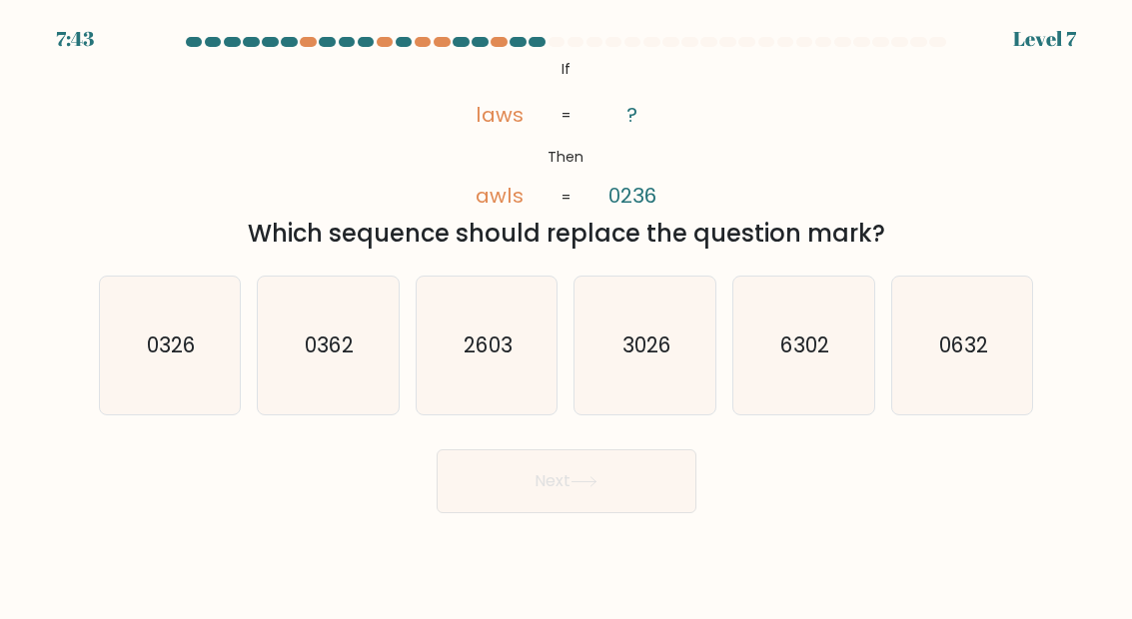
click at [626, 347] on icon "3026" at bounding box center [645, 346] width 138 height 138
click at [567, 315] on input "d. 3026" at bounding box center [566, 312] width 1 height 5
radio input "true"
click at [595, 513] on button "Next" at bounding box center [567, 482] width 260 height 64
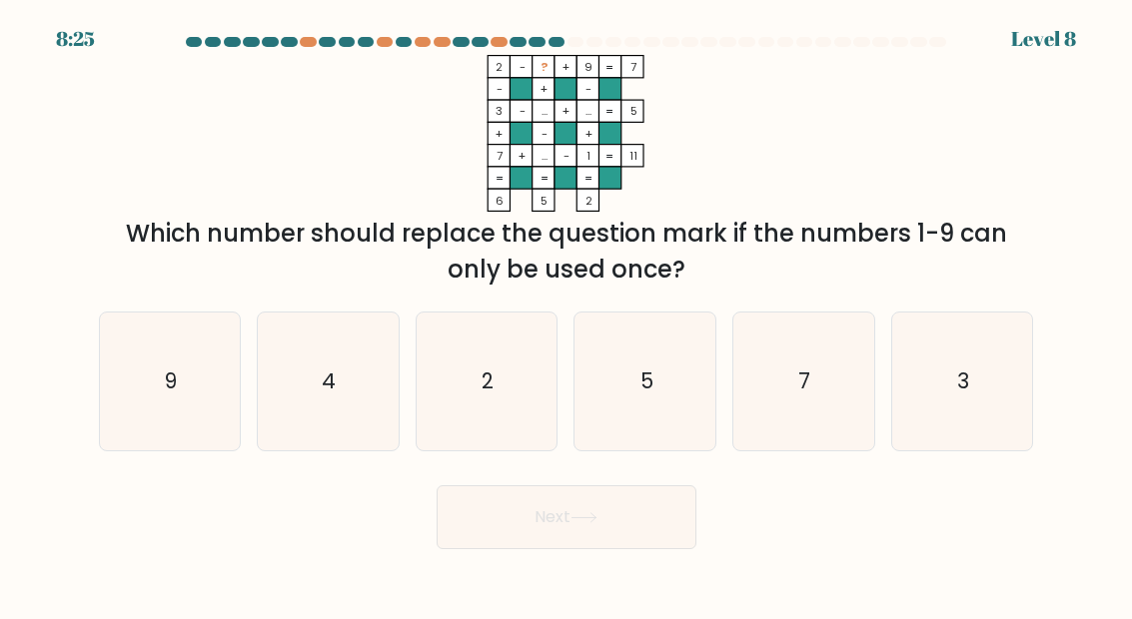
click at [825, 367] on icon "7" at bounding box center [803, 382] width 138 height 138
click at [567, 315] on input "e. 7" at bounding box center [566, 312] width 1 height 5
radio input "true"
click at [623, 541] on button "Next" at bounding box center [567, 517] width 260 height 64
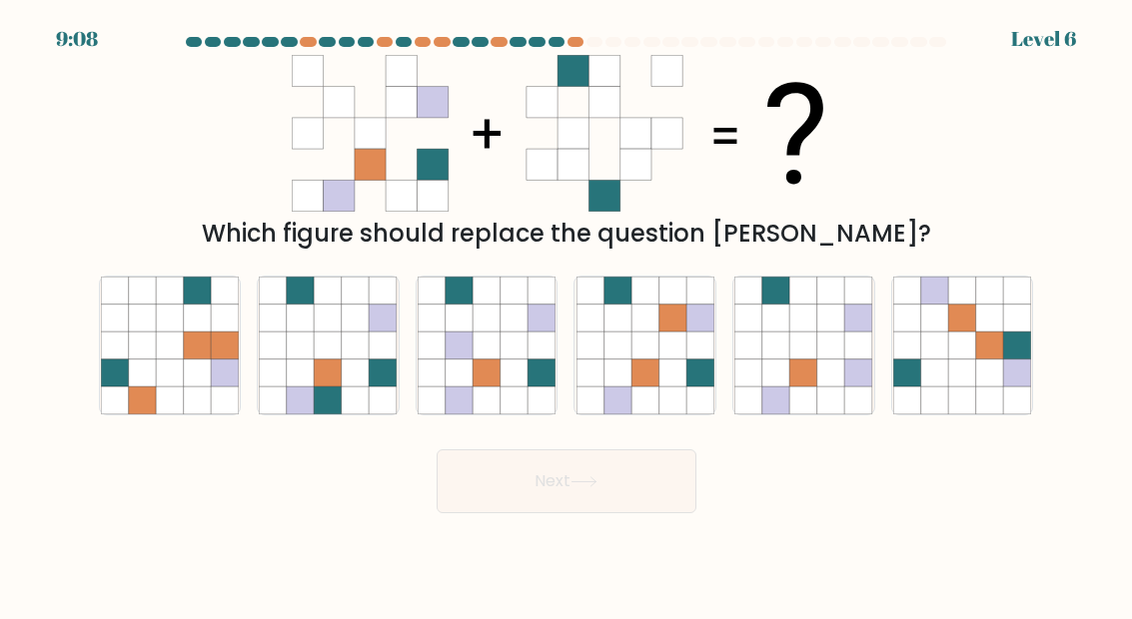
click at [698, 381] on icon at bounding box center [700, 374] width 28 height 28
click at [567, 315] on input "d." at bounding box center [566, 312] width 1 height 5
radio input "true"
click at [641, 513] on button "Next" at bounding box center [567, 482] width 260 height 64
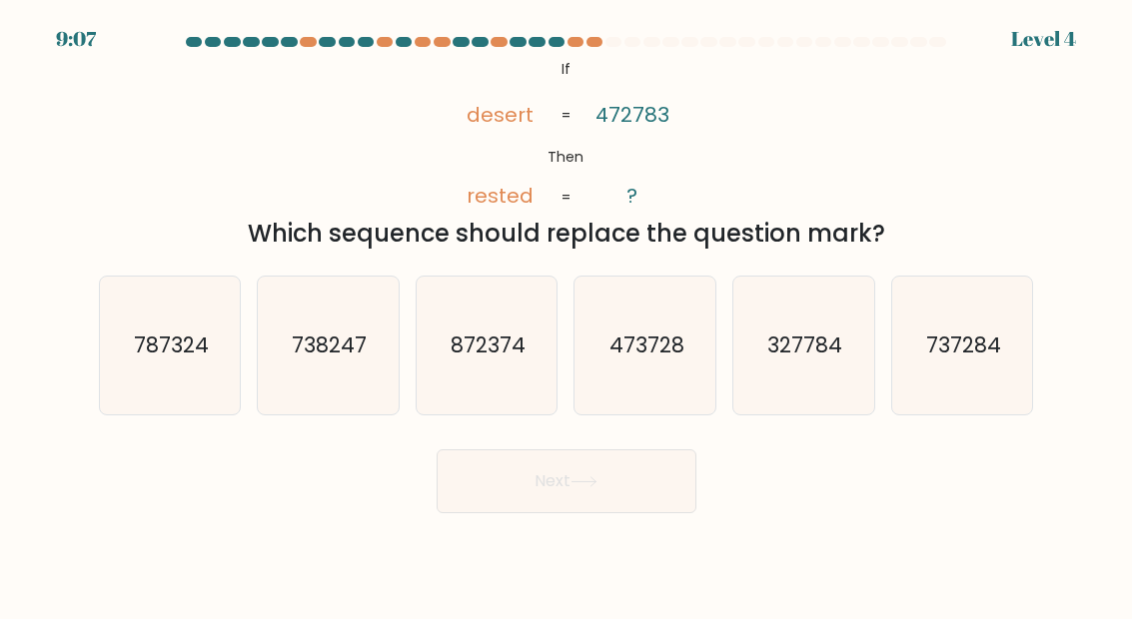
click at [813, 355] on text "327784" at bounding box center [804, 345] width 75 height 29
click at [567, 315] on input "e. 327784" at bounding box center [566, 312] width 1 height 5
radio input "true"
click at [628, 492] on button "Next" at bounding box center [567, 482] width 260 height 64
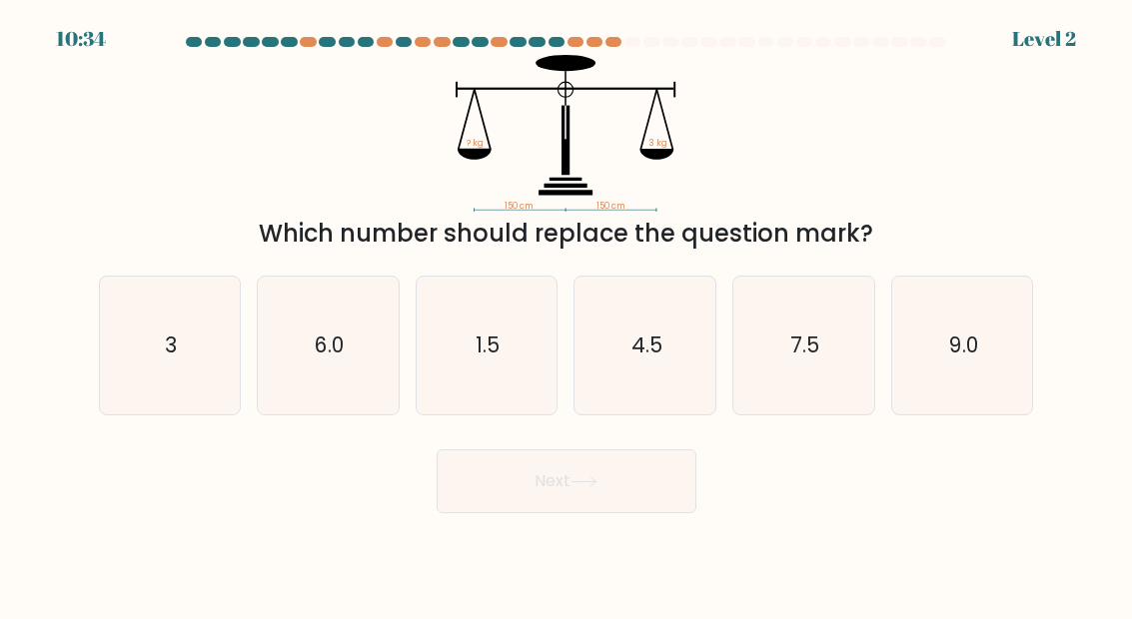
click at [648, 395] on icon "4.5" at bounding box center [645, 346] width 138 height 138
click at [567, 315] on input "d. 4.5" at bounding box center [566, 312] width 1 height 5
radio input "true"
click at [621, 513] on button "Next" at bounding box center [567, 482] width 260 height 64
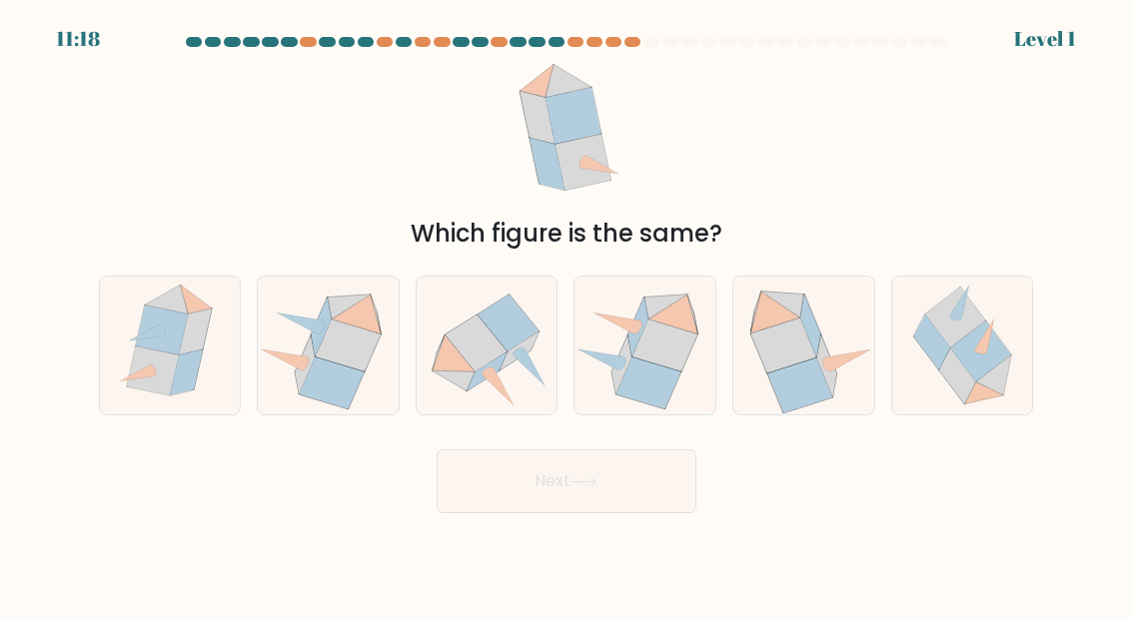
click at [816, 411] on icon at bounding box center [799, 386] width 65 height 55
click at [567, 315] on input "e." at bounding box center [566, 312] width 1 height 5
radio input "true"
click at [642, 513] on button "Next" at bounding box center [567, 482] width 260 height 64
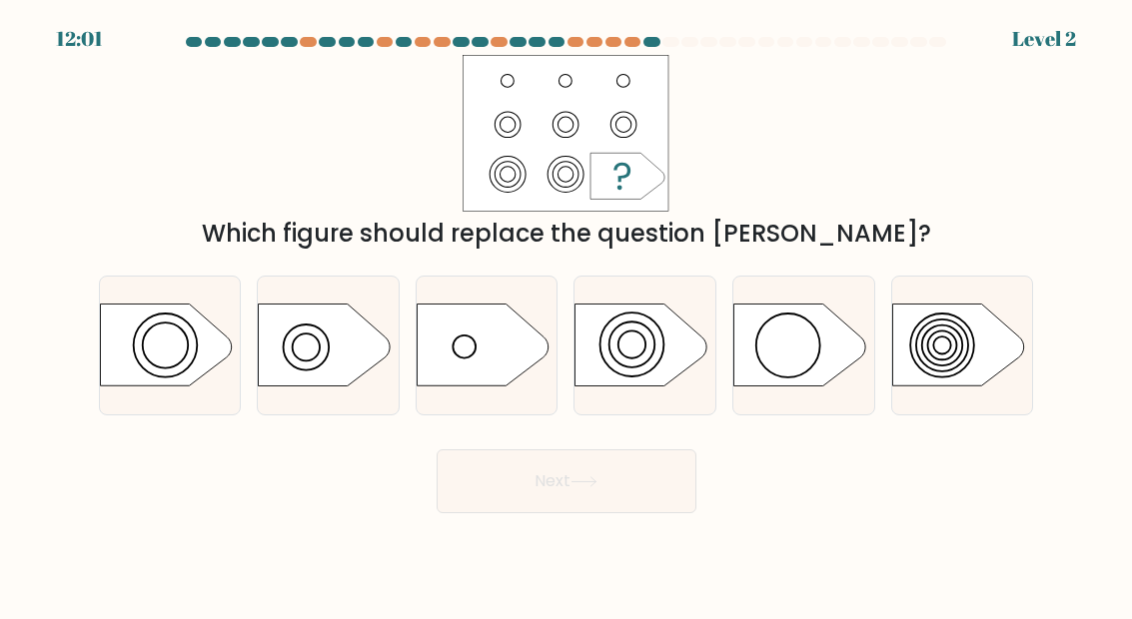
click at [669, 489] on button "Next" at bounding box center [567, 482] width 260 height 64
click at [776, 381] on icon at bounding box center [800, 346] width 132 height 82
click at [567, 315] on input "e." at bounding box center [566, 312] width 1 height 5
radio input "true"
click at [643, 510] on button "Next" at bounding box center [567, 482] width 260 height 64
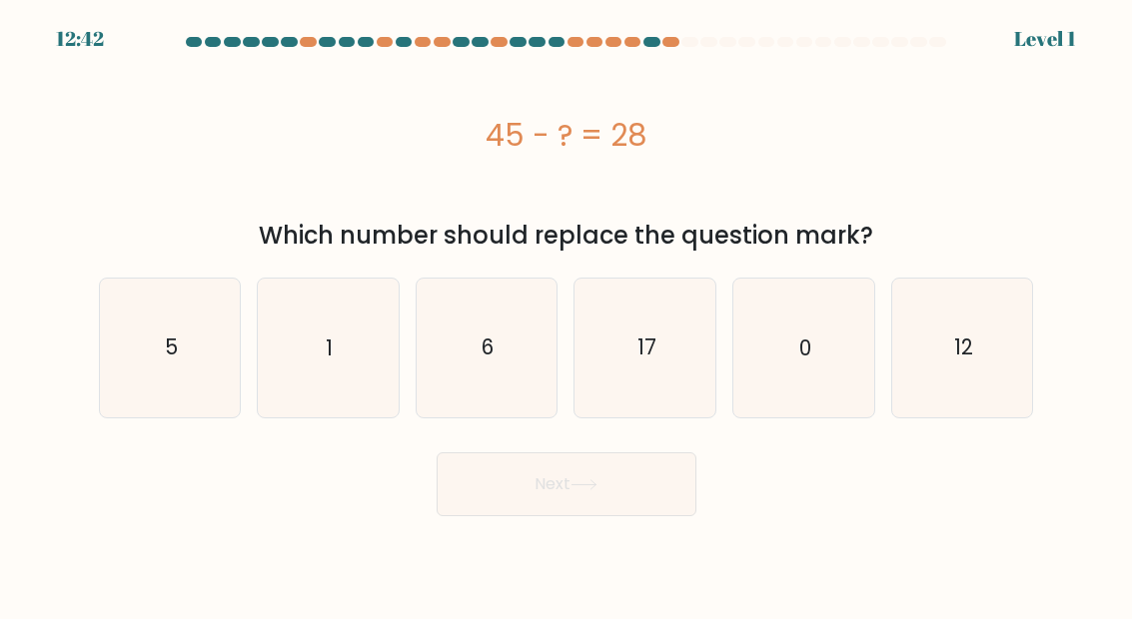
click at [701, 389] on icon "17" at bounding box center [645, 348] width 138 height 138
click at [567, 315] on input "d. 17" at bounding box center [566, 312] width 1 height 5
radio input "true"
click at [659, 504] on button "Next" at bounding box center [567, 485] width 260 height 64
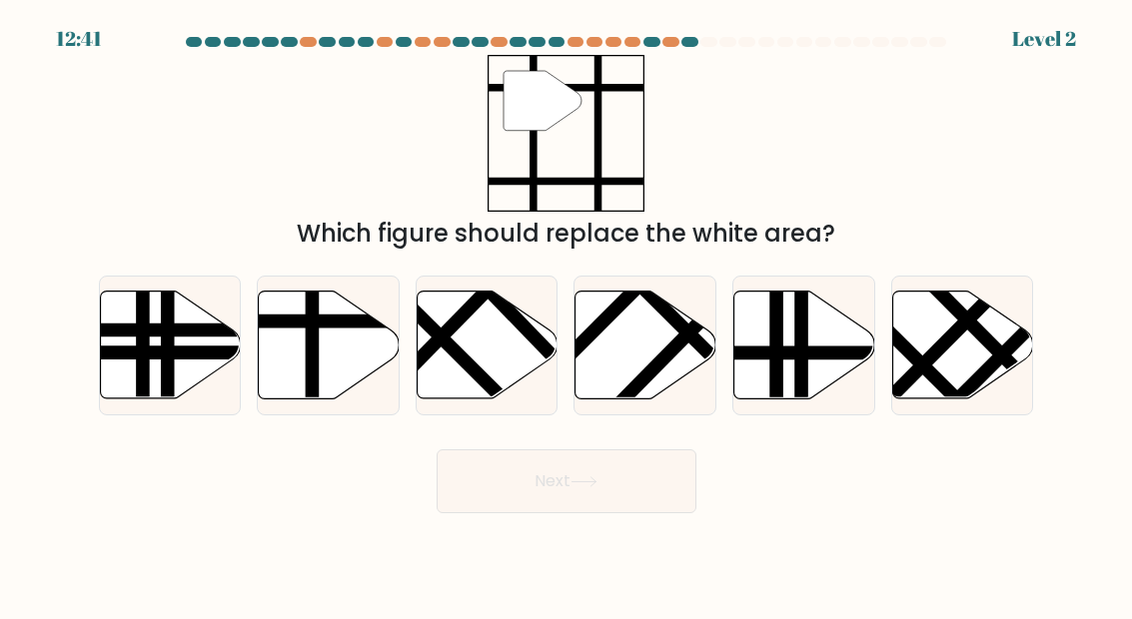
click at [813, 353] on line at bounding box center [847, 353] width 284 height 0
click at [567, 315] on input "e." at bounding box center [566, 312] width 1 height 5
radio input "true"
click at [645, 508] on button "Next" at bounding box center [567, 482] width 260 height 64
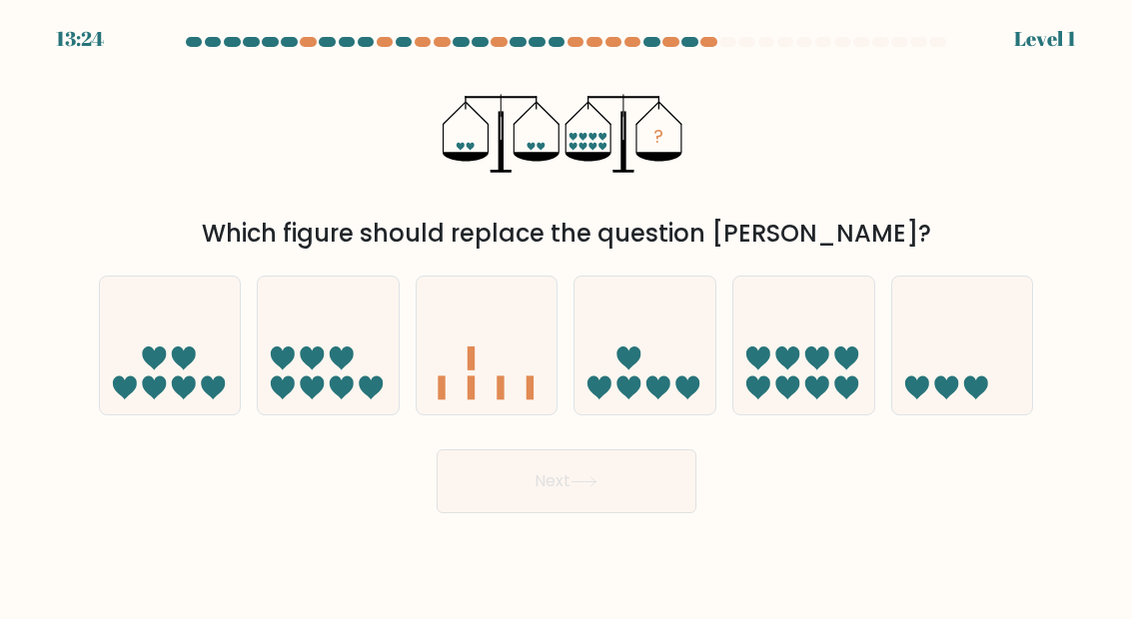
click at [704, 405] on icon at bounding box center [644, 346] width 141 height 117
click at [567, 315] on input "d." at bounding box center [566, 312] width 1 height 5
radio input "true"
click at [643, 513] on button "Next" at bounding box center [567, 482] width 260 height 64
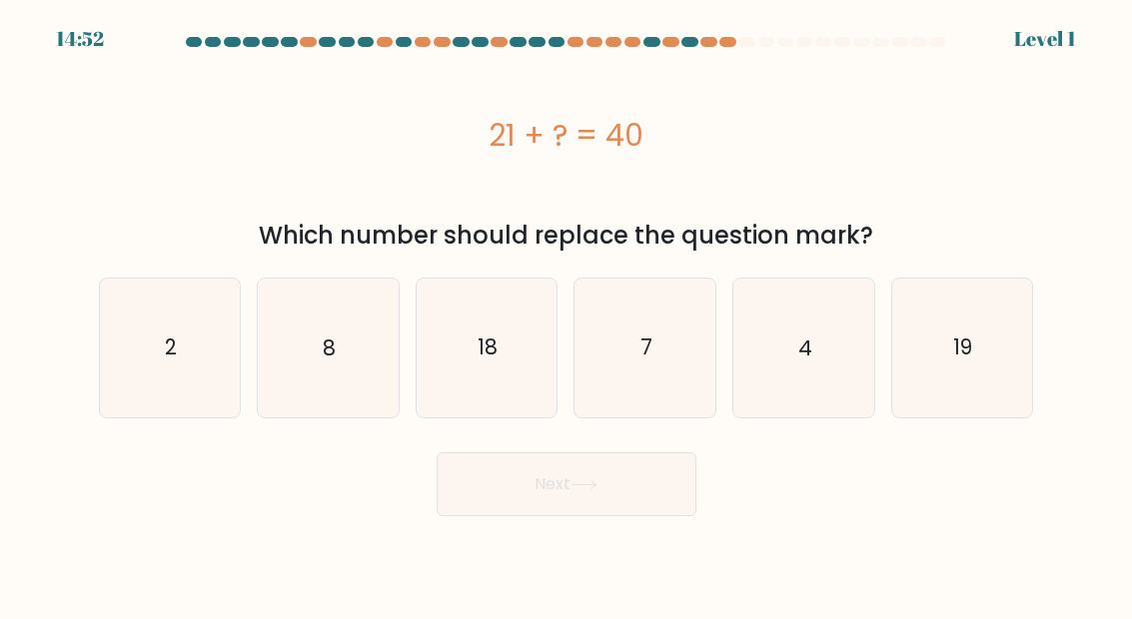
click at [826, 392] on icon "4" at bounding box center [803, 348] width 138 height 138
click at [567, 315] on input "e. 4" at bounding box center [566, 312] width 1 height 5
radio input "true"
click at [615, 489] on button "Next" at bounding box center [567, 485] width 260 height 64
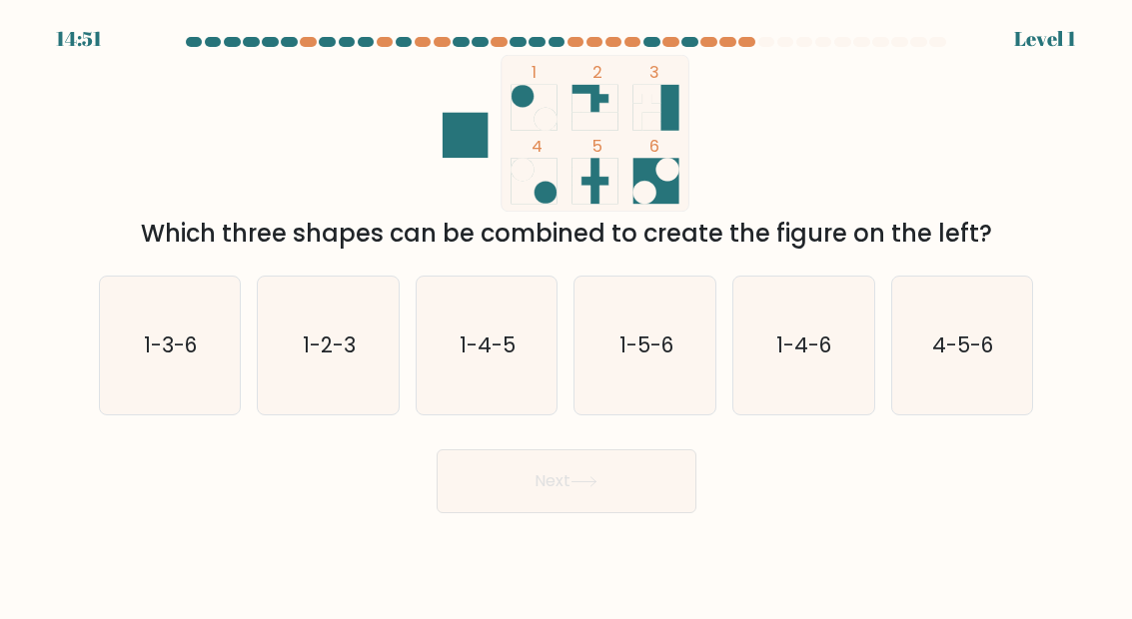
click at [993, 563] on body "14:51 Level 1" at bounding box center [566, 309] width 1132 height 619
click at [642, 482] on button "Next" at bounding box center [567, 482] width 260 height 64
click at [869, 411] on icon "1-4-6" at bounding box center [803, 346] width 138 height 138
click at [567, 315] on input "e. 1-4-6" at bounding box center [566, 312] width 1 height 5
radio input "true"
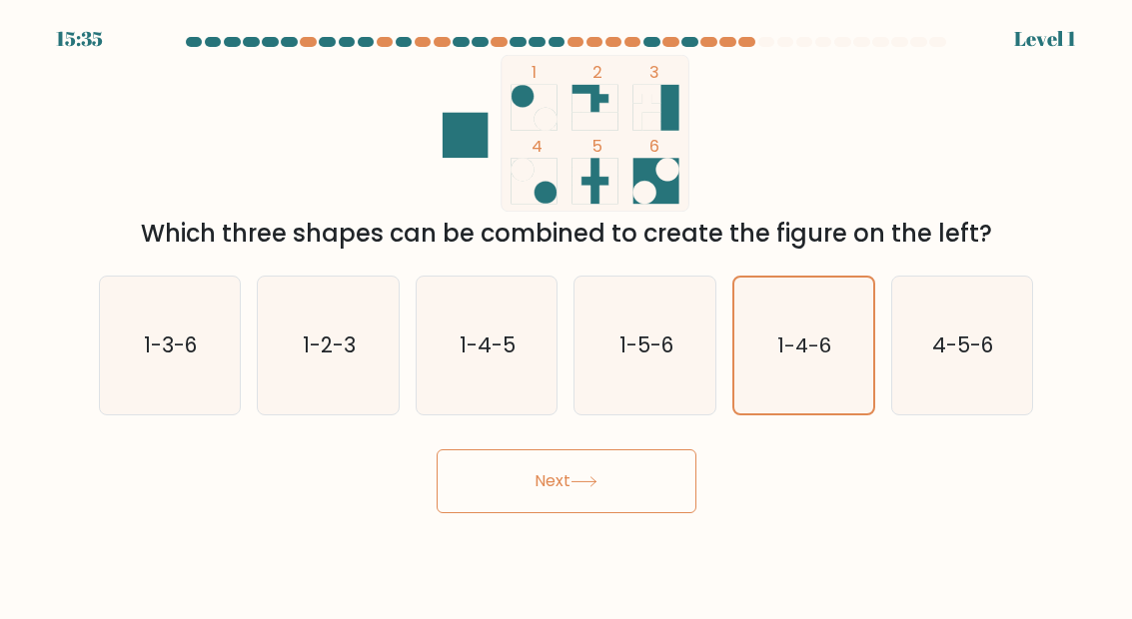
click at [634, 503] on button "Next" at bounding box center [567, 482] width 260 height 64
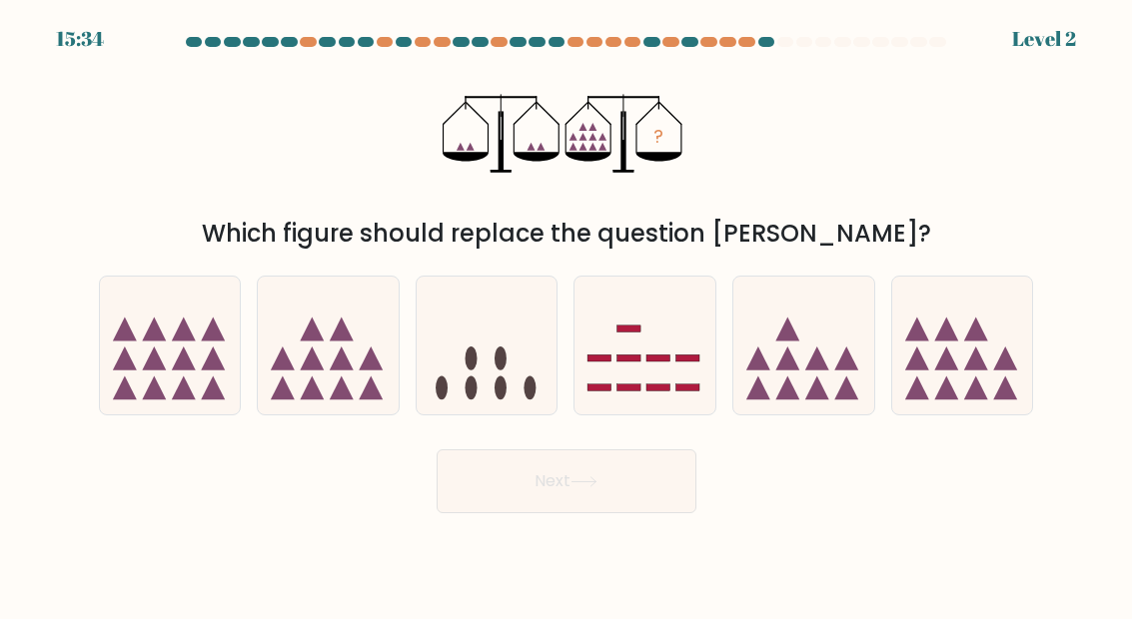
click at [617, 390] on icon at bounding box center [644, 346] width 141 height 117
click at [567, 315] on input "d." at bounding box center [566, 312] width 1 height 5
radio input "true"
click at [597, 513] on button "Next" at bounding box center [567, 482] width 260 height 64
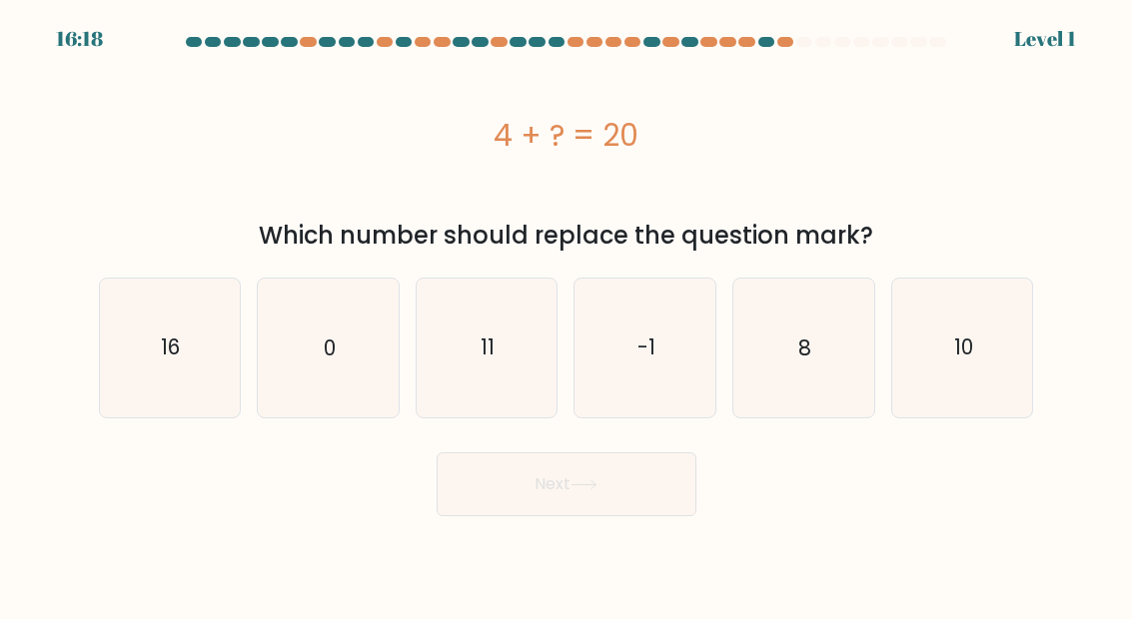
click at [861, 378] on icon "8" at bounding box center [803, 348] width 138 height 138
click at [567, 315] on input "e. 8" at bounding box center [566, 312] width 1 height 5
radio input "true"
click at [633, 493] on button "Next" at bounding box center [567, 485] width 260 height 64
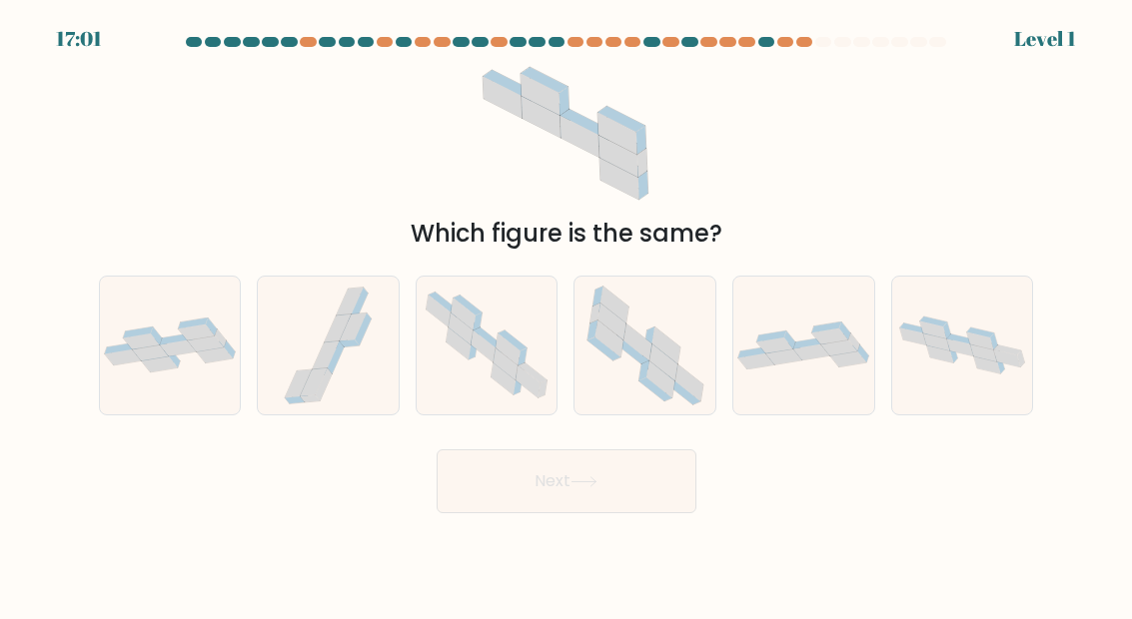
click at [667, 381] on icon at bounding box center [663, 362] width 28 height 37
click at [567, 315] on input "d." at bounding box center [566, 312] width 1 height 5
radio input "true"
click at [643, 506] on button "Next" at bounding box center [567, 482] width 260 height 64
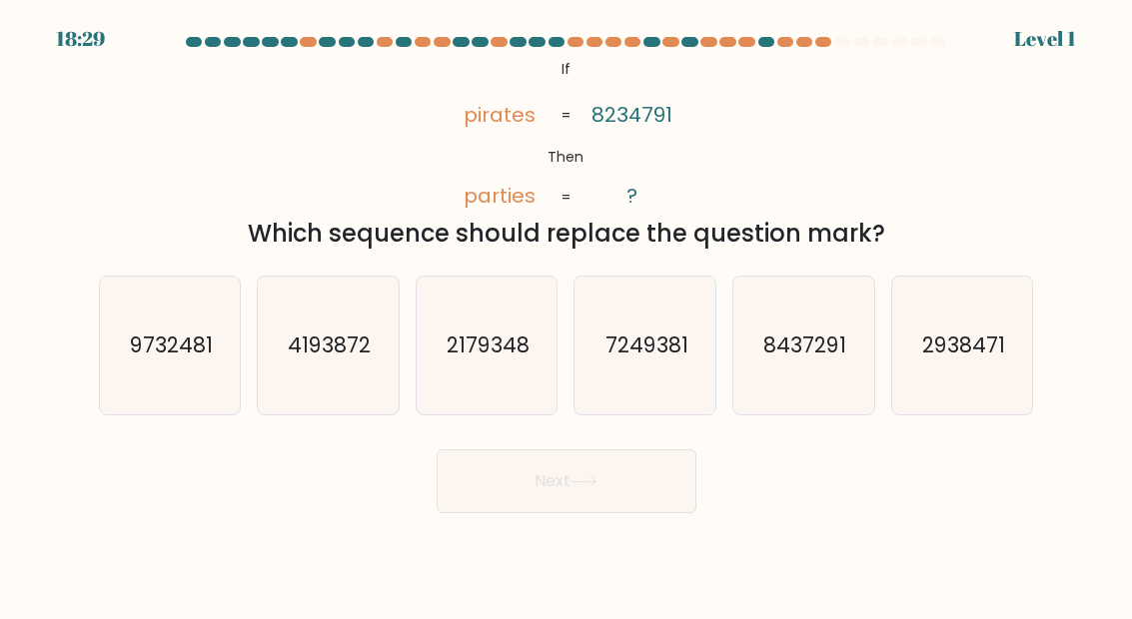
click at [429, 367] on icon "2179348" at bounding box center [487, 346] width 138 height 138
click at [566, 315] on input "c. 2179348" at bounding box center [566, 312] width 1 height 5
radio input "true"
click at [643, 513] on button "Next" at bounding box center [567, 482] width 260 height 64
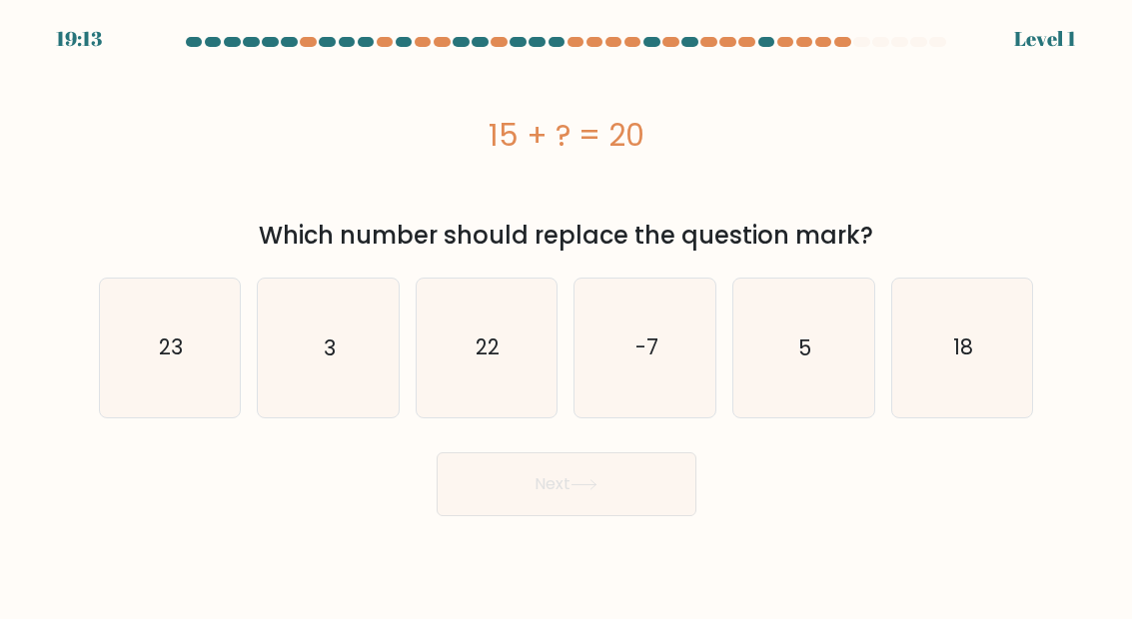
click at [325, 364] on icon "3" at bounding box center [328, 348] width 138 height 138
click at [566, 315] on input "b. 3" at bounding box center [566, 312] width 1 height 5
radio input "true"
click at [669, 357] on icon "-7" at bounding box center [645, 348] width 138 height 138
click at [567, 315] on input "d. -7" at bounding box center [566, 312] width 1 height 5
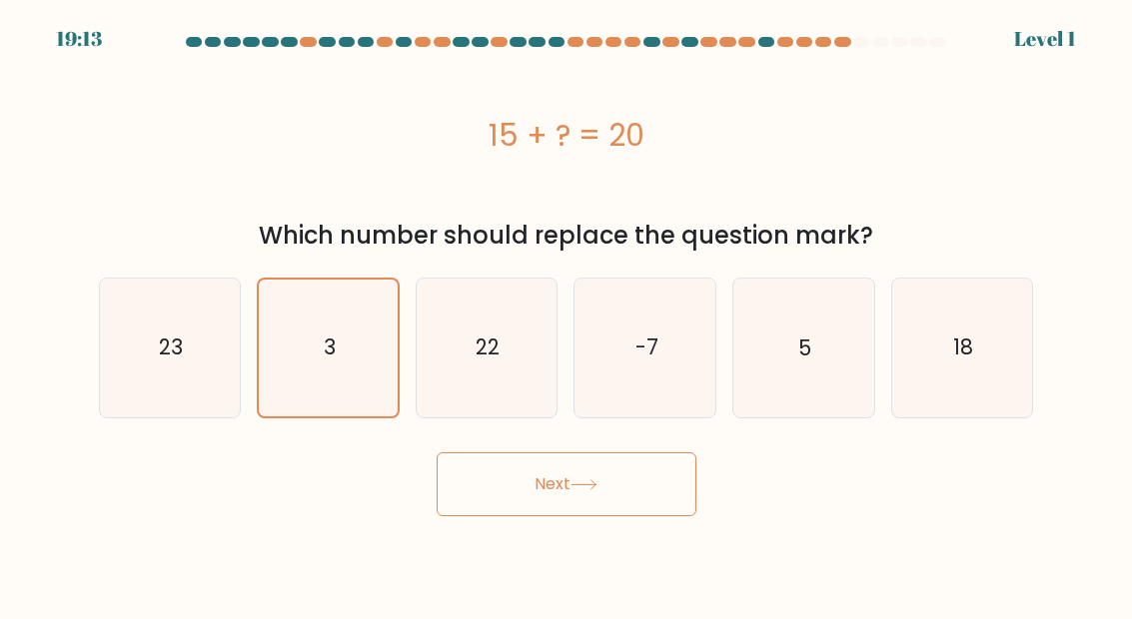
radio input "true"
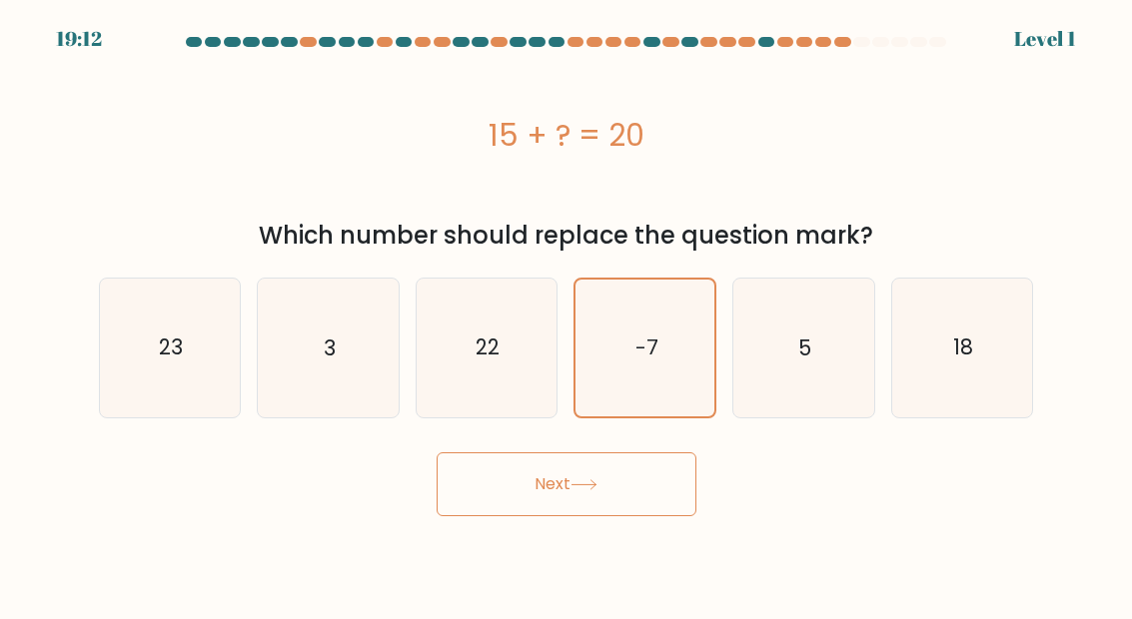
click at [531, 532] on body "19:12 Level 1 3" at bounding box center [566, 309] width 1132 height 619
click at [484, 502] on button "Next" at bounding box center [567, 485] width 260 height 64
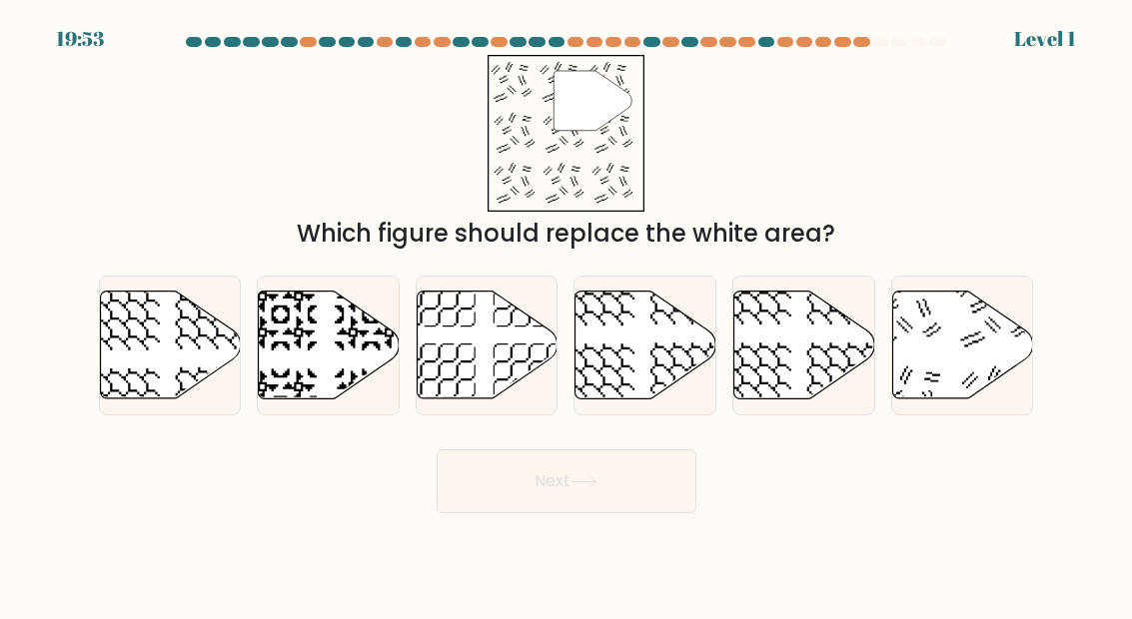
click at [960, 343] on icon at bounding box center [962, 345] width 141 height 108
click at [567, 315] on input "f." at bounding box center [566, 312] width 1 height 5
radio input "true"
click at [522, 513] on button "Next" at bounding box center [567, 482] width 260 height 64
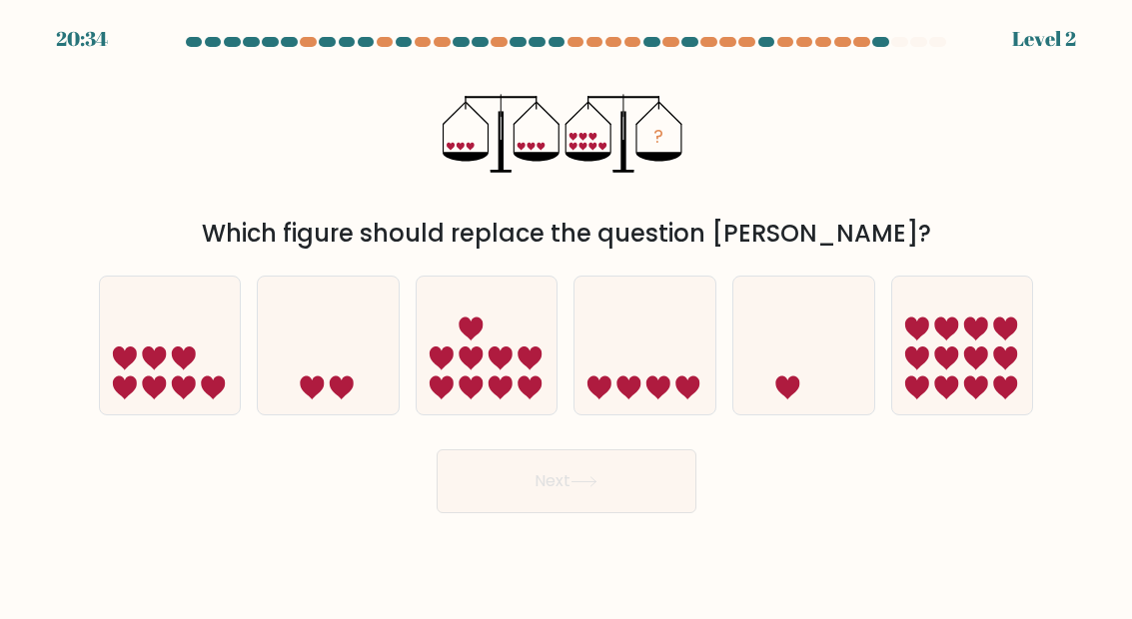
click at [183, 395] on icon at bounding box center [170, 346] width 141 height 117
click at [566, 315] on input "a." at bounding box center [566, 312] width 1 height 5
radio input "true"
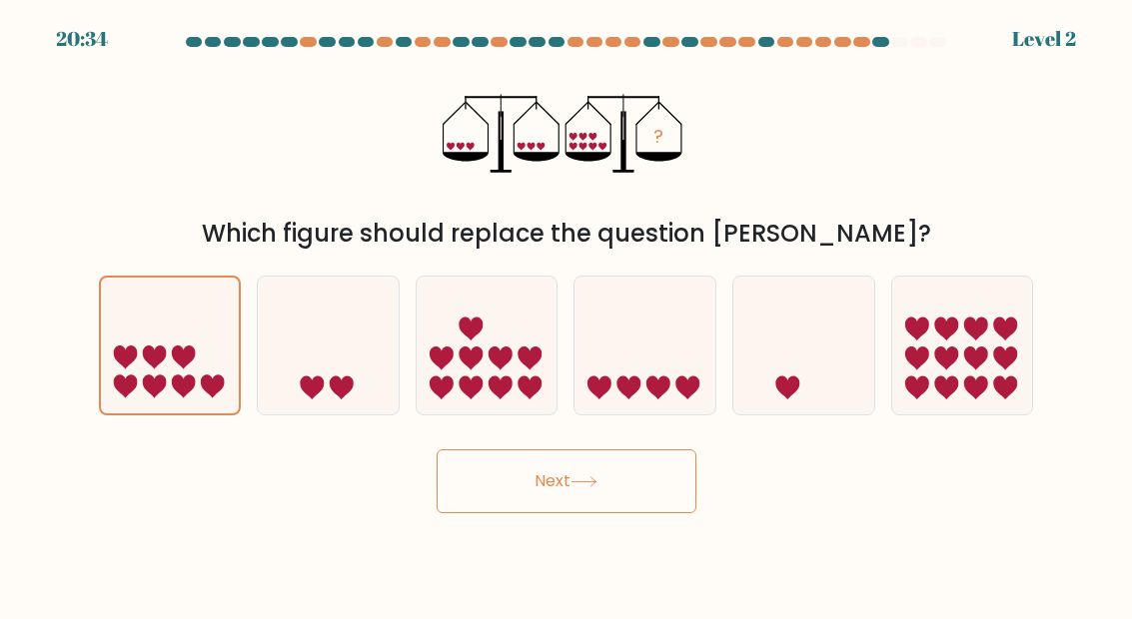
click at [554, 513] on button "Next" at bounding box center [567, 482] width 260 height 64
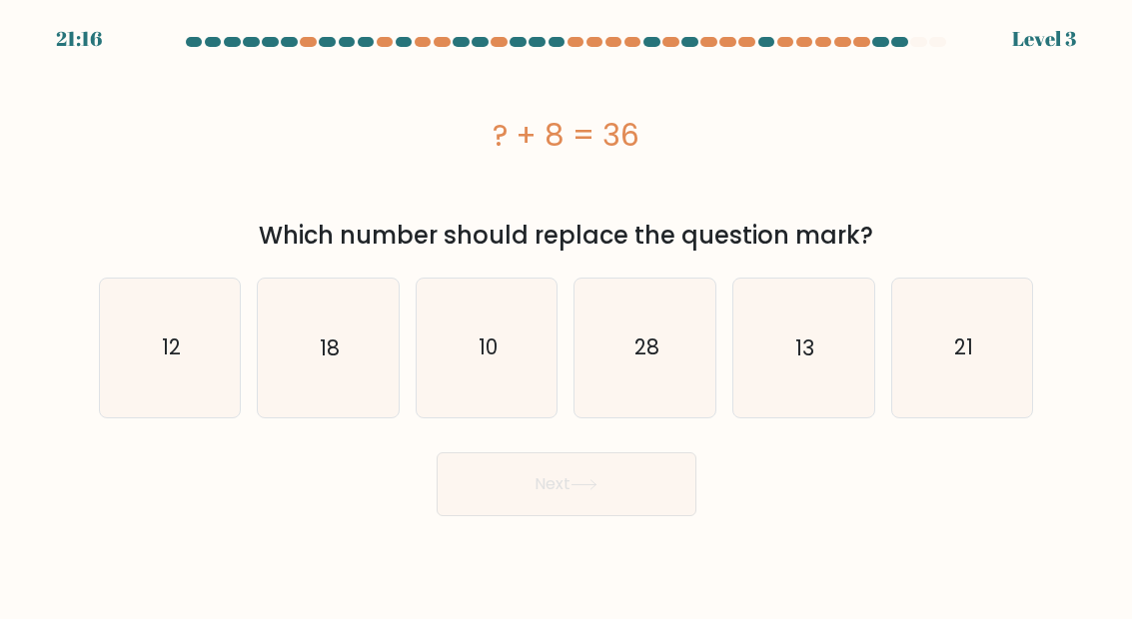
click at [319, 398] on icon "18" at bounding box center [328, 348] width 138 height 138
click at [566, 315] on input "b. 18" at bounding box center [566, 312] width 1 height 5
radio input "true"
click at [637, 500] on button "Next" at bounding box center [567, 485] width 260 height 64
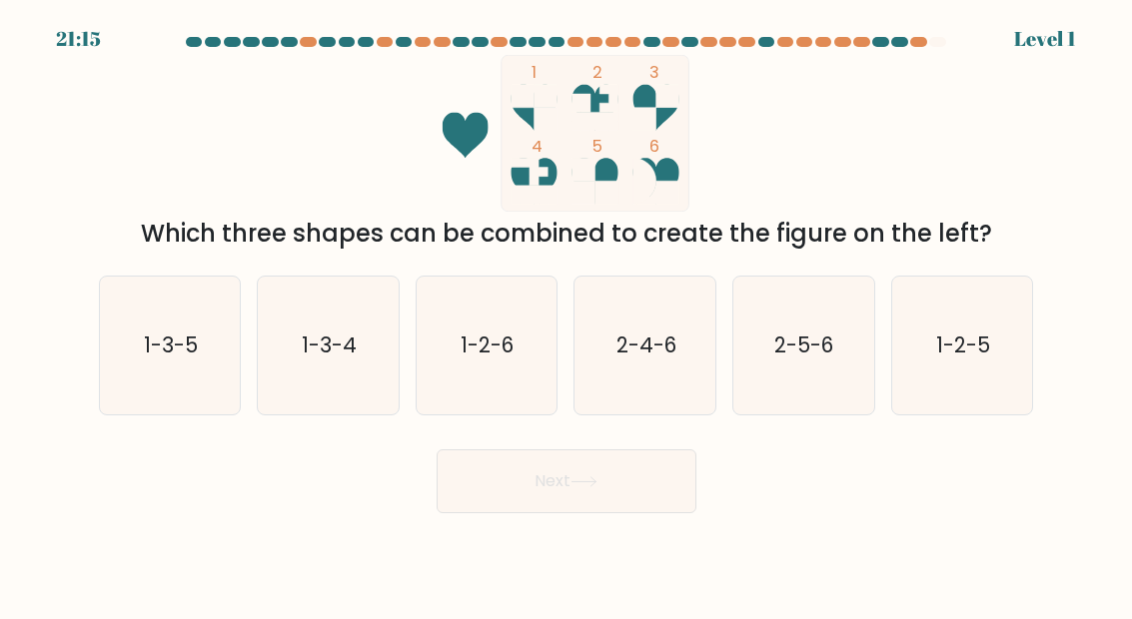
click at [779, 360] on text "2-5-6" at bounding box center [805, 345] width 60 height 29
click at [567, 315] on input "e. 2-5-6" at bounding box center [566, 312] width 1 height 5
radio input "true"
click at [549, 513] on button "Next" at bounding box center [567, 482] width 260 height 64
click at [787, 360] on text "2-5-6" at bounding box center [804, 346] width 59 height 28
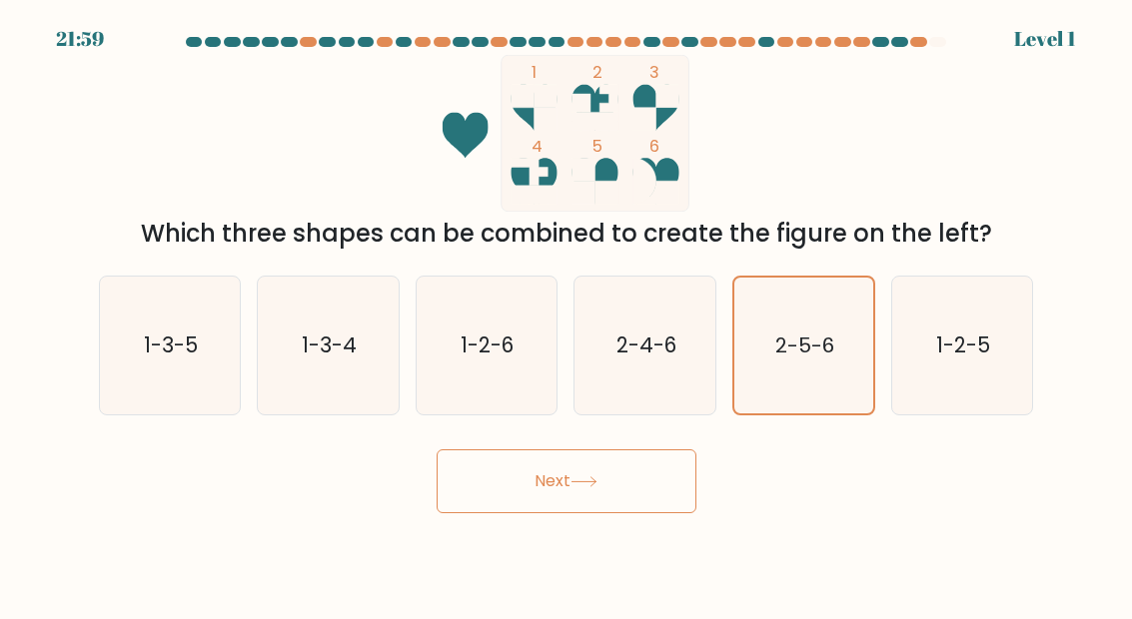
click at [567, 315] on input "e. 2-5-6" at bounding box center [566, 312] width 1 height 5
